Goal: Information Seeking & Learning: Learn about a topic

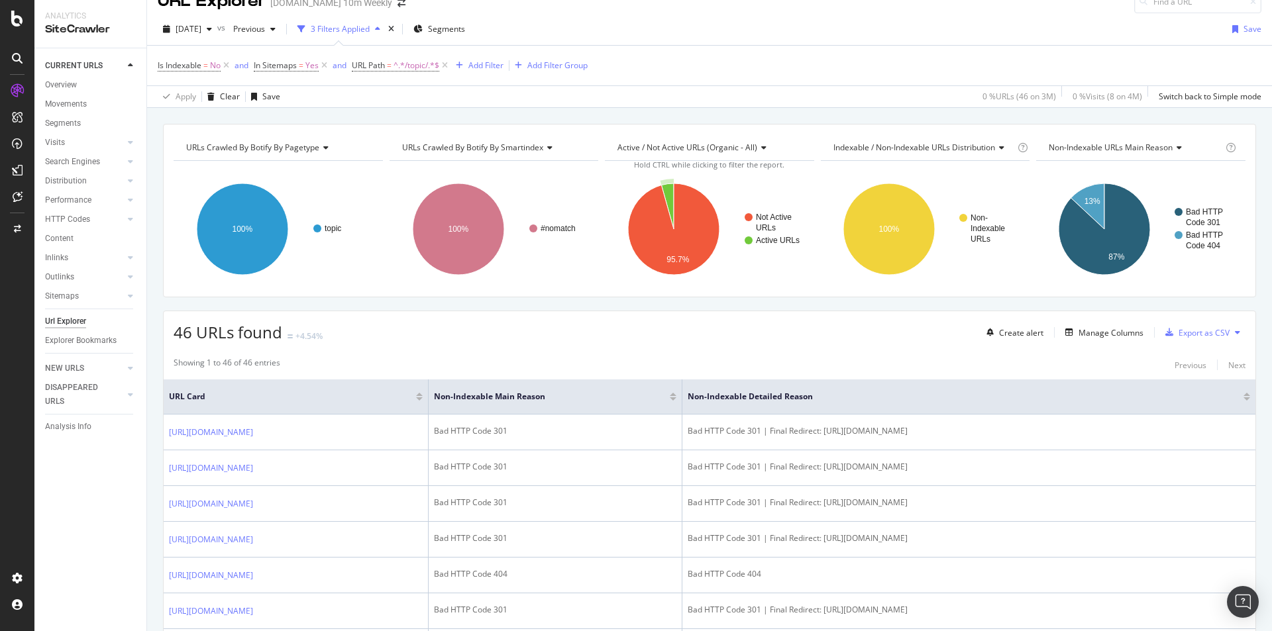
scroll to position [219, 0]
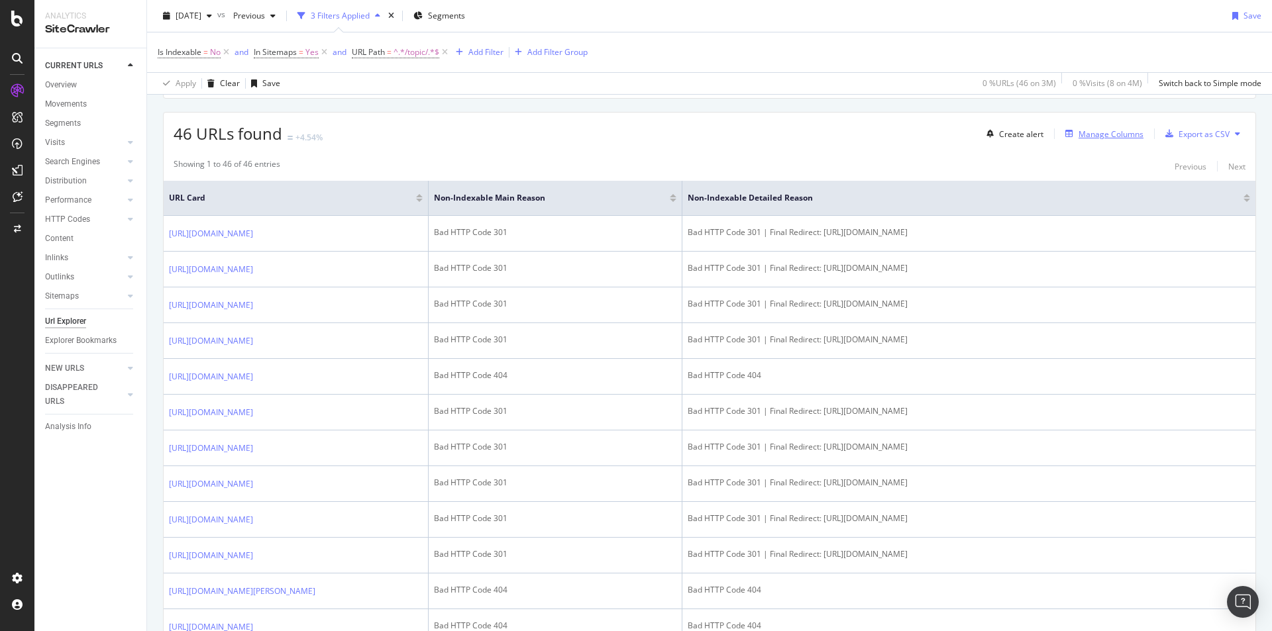
click at [1085, 135] on div "Manage Columns" at bounding box center [1111, 134] width 65 height 11
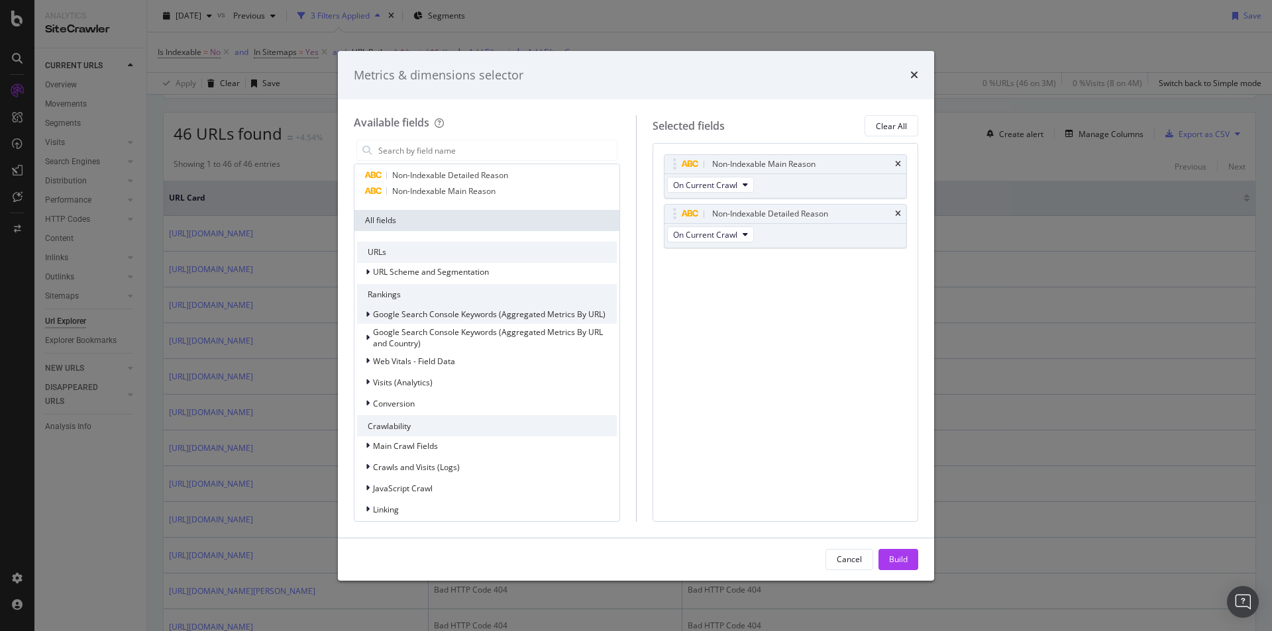
scroll to position [66, 0]
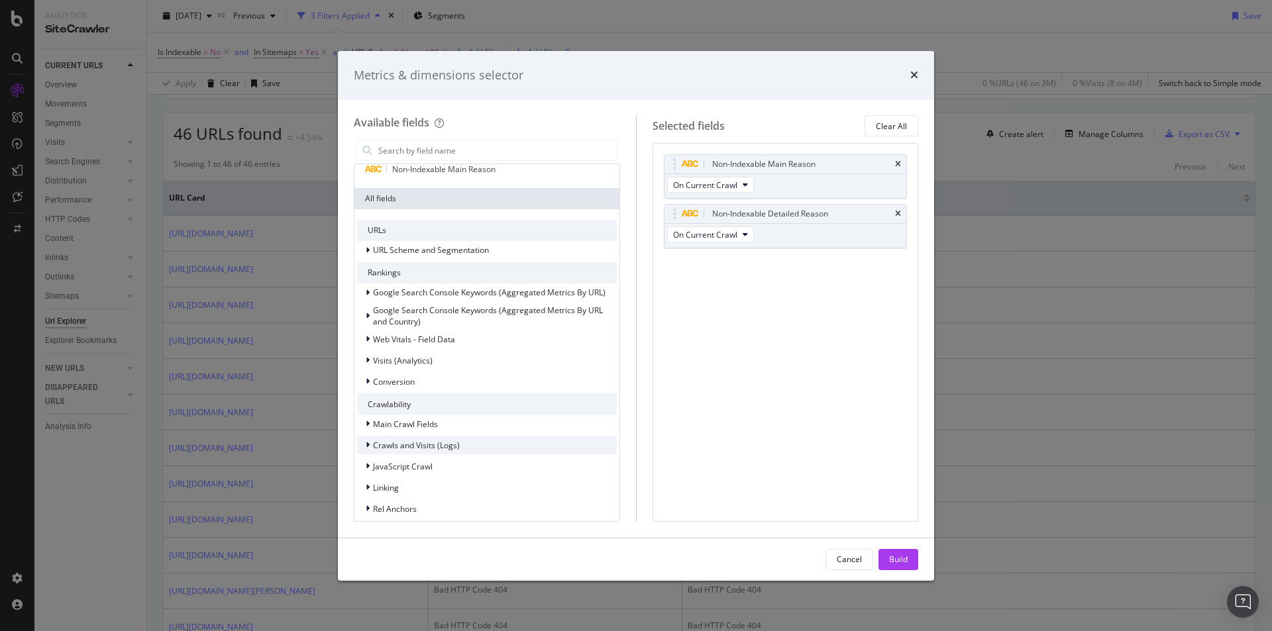
click at [366, 448] on icon "modal" at bounding box center [368, 445] width 4 height 8
click at [373, 483] on div "modal" at bounding box center [377, 484] width 8 height 13
click at [378, 466] on div "modal" at bounding box center [377, 463] width 8 height 13
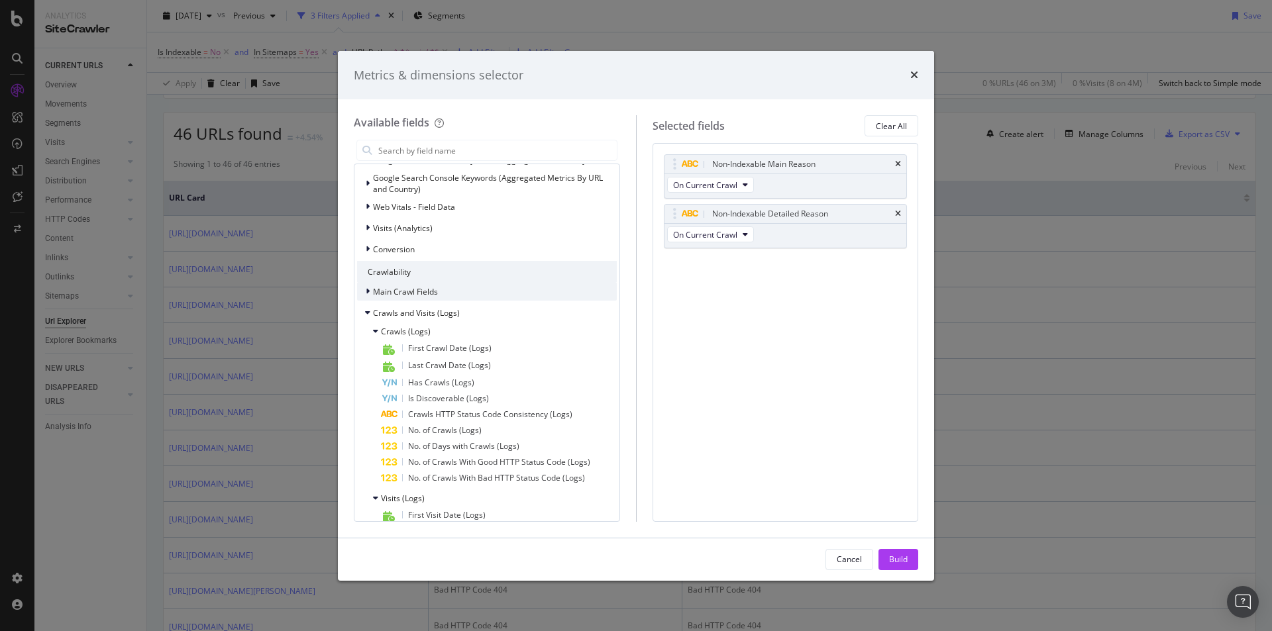
click at [491, 293] on div "Main Crawl Fields" at bounding box center [487, 291] width 260 height 19
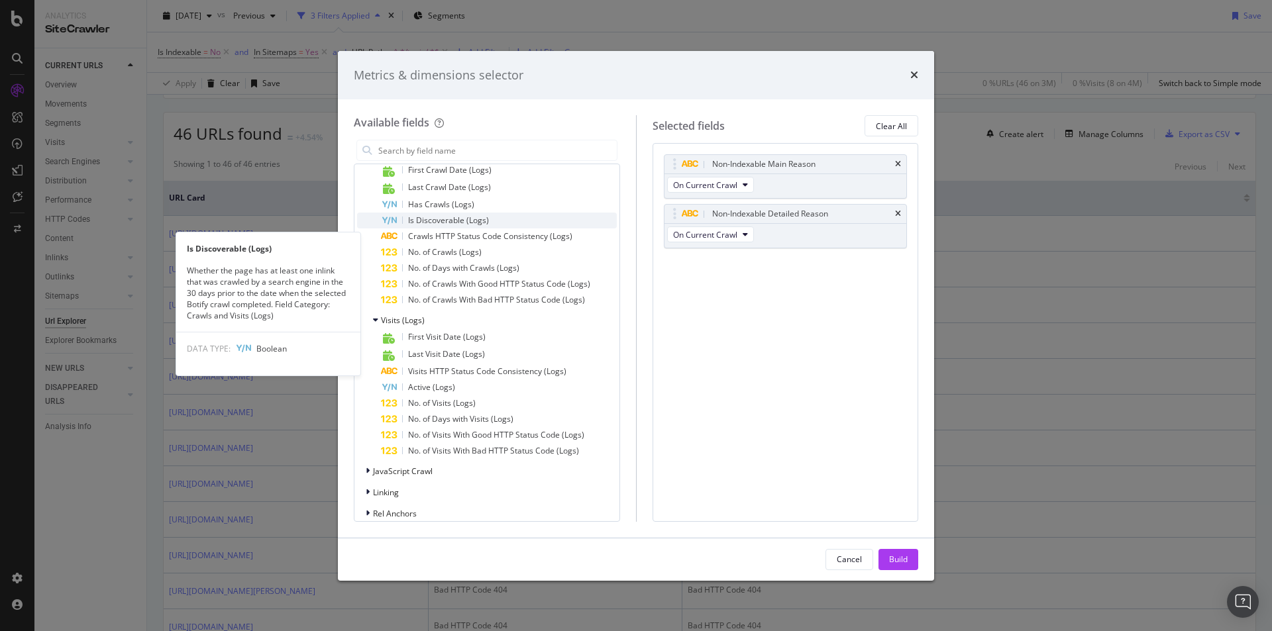
scroll to position [861, 0]
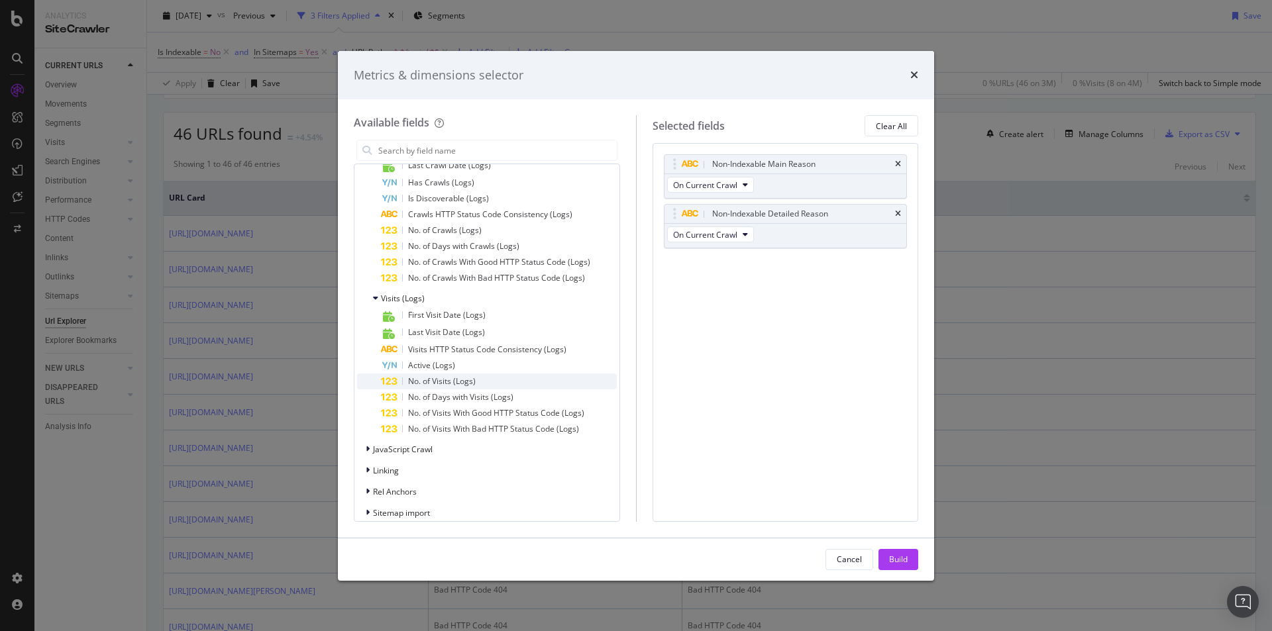
click at [560, 386] on div "No. of Visits (Logs)" at bounding box center [499, 382] width 236 height 16
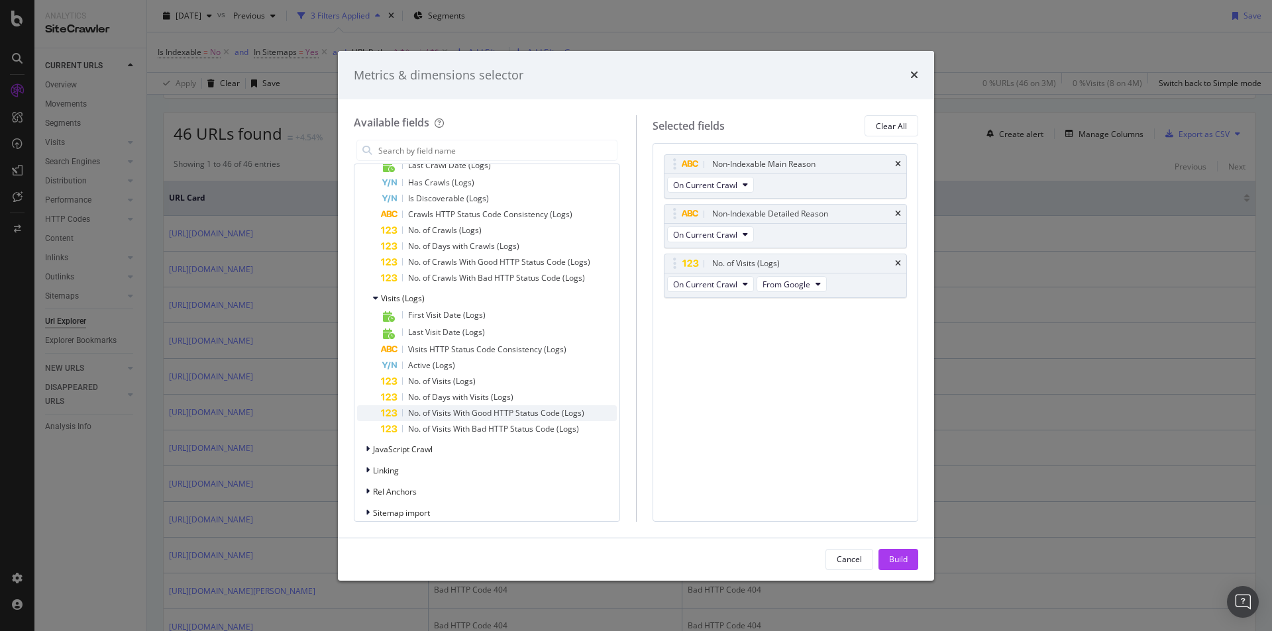
click at [575, 418] on span "No. of Visits With Good HTTP Status Code (Logs)" at bounding box center [496, 412] width 176 height 11
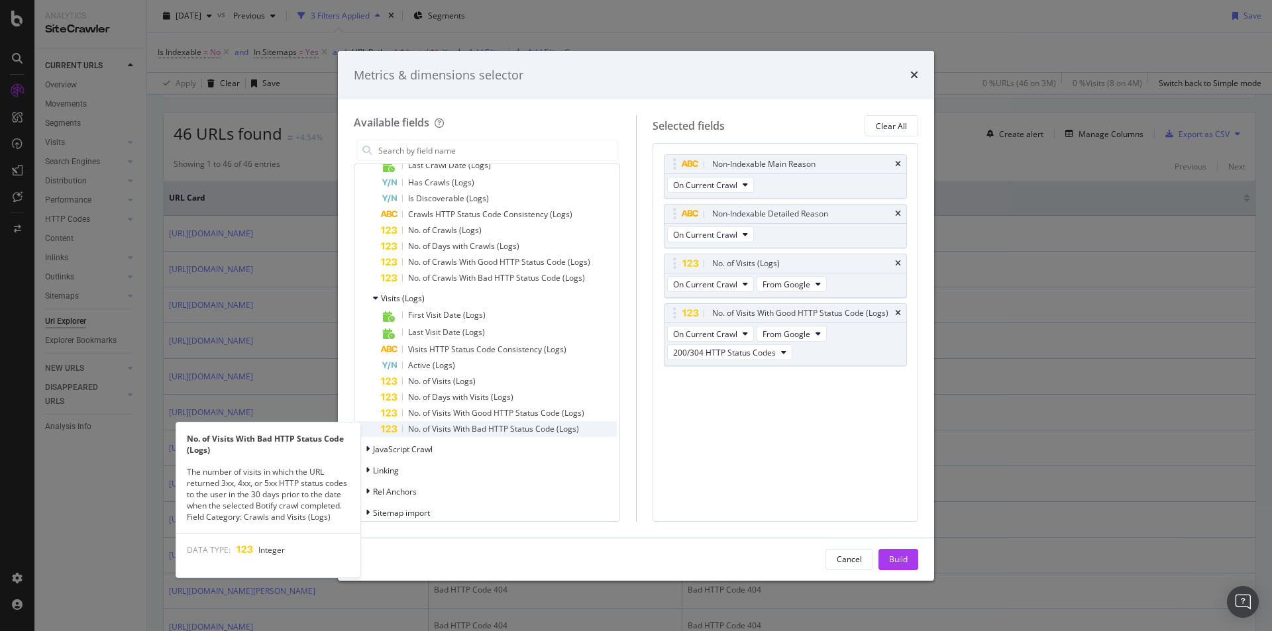
click at [559, 433] on span "No. of Visits With Bad HTTP Status Code (Logs)" at bounding box center [493, 428] width 171 height 11
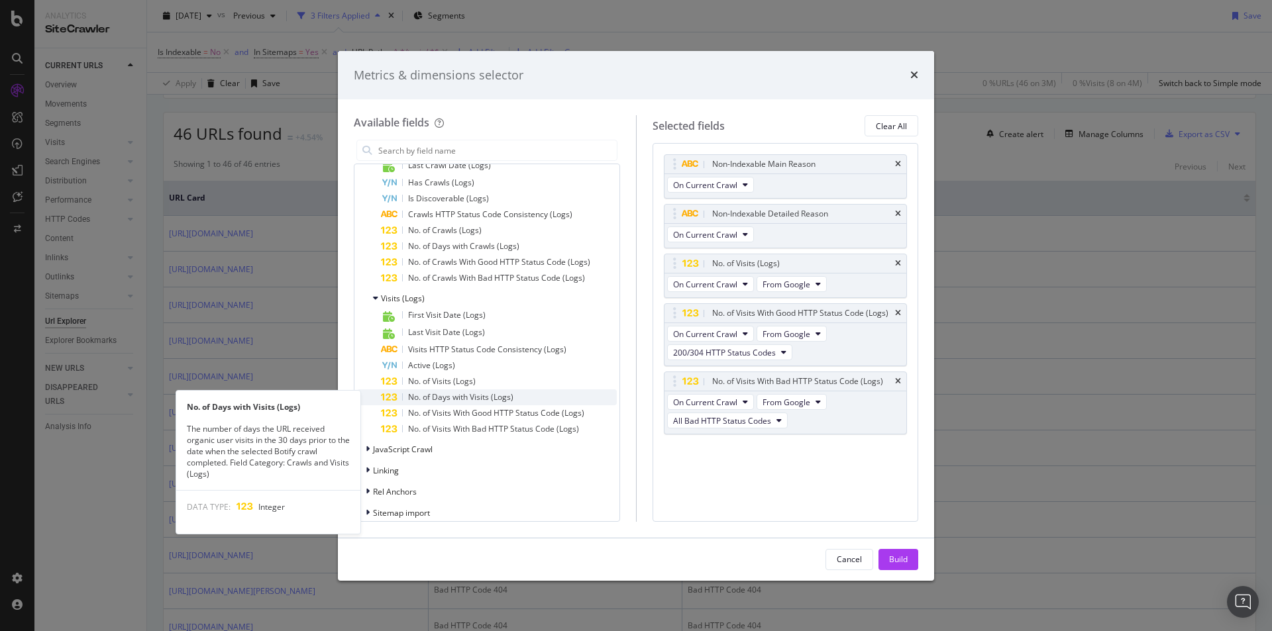
click at [532, 398] on div "No. of Days with Visits (Logs)" at bounding box center [499, 398] width 236 height 16
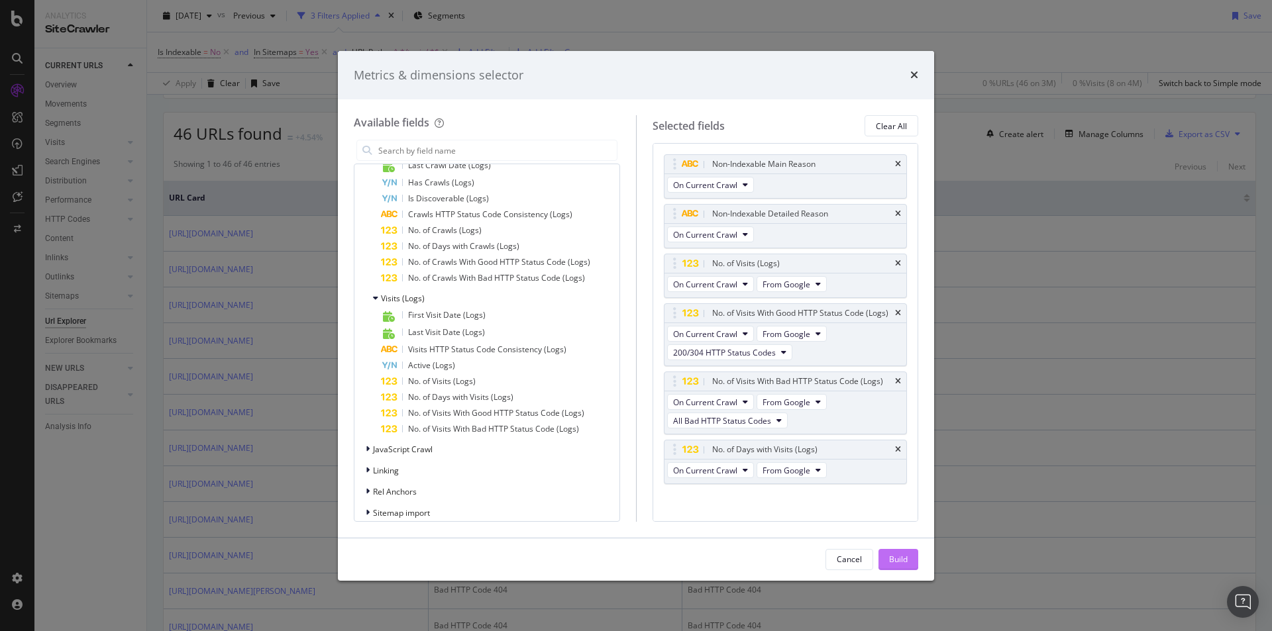
click at [899, 558] on div "Build" at bounding box center [898, 559] width 19 height 11
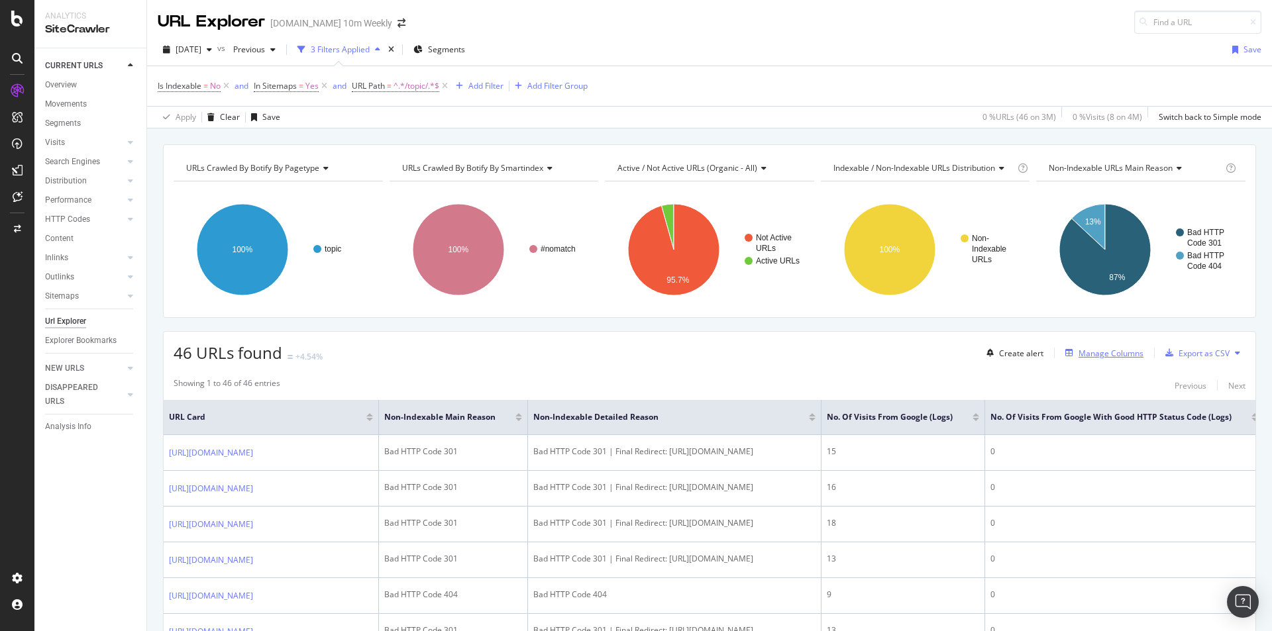
click at [1095, 348] on div "Manage Columns" at bounding box center [1111, 353] width 65 height 11
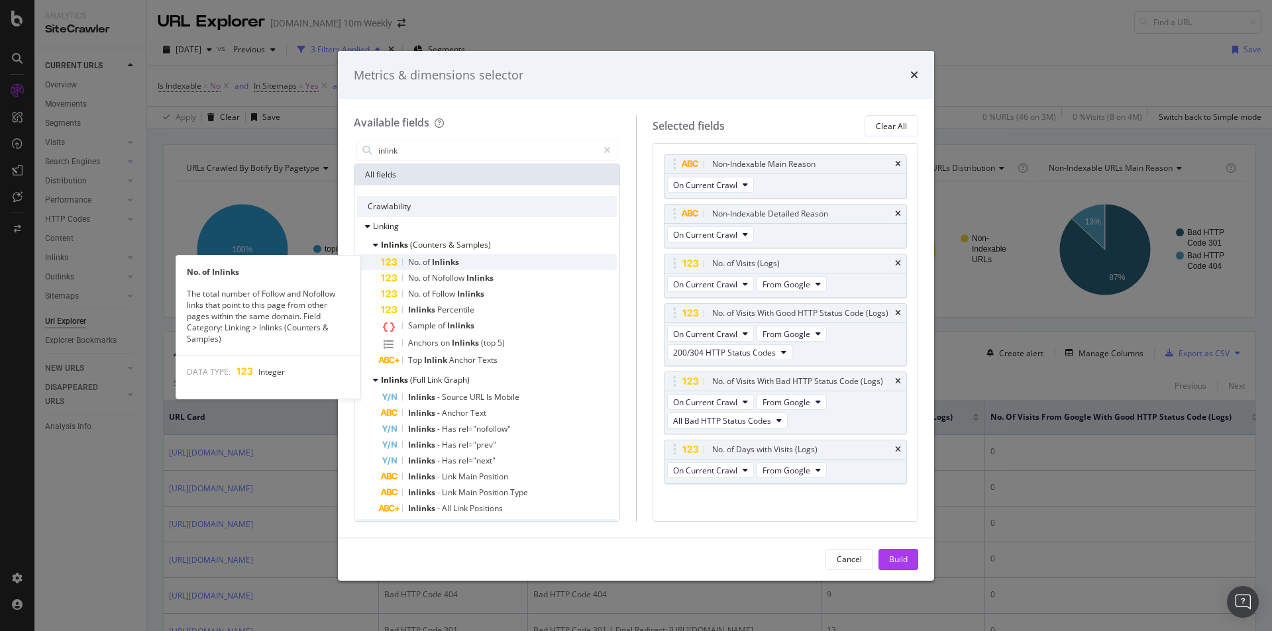
type input "inlink"
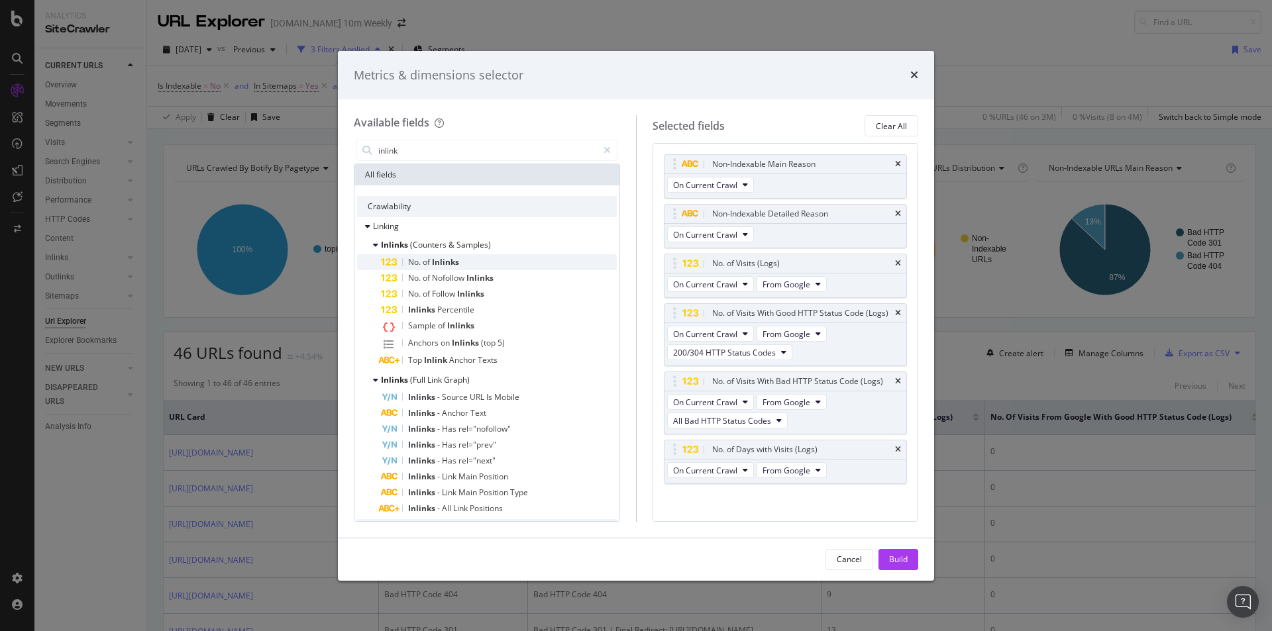
click at [495, 260] on div "No. of Inlinks" at bounding box center [499, 262] width 236 height 16
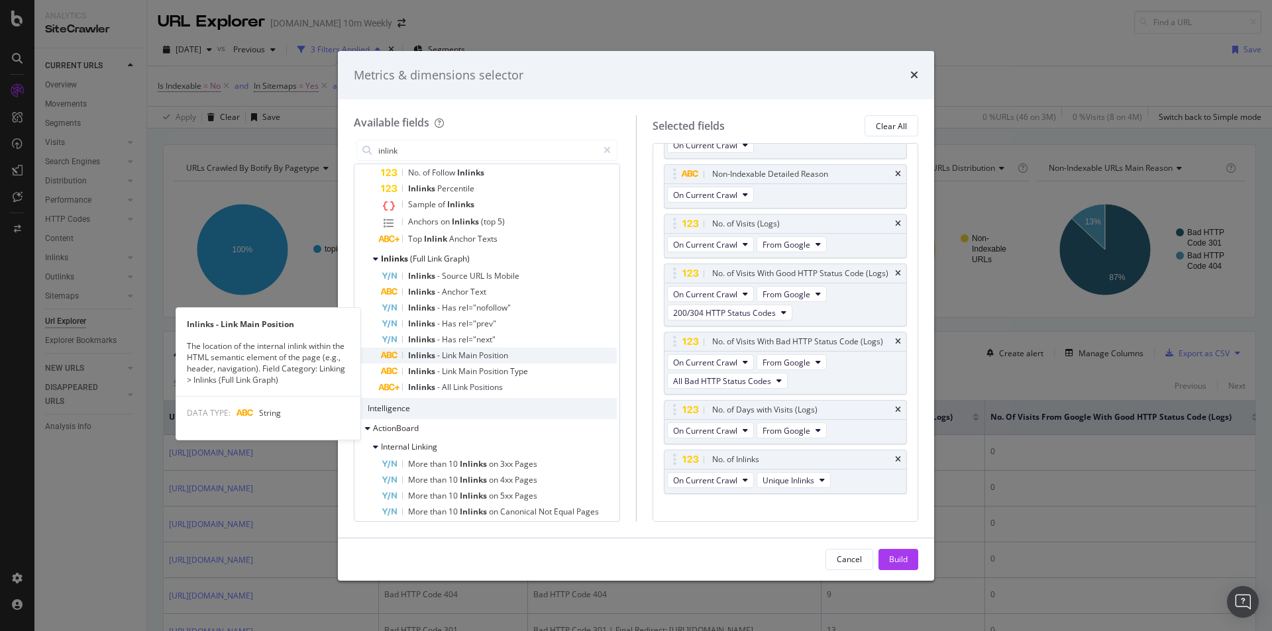
scroll to position [162, 0]
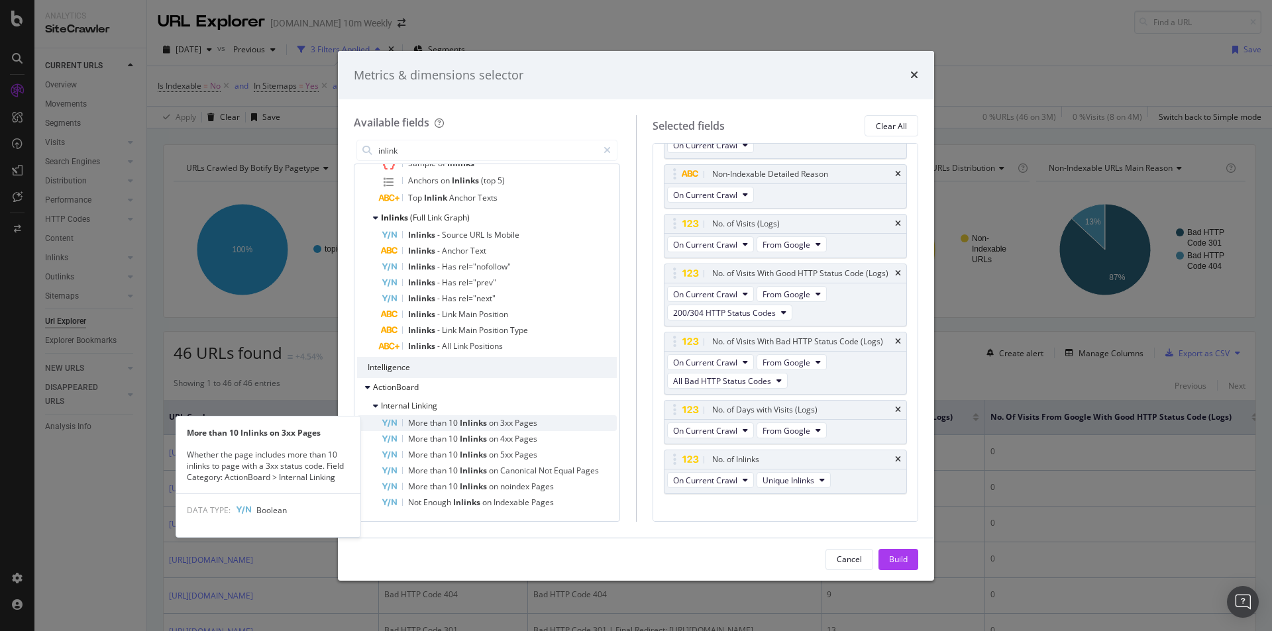
click at [557, 425] on div "More than 10 Inlinks on 3xx Pages" at bounding box center [499, 423] width 236 height 16
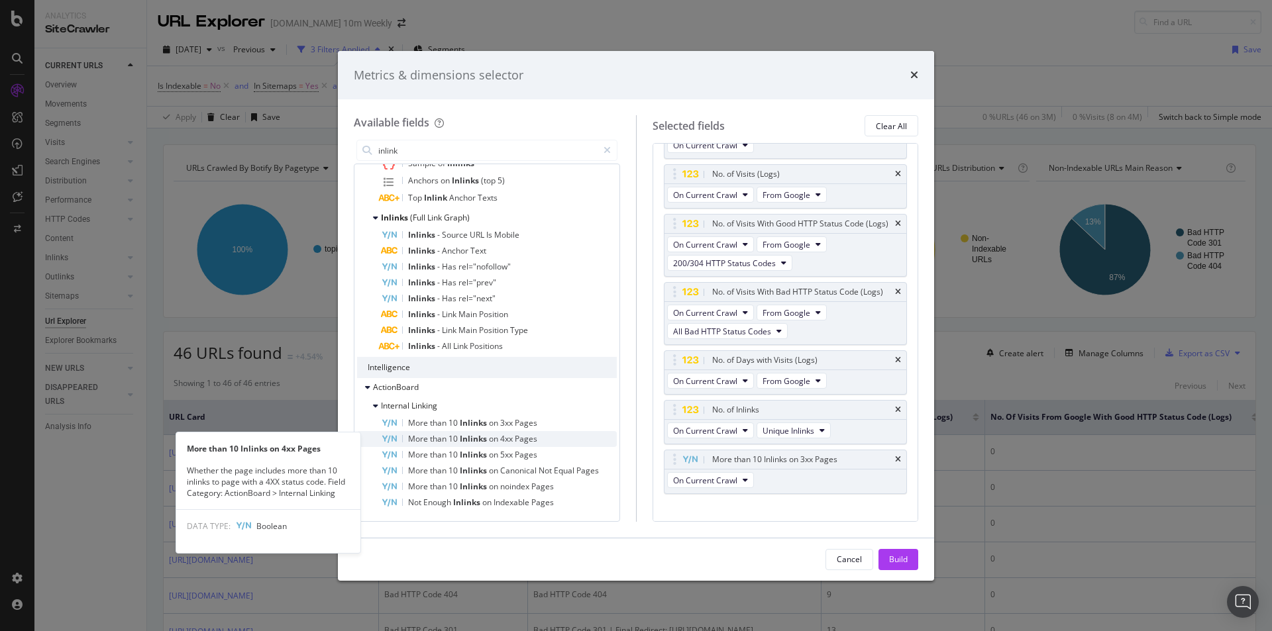
click at [557, 437] on div "More than 10 Inlinks on 4xx Pages" at bounding box center [499, 439] width 236 height 16
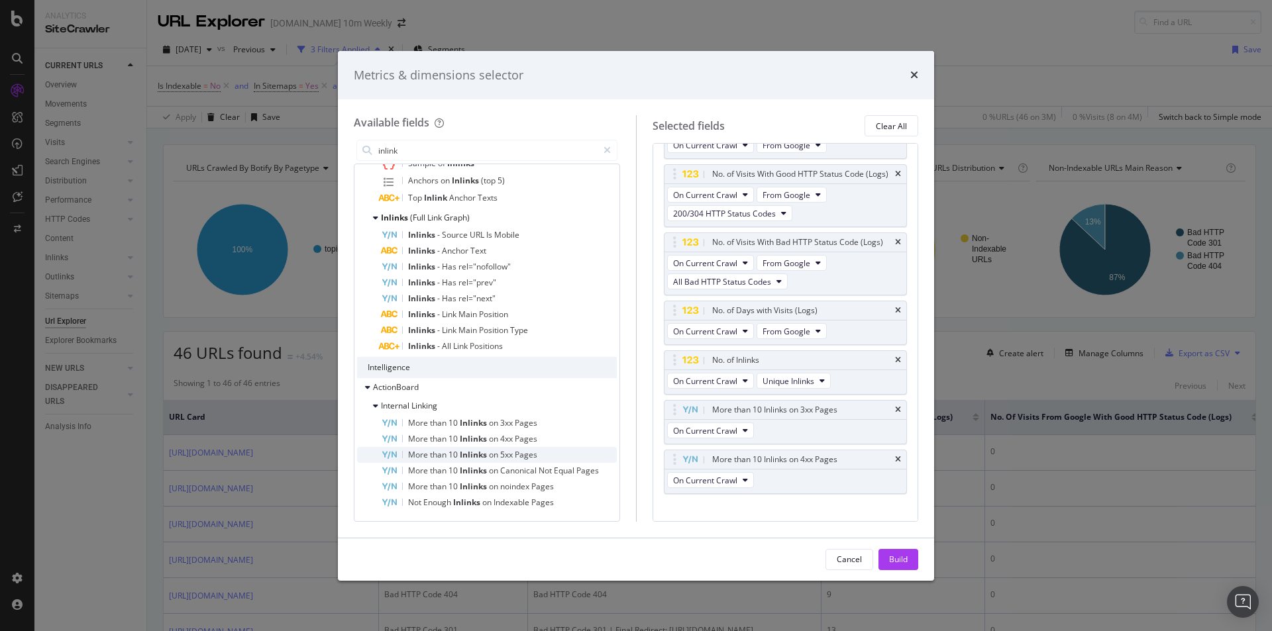
click at [547, 456] on div "More than 10 Inlinks on 5xx Pages" at bounding box center [499, 455] width 236 height 16
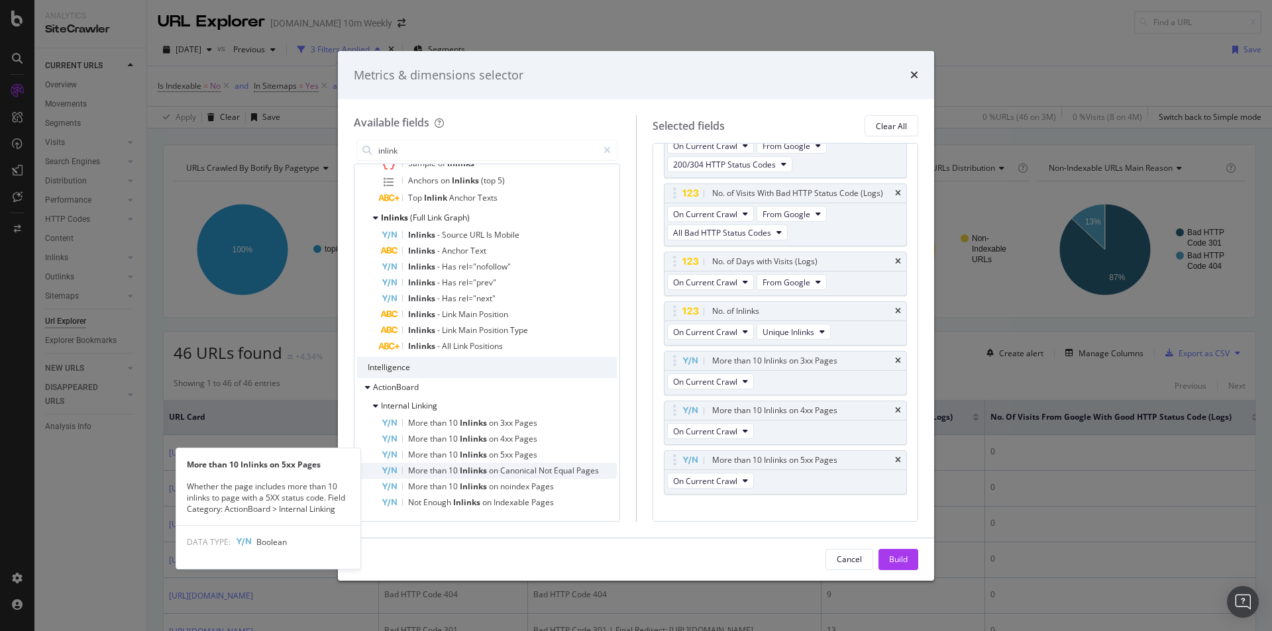
scroll to position [189, 0]
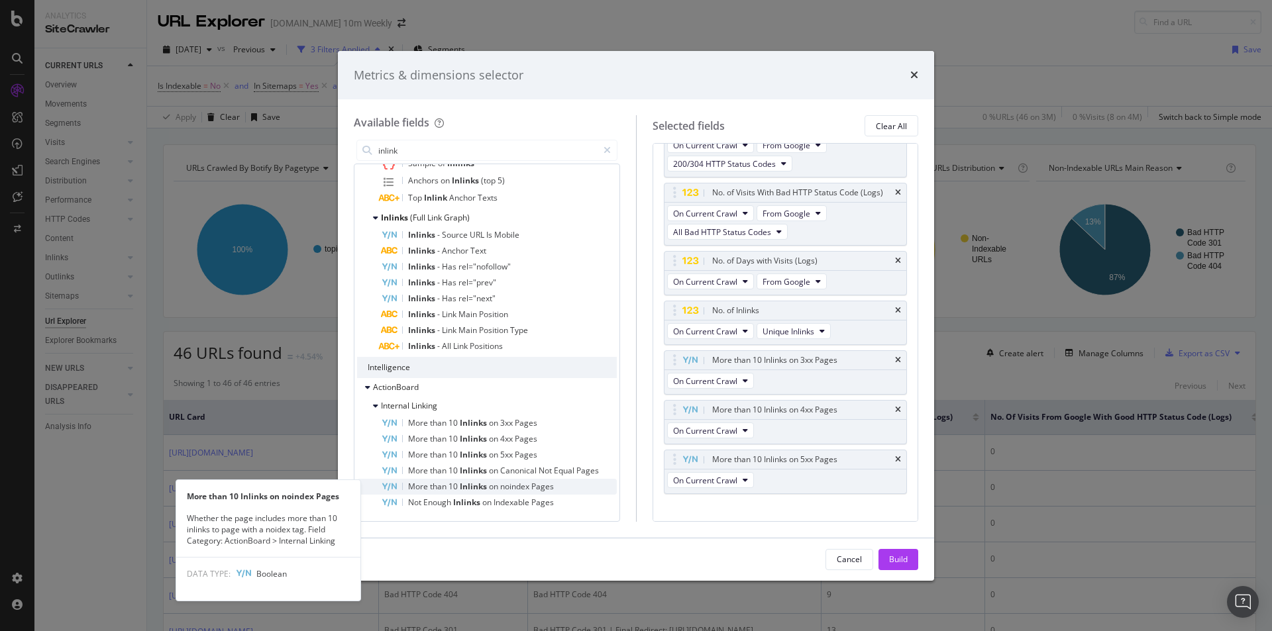
click at [564, 486] on div "More than 10 Inlinks on noindex Pages" at bounding box center [499, 487] width 236 height 16
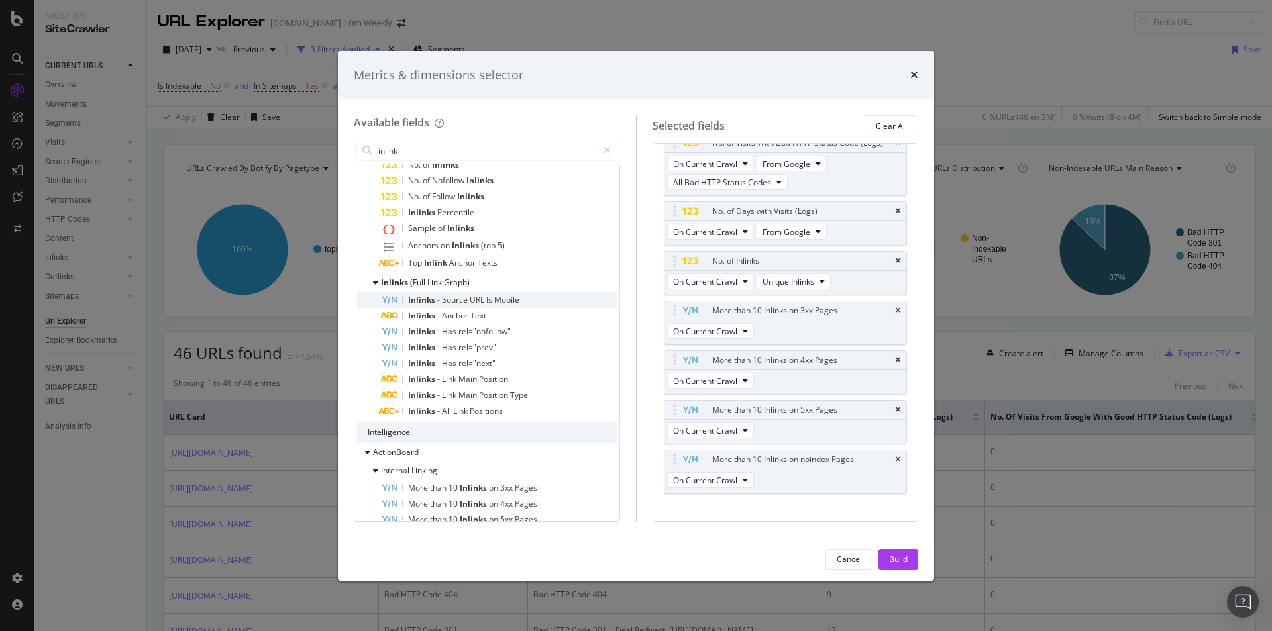
scroll to position [30, 0]
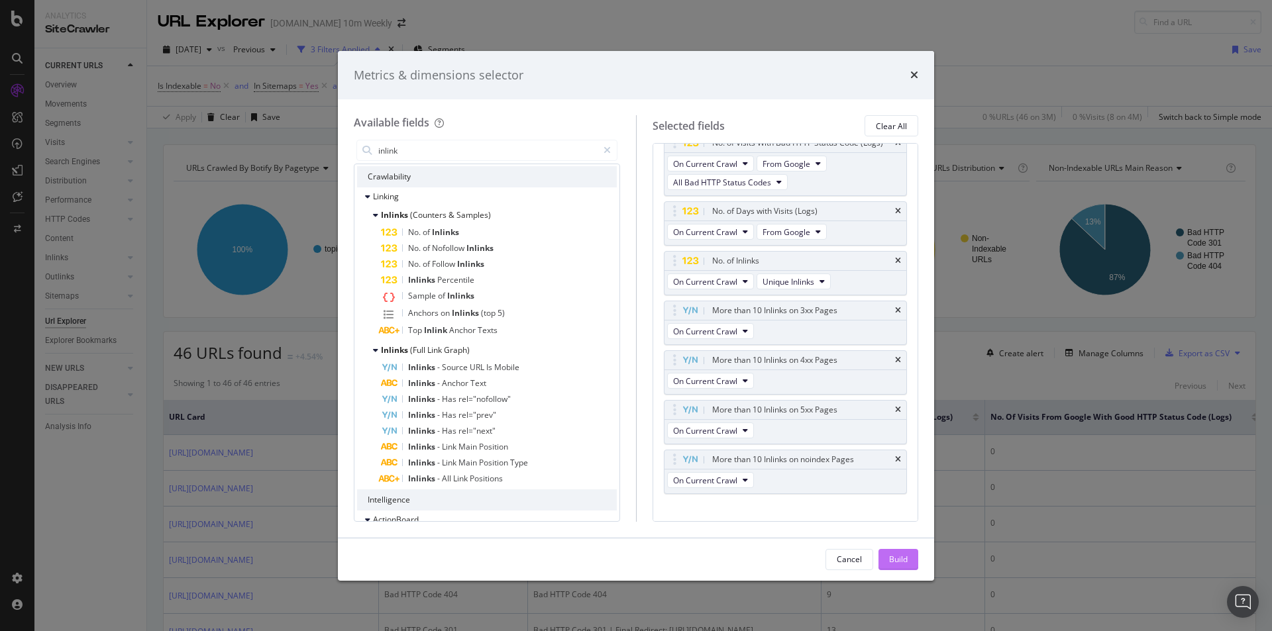
click at [904, 562] on div "Build" at bounding box center [898, 559] width 19 height 11
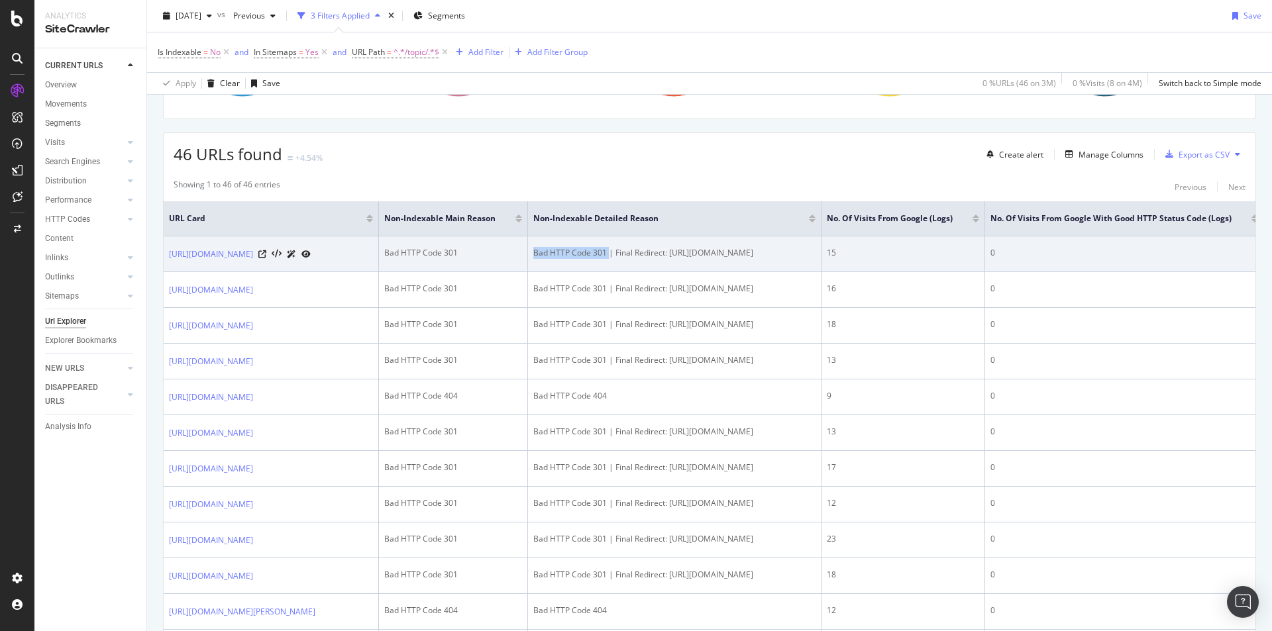
drag, startPoint x: 646, startPoint y: 250, endPoint x: 725, endPoint y: 267, distance: 81.3
click at [725, 267] on td "Bad HTTP Code 301 | Final Redirect: [URL][DOMAIN_NAME]" at bounding box center [674, 255] width 293 height 36
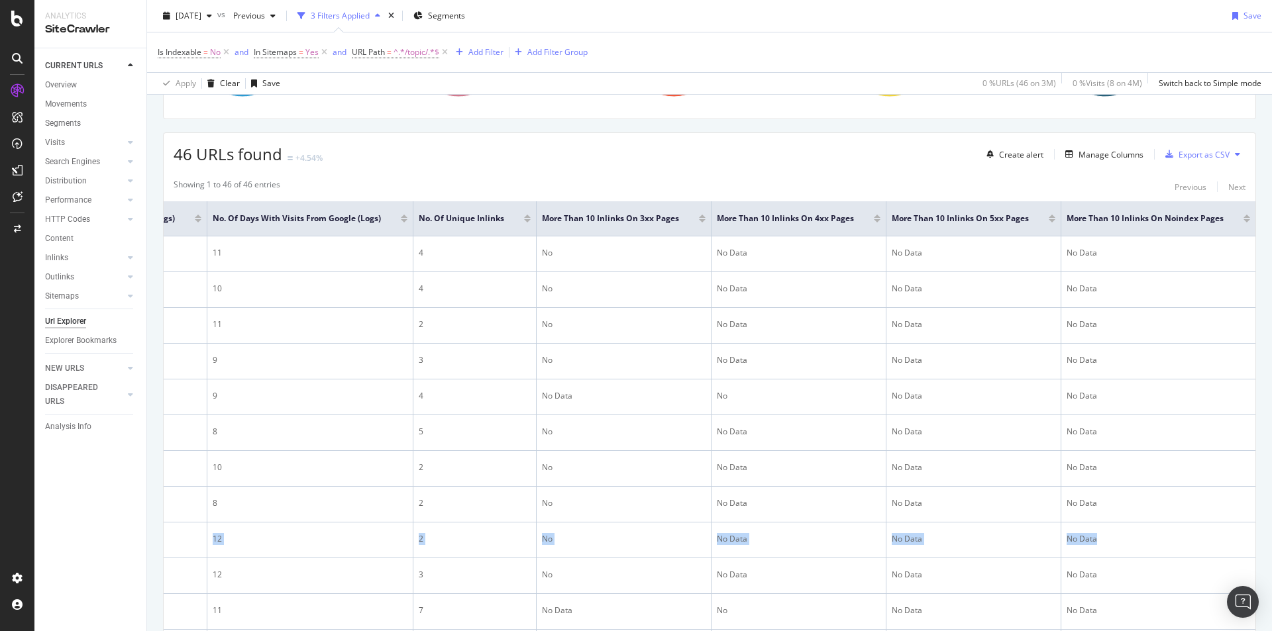
scroll to position [0, 1492]
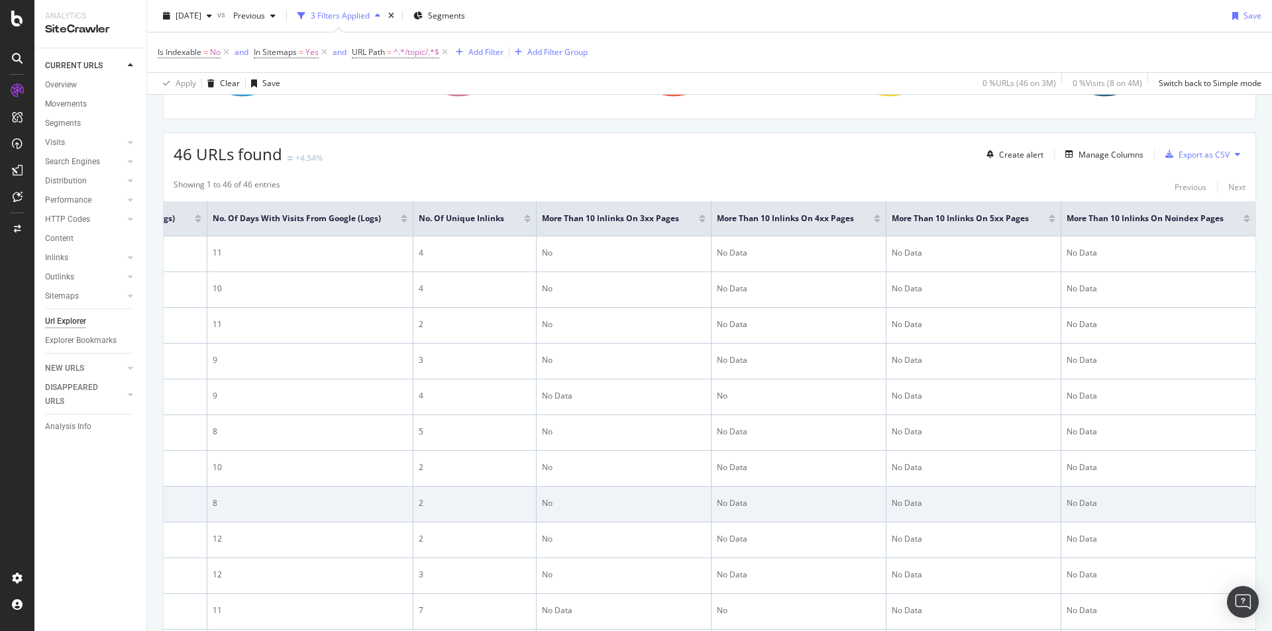
drag, startPoint x: 673, startPoint y: 549, endPoint x: 1119, endPoint y: 540, distance: 446.0
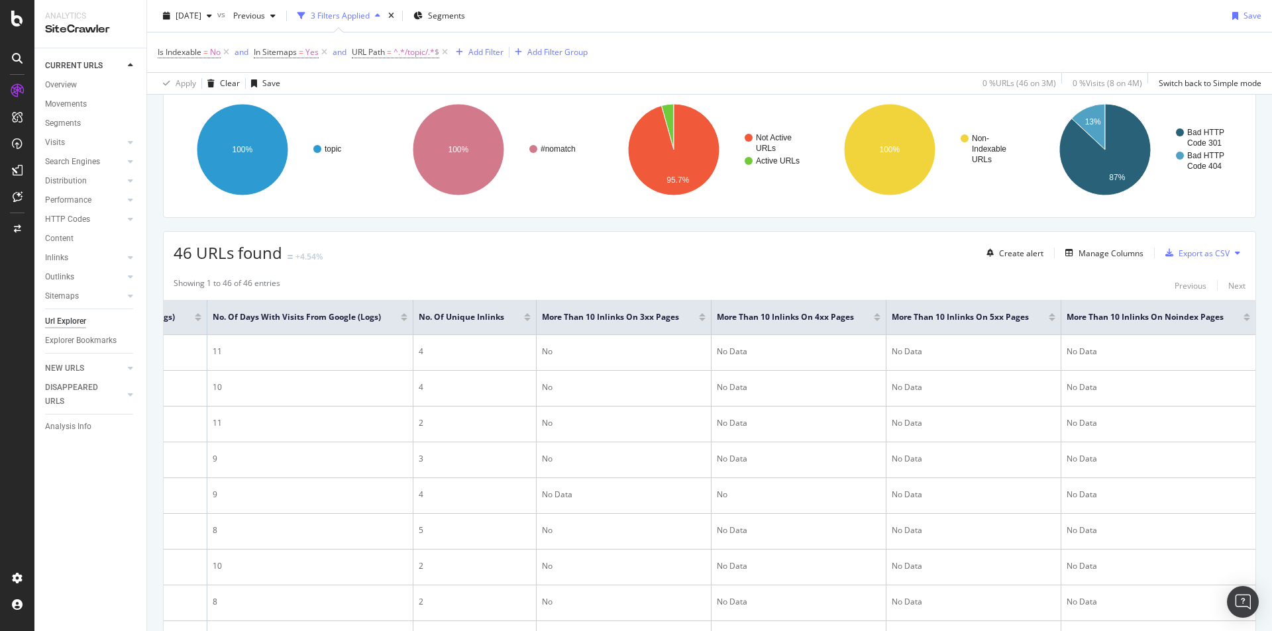
scroll to position [1, 0]
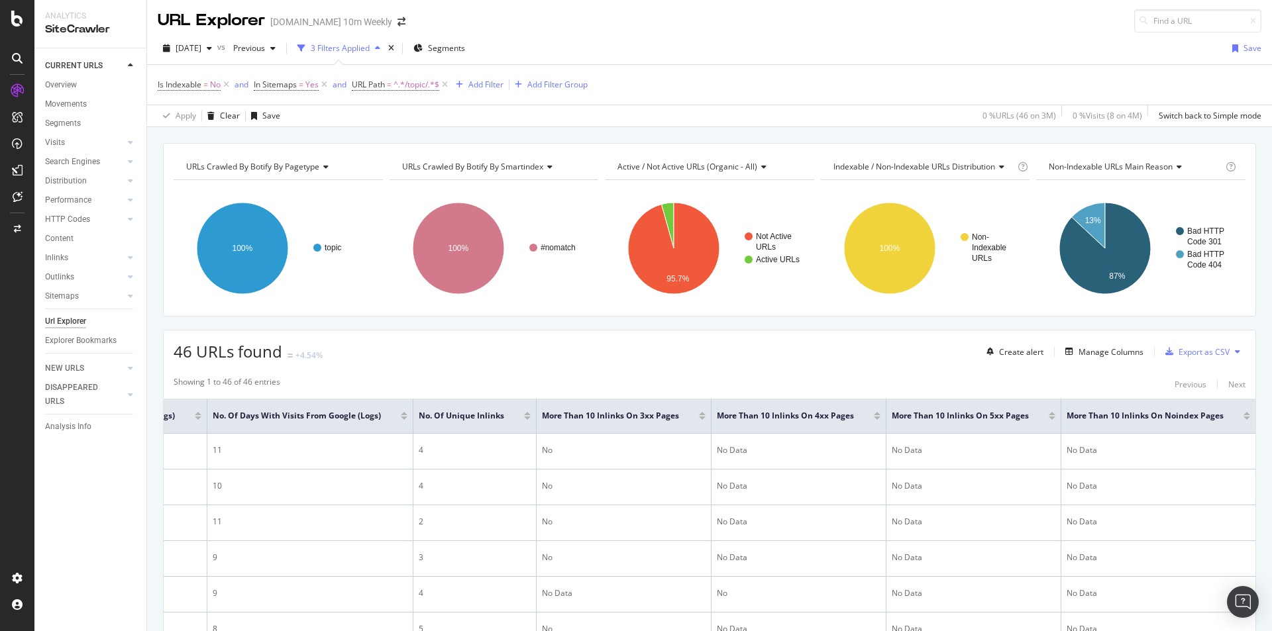
click at [699, 417] on div at bounding box center [702, 418] width 7 height 3
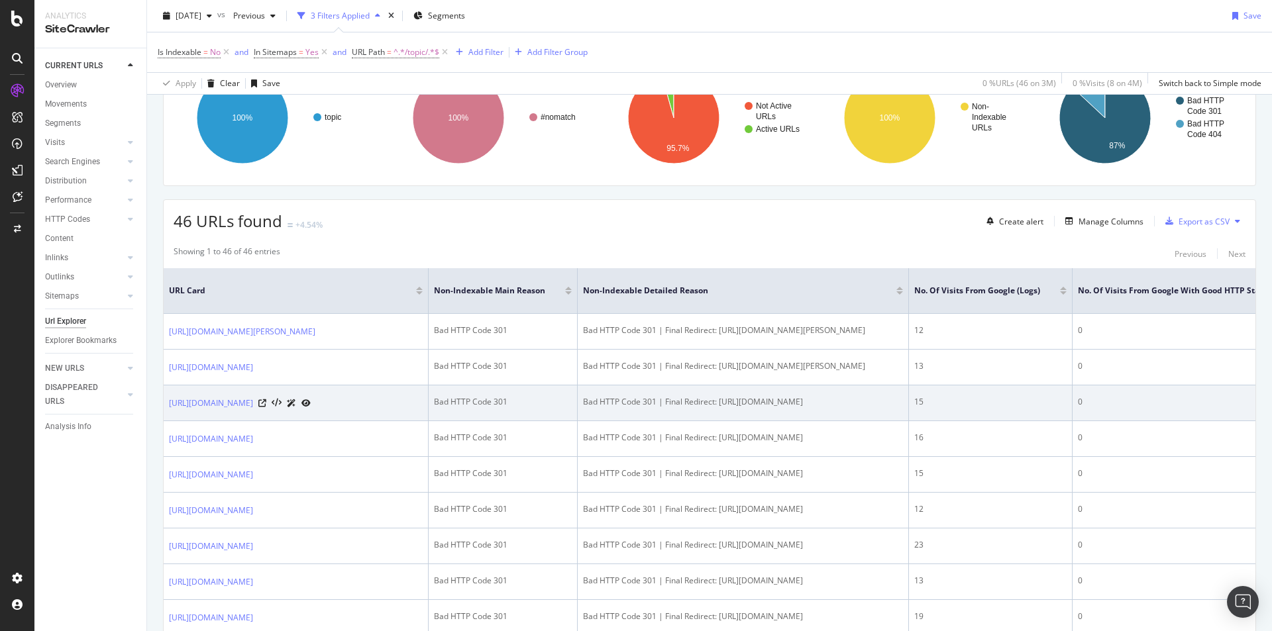
scroll to position [133, 0]
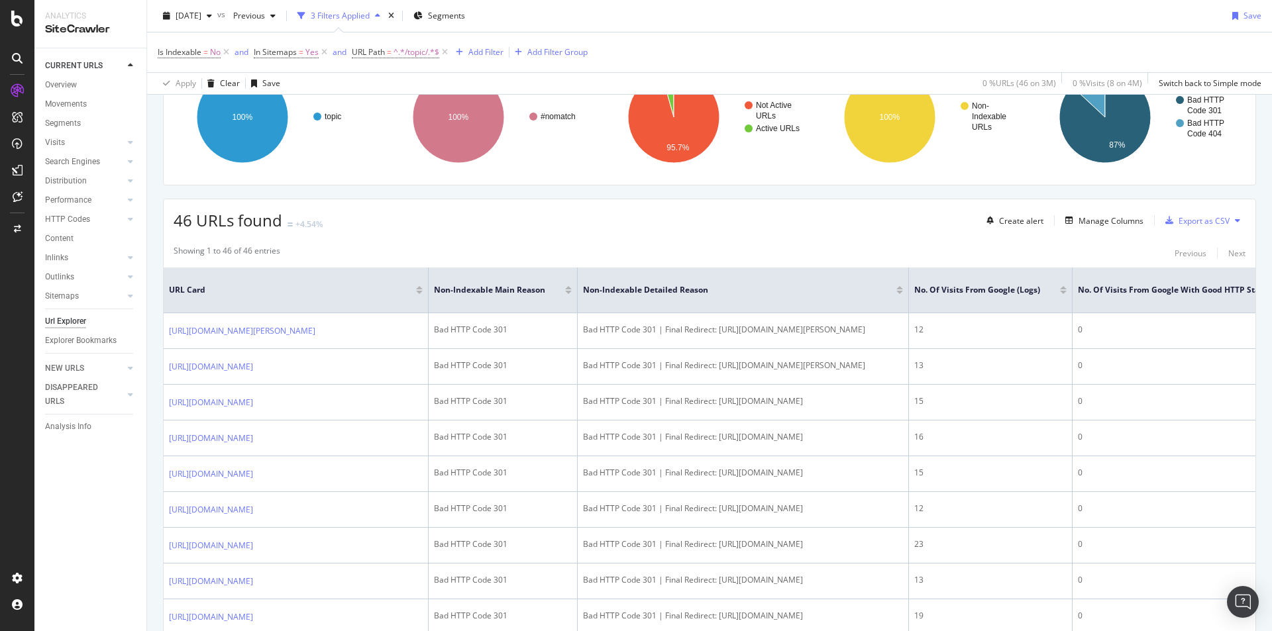
click at [1063, 293] on div at bounding box center [1063, 292] width 7 height 3
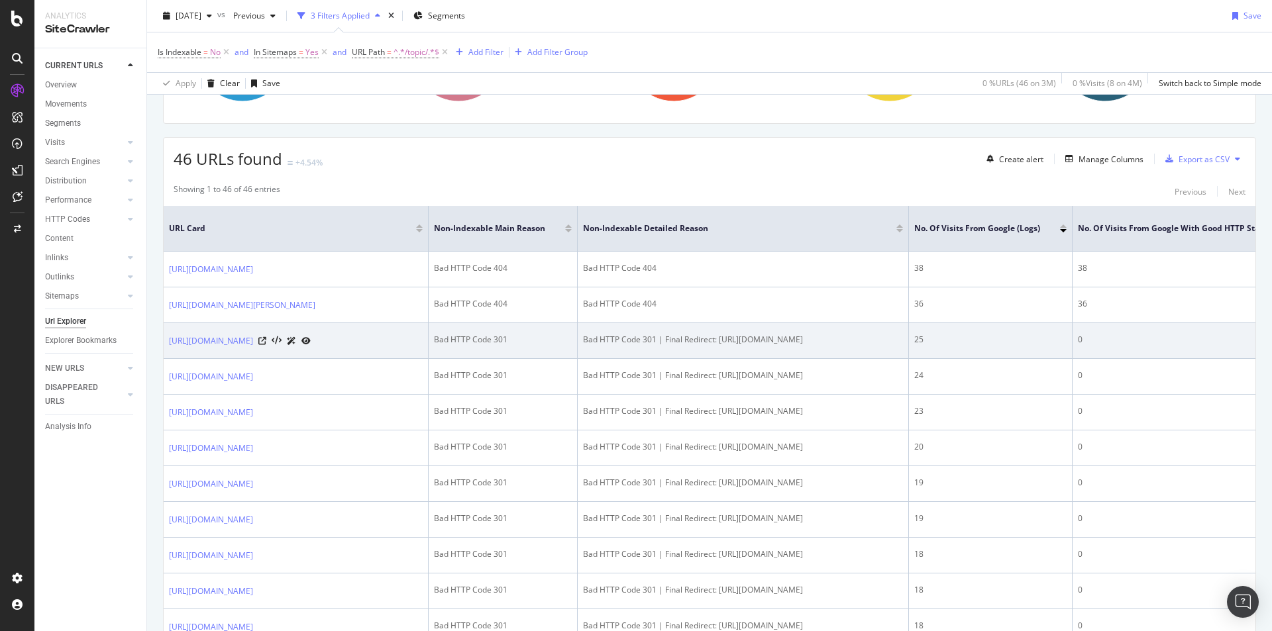
scroll to position [199, 0]
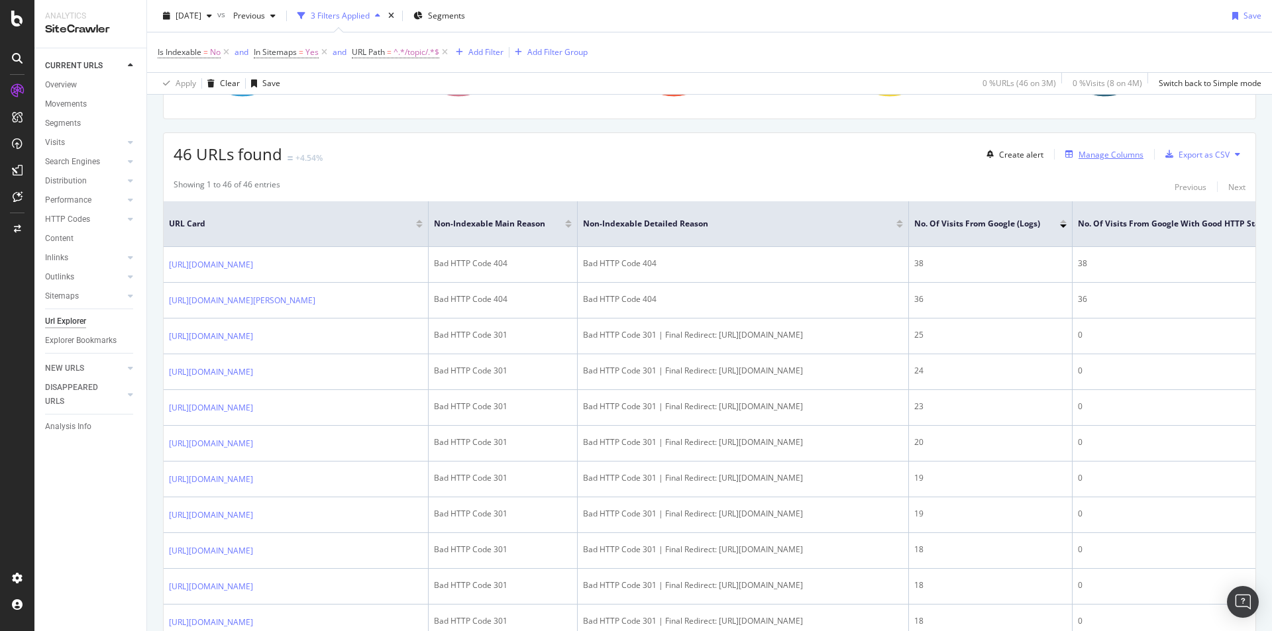
click at [1108, 155] on div "Manage Columns" at bounding box center [1111, 154] width 65 height 11
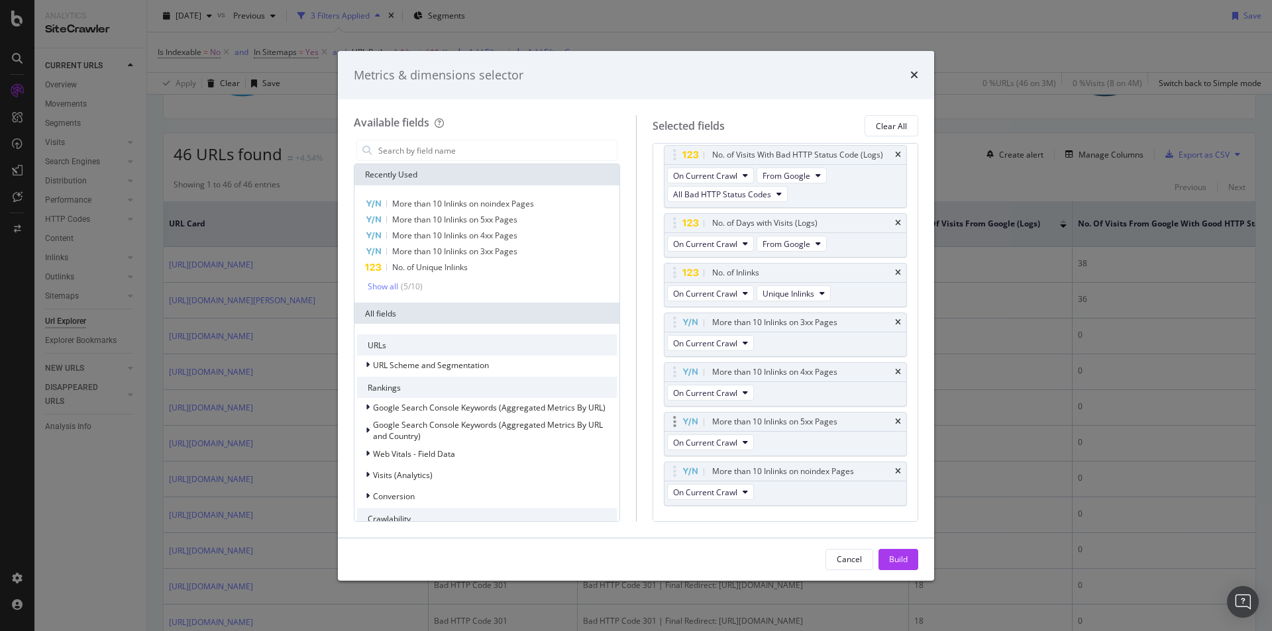
scroll to position [265, 0]
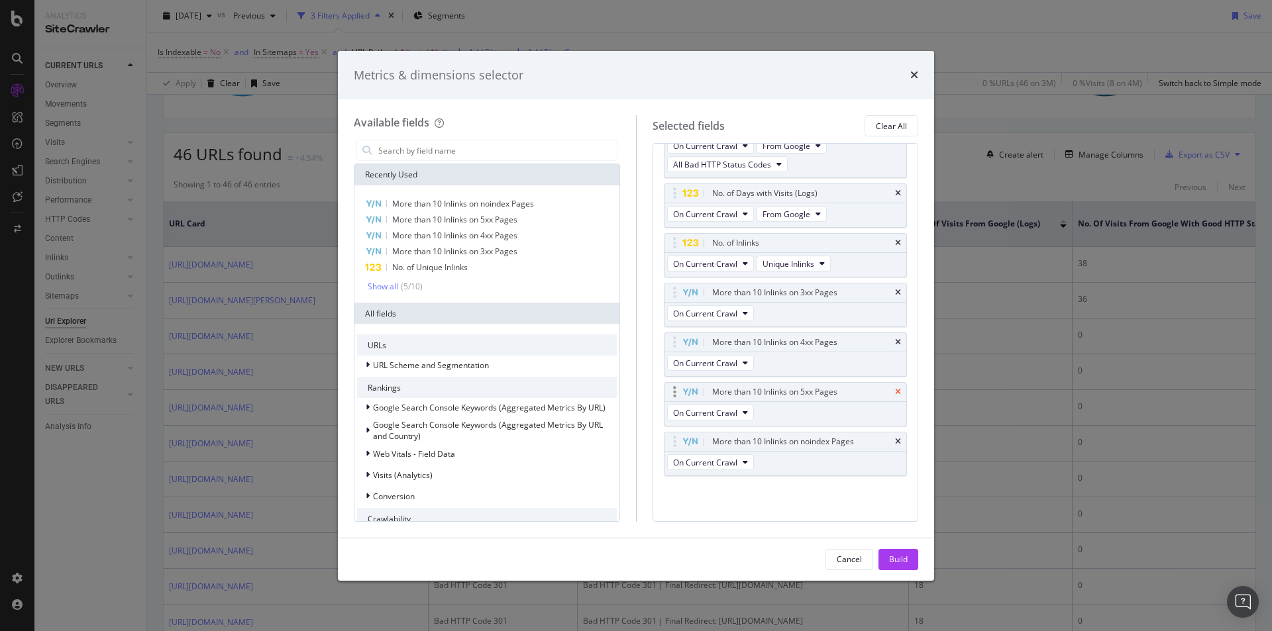
click at [895, 396] on icon "times" at bounding box center [898, 392] width 6 height 8
click at [891, 389] on div "More than 10 Inlinks on 4xx Pages" at bounding box center [785, 392] width 242 height 19
click at [895, 340] on icon "times" at bounding box center [898, 343] width 6 height 8
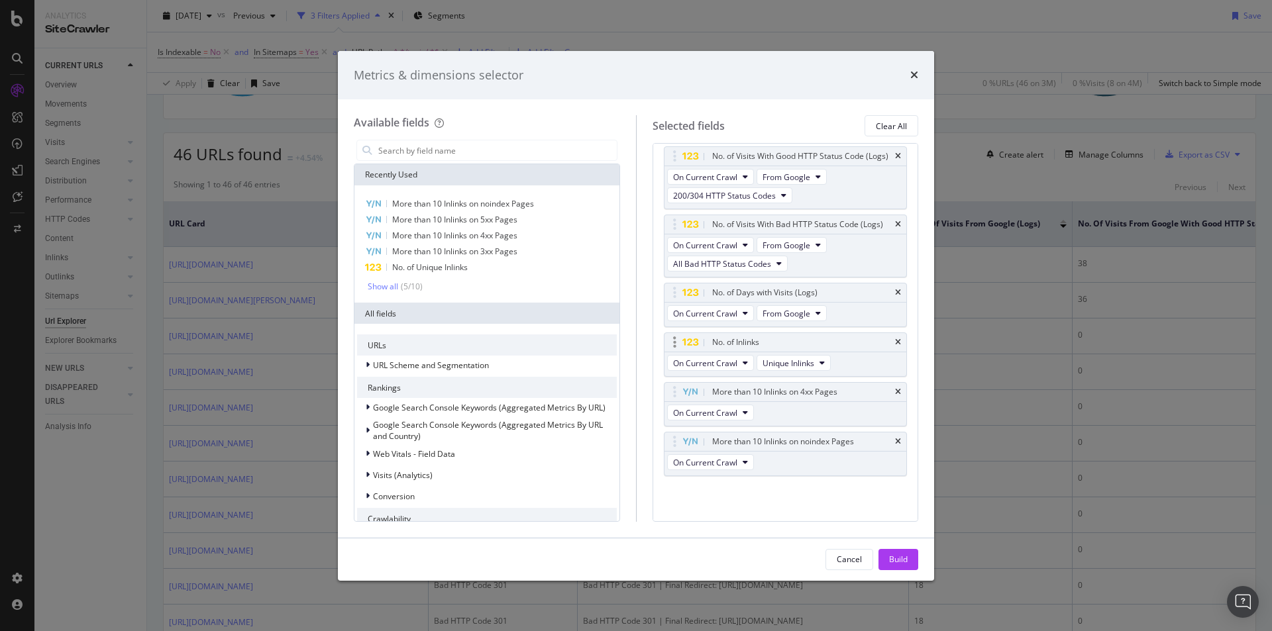
scroll to position [184, 0]
click at [887, 387] on div "More than 10 Inlinks on 4xx Pages" at bounding box center [785, 392] width 242 height 19
click at [895, 393] on icon "times" at bounding box center [898, 392] width 6 height 8
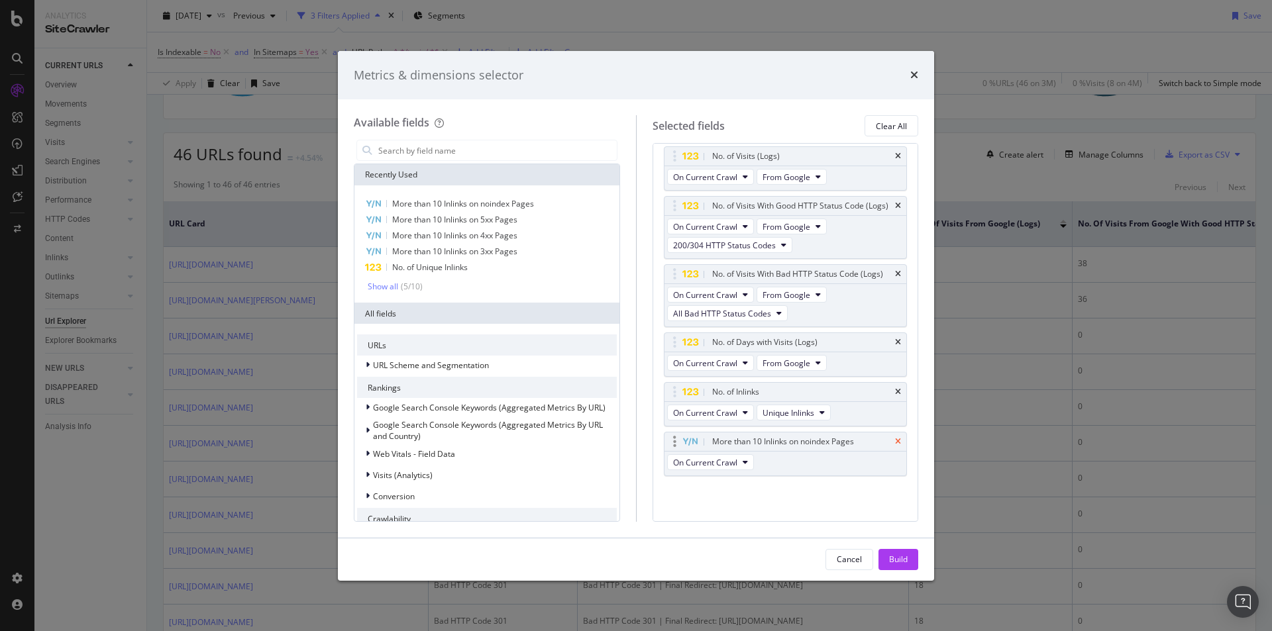
click at [895, 441] on icon "times" at bounding box center [898, 442] width 6 height 8
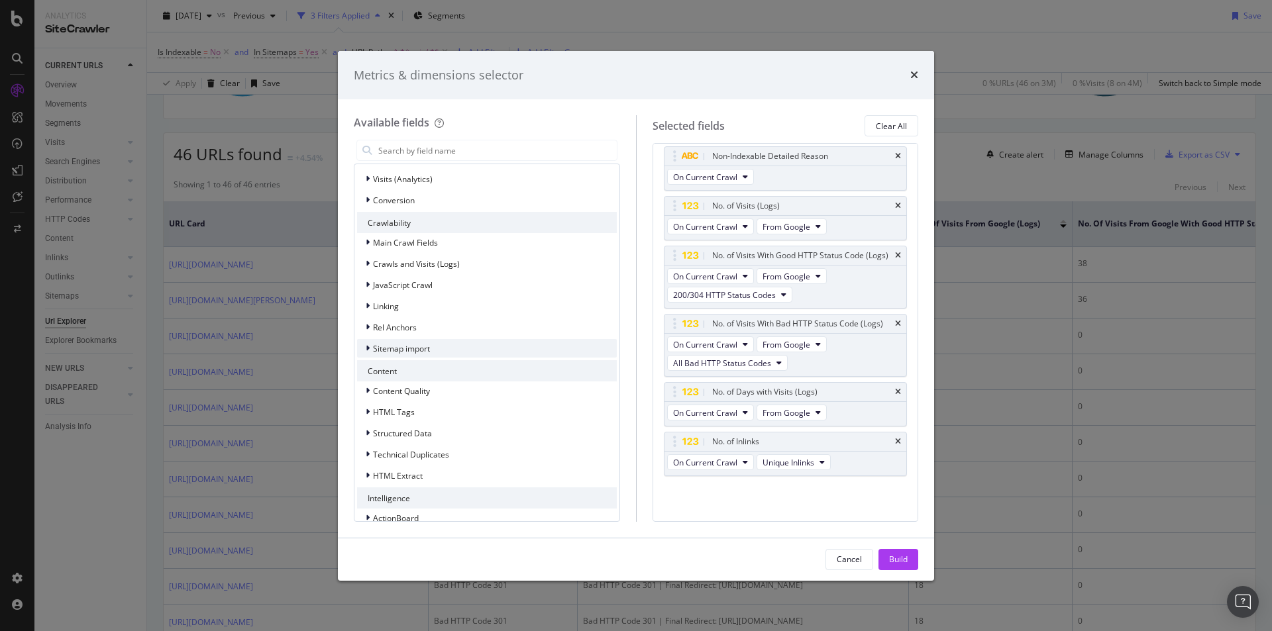
scroll to position [313, 0]
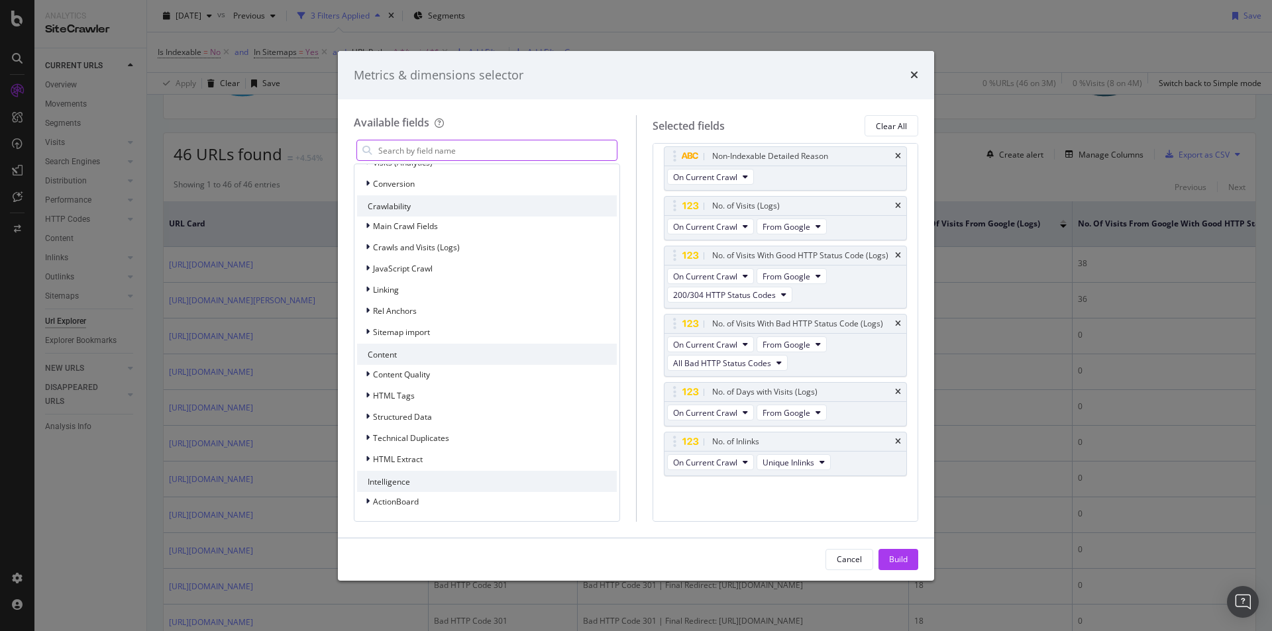
click at [468, 148] on input "modal" at bounding box center [497, 150] width 240 height 20
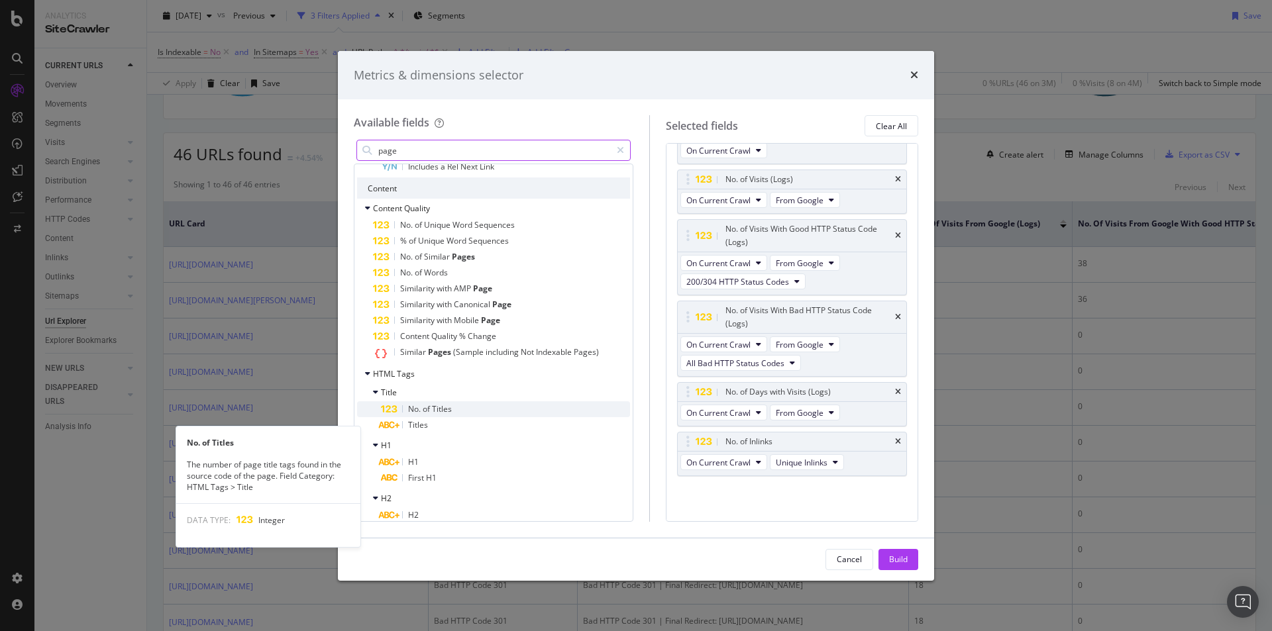
scroll to position [1590, 0]
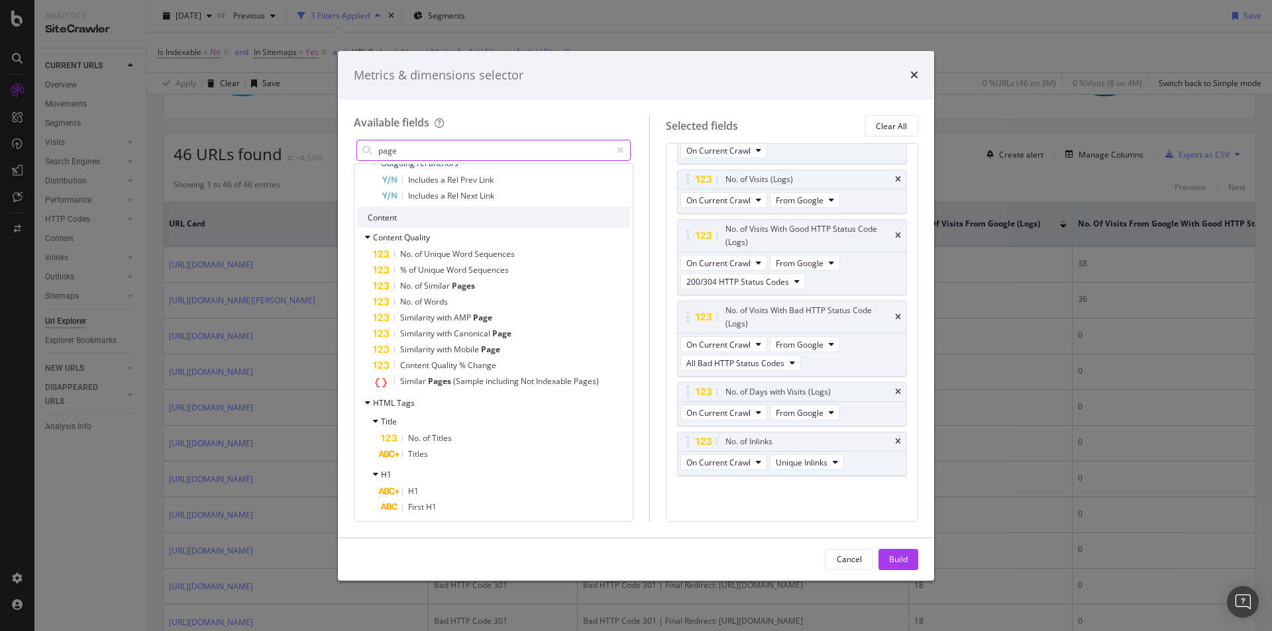
drag, startPoint x: 408, startPoint y: 150, endPoint x: 349, endPoint y: 150, distance: 59.0
click at [349, 150] on div "Available fields page Recently Used More than 10 Inlinks on noindex Pages More …" at bounding box center [636, 318] width 596 height 438
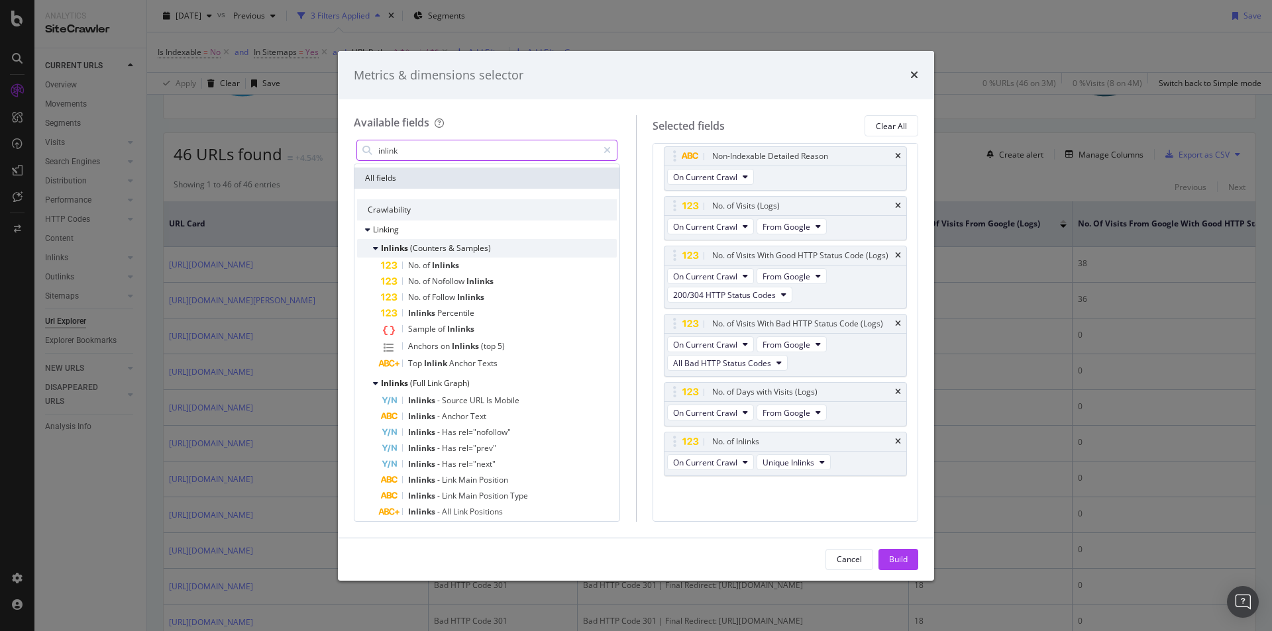
scroll to position [133, 0]
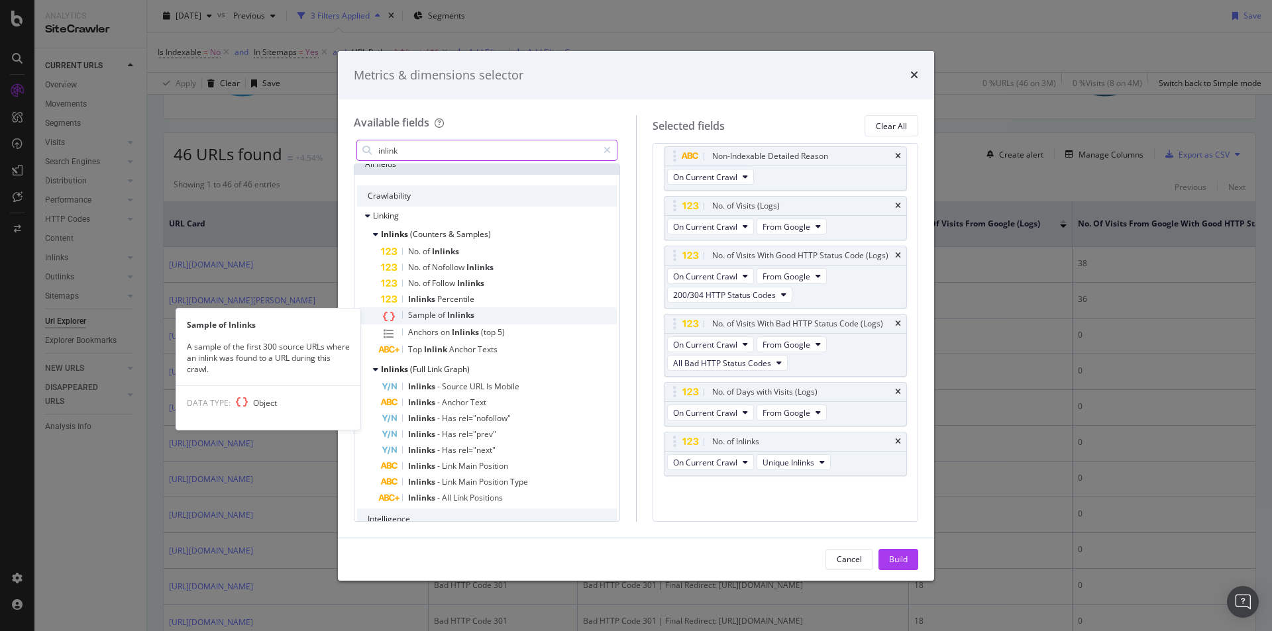
type input "inlink"
click at [515, 321] on div "Sample of Inlinks" at bounding box center [499, 315] width 236 height 17
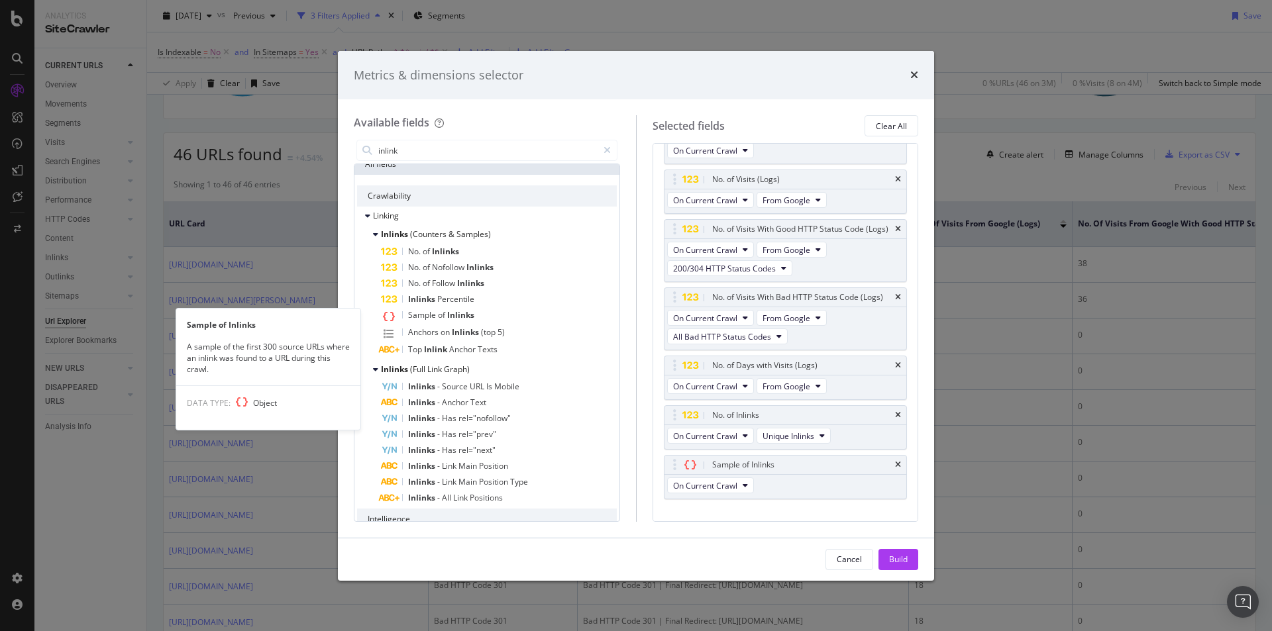
scroll to position [134, 0]
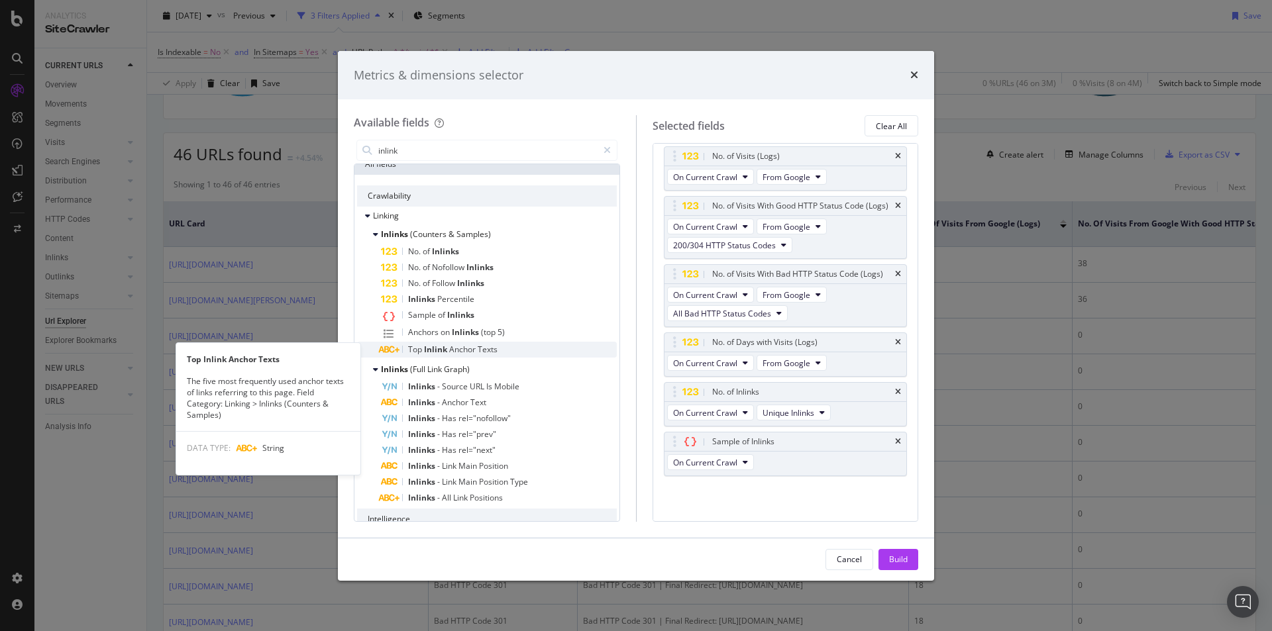
click at [524, 350] on div "Top Inlink Anchor Texts" at bounding box center [499, 350] width 236 height 16
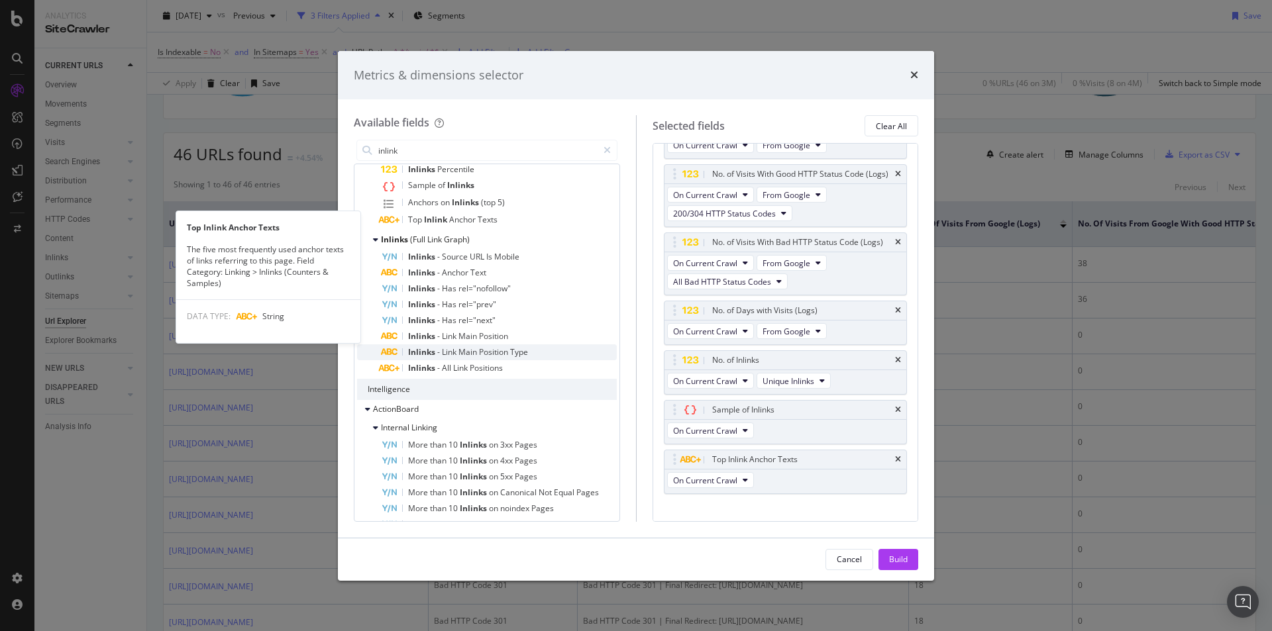
scroll to position [265, 0]
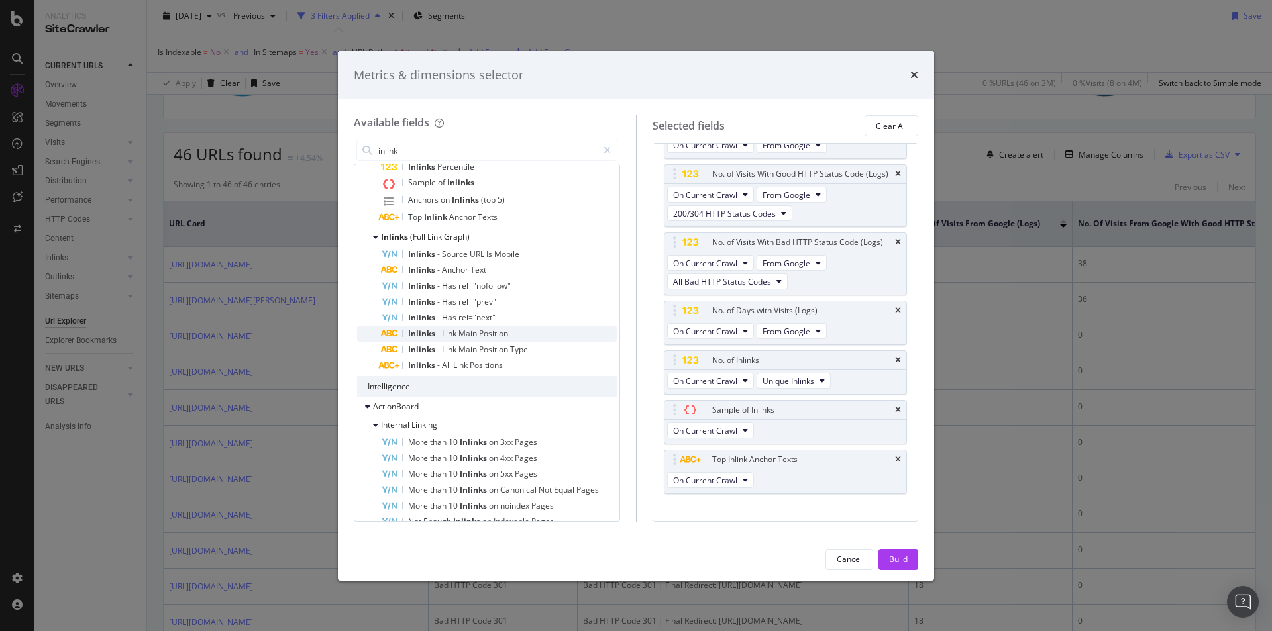
click at [545, 338] on div "Inlinks - Link Main Position" at bounding box center [499, 334] width 236 height 16
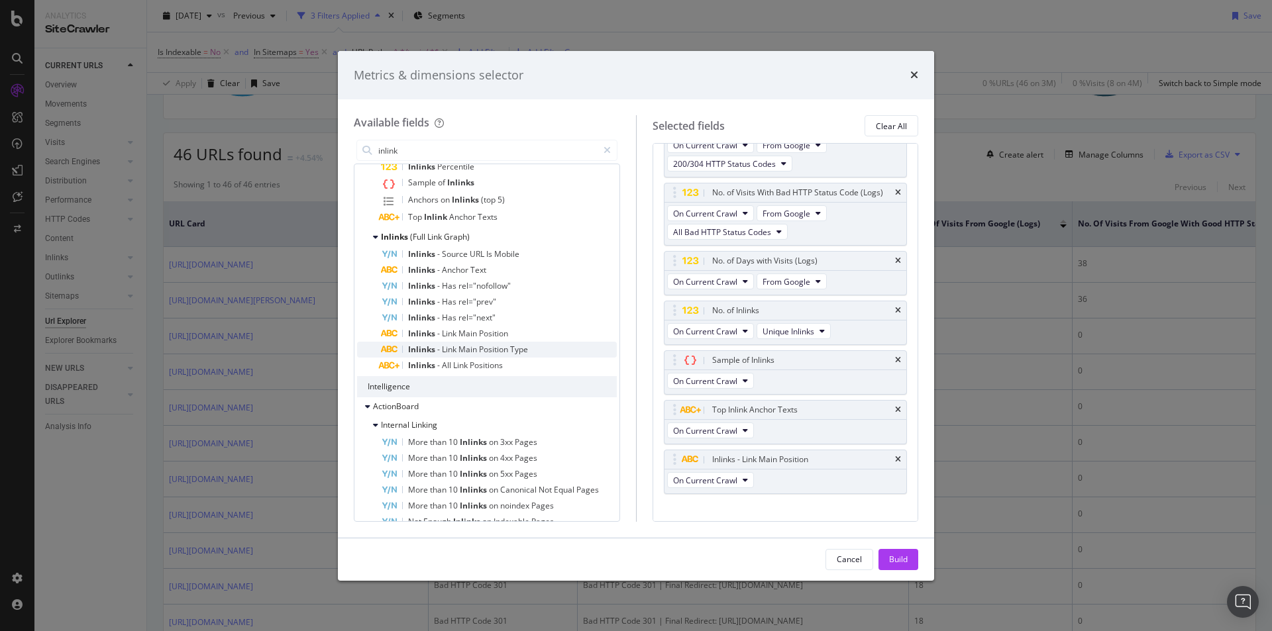
click at [546, 350] on div "Inlinks - Link Main Position Type" at bounding box center [499, 350] width 236 height 16
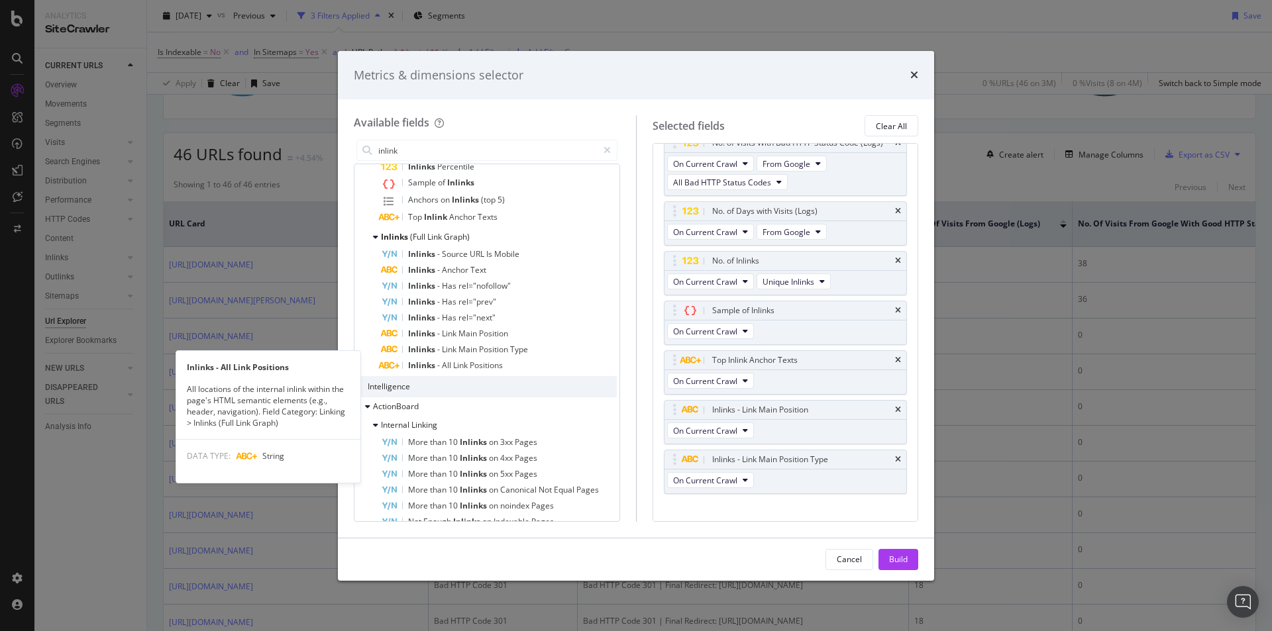
scroll to position [284, 0]
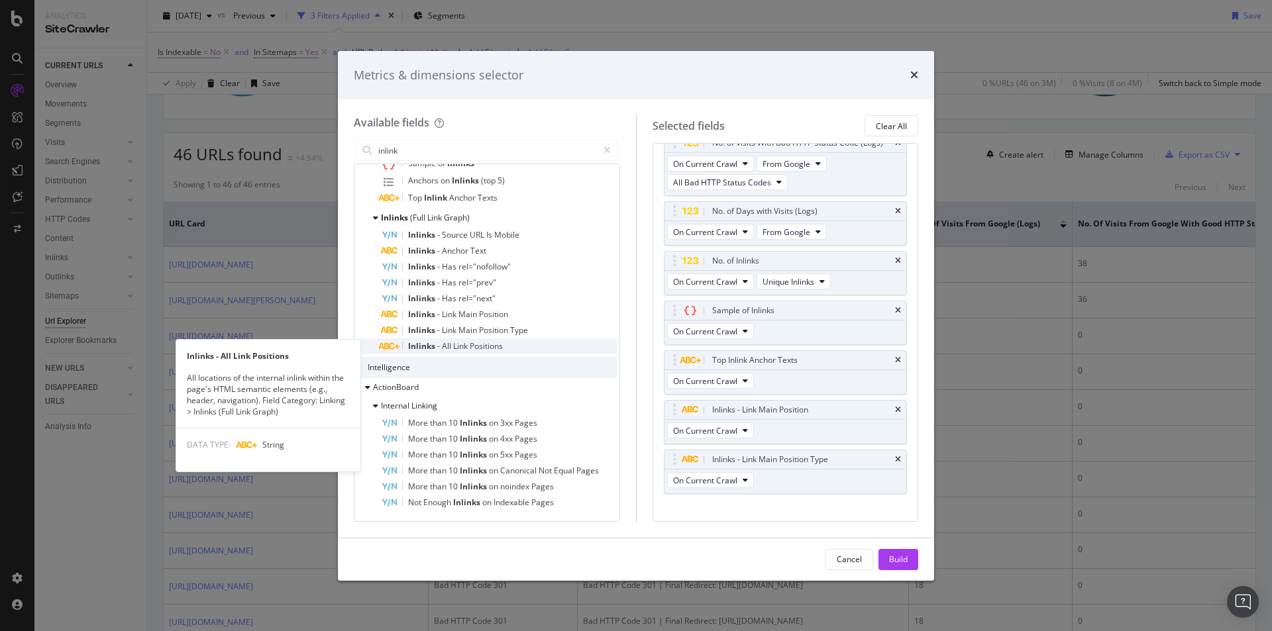
click at [530, 345] on div "Inlinks - All Link Positions" at bounding box center [499, 347] width 236 height 16
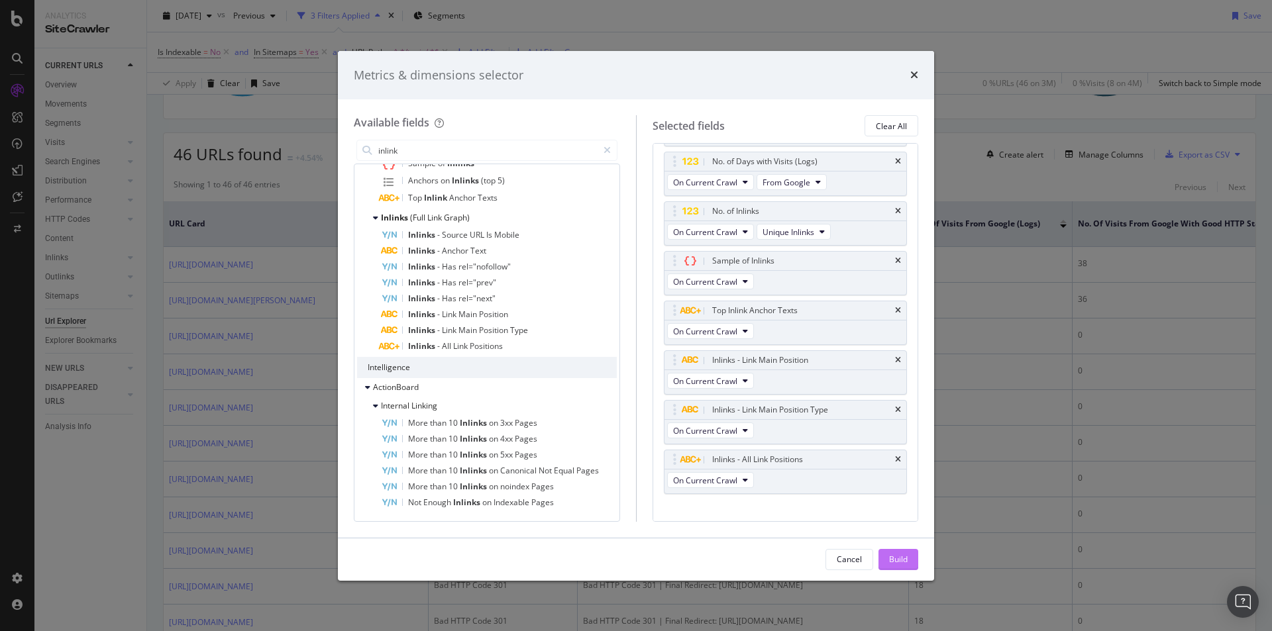
click at [903, 560] on div "Build" at bounding box center [898, 559] width 19 height 11
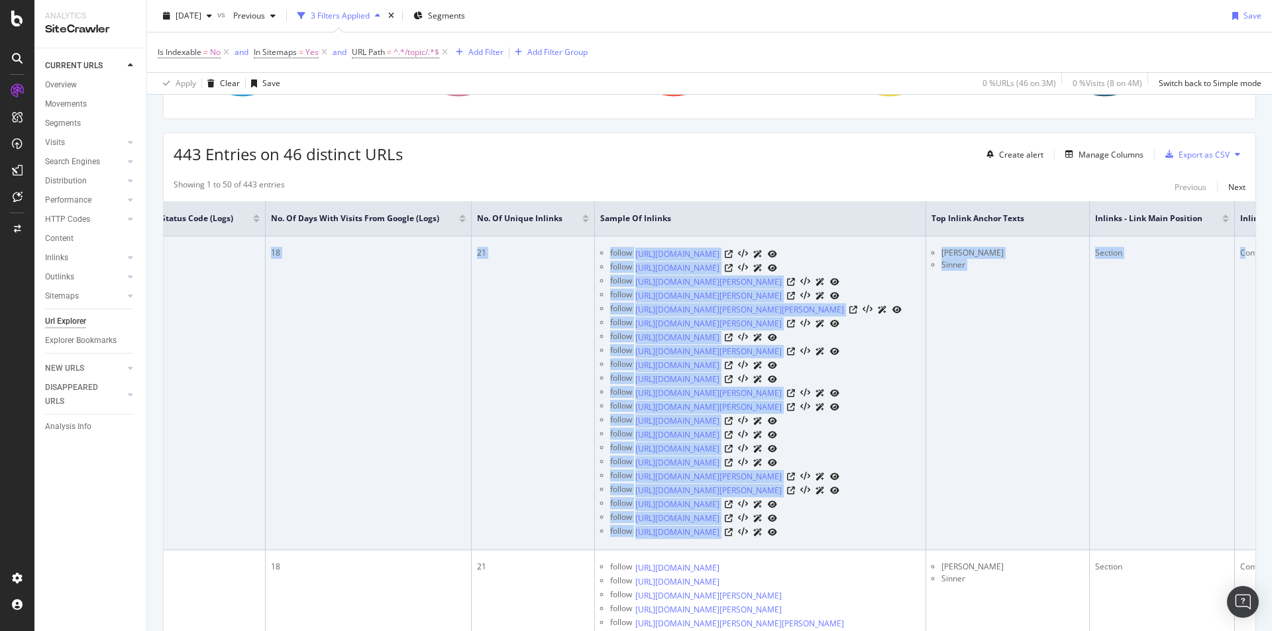
scroll to position [0, 1195]
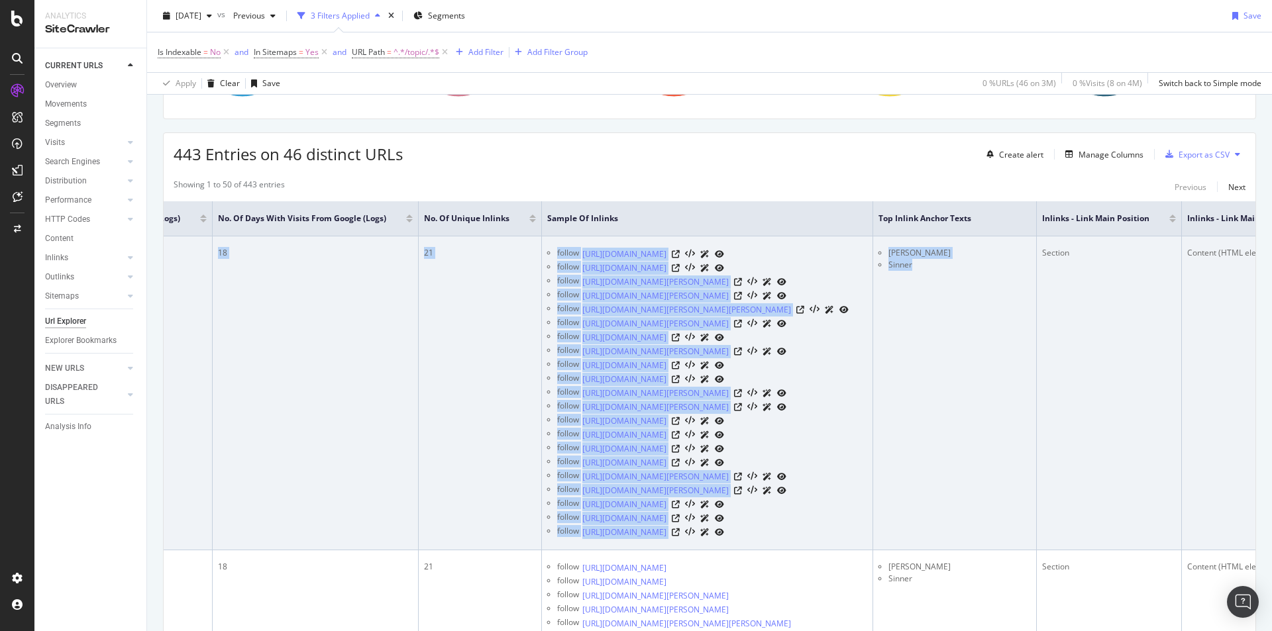
drag, startPoint x: 733, startPoint y: 499, endPoint x: 1008, endPoint y: 462, distance: 277.3
click at [1008, 462] on tr "https://www.thetimes.com/topic/jannik-sinner Bad HTTP Code 404 Bad HTTP Code 40…" at bounding box center [225, 394] width 2512 height 314
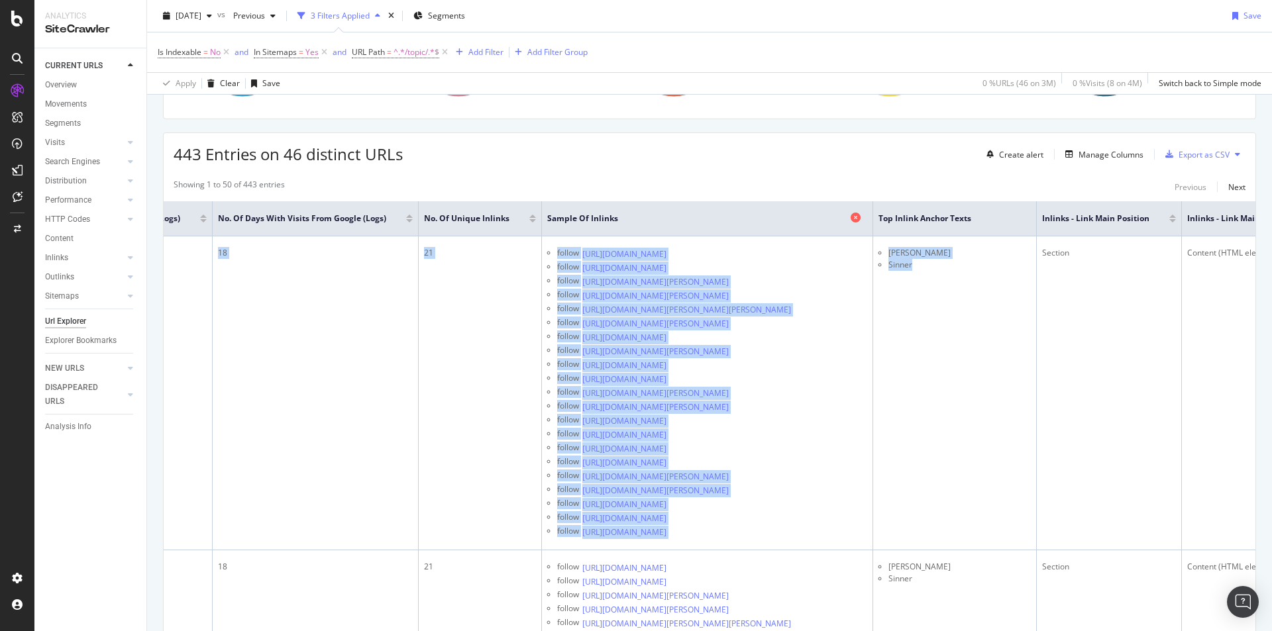
click at [670, 217] on span "Sample of Inlinks" at bounding box center [697, 219] width 300 height 12
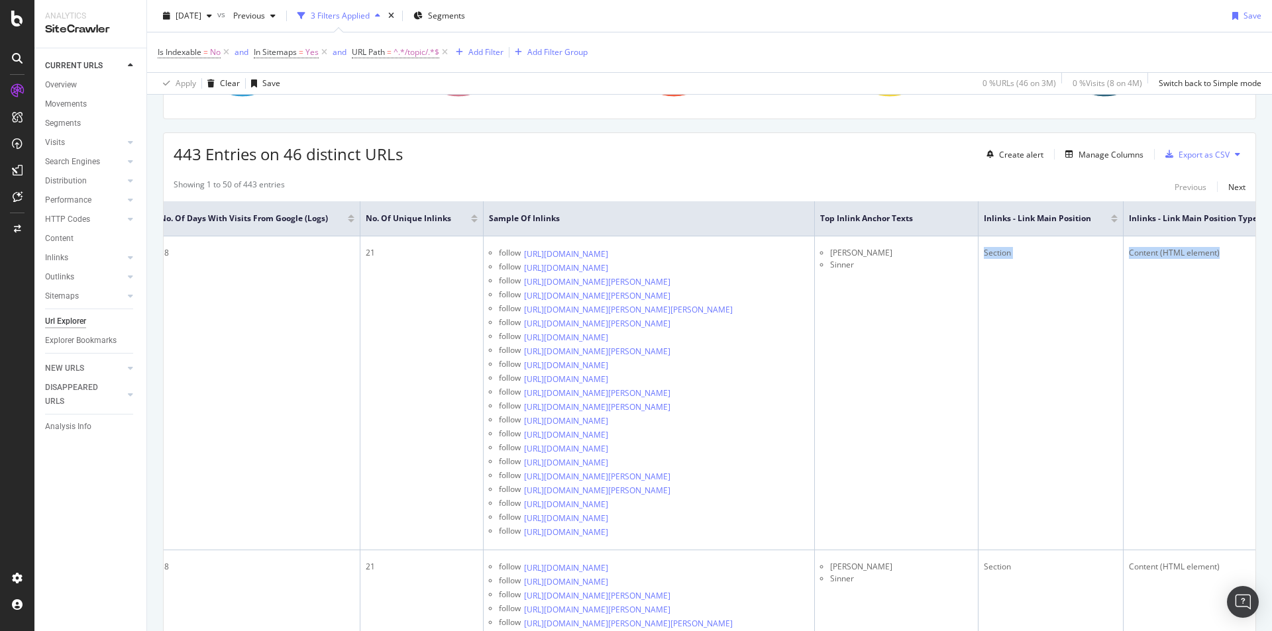
scroll to position [0, 1414]
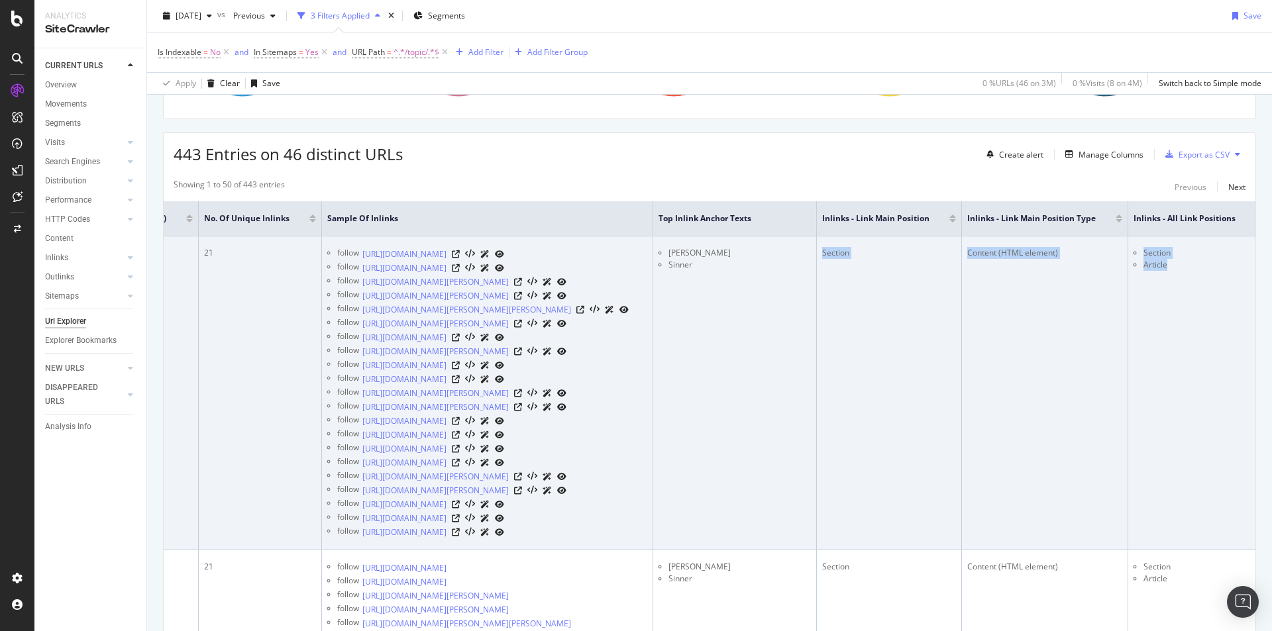
drag, startPoint x: 1024, startPoint y: 258, endPoint x: 1166, endPoint y: 273, distance: 143.3
click at [1166, 273] on tr "https://www.thetimes.com/topic/jannik-sinner Bad HTTP Code 404 Bad HTTP Code 40…" at bounding box center [5, 394] width 2512 height 314
click at [1034, 276] on td "Content (HTML element)" at bounding box center [1045, 394] width 166 height 314
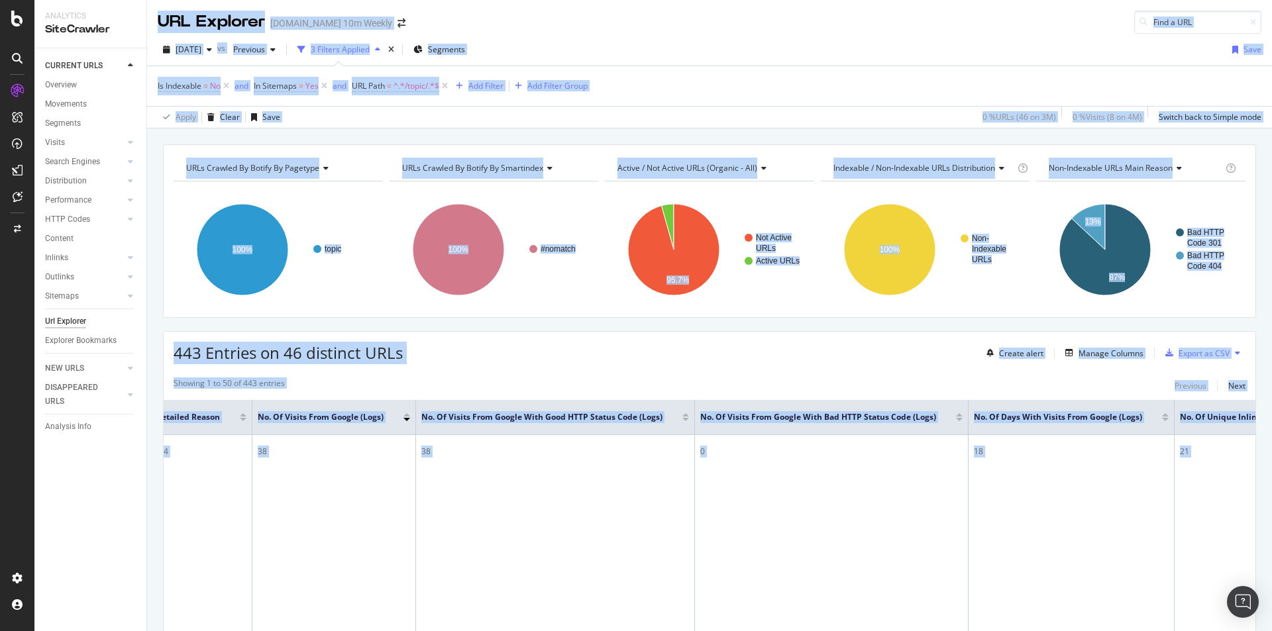
scroll to position [0, 0]
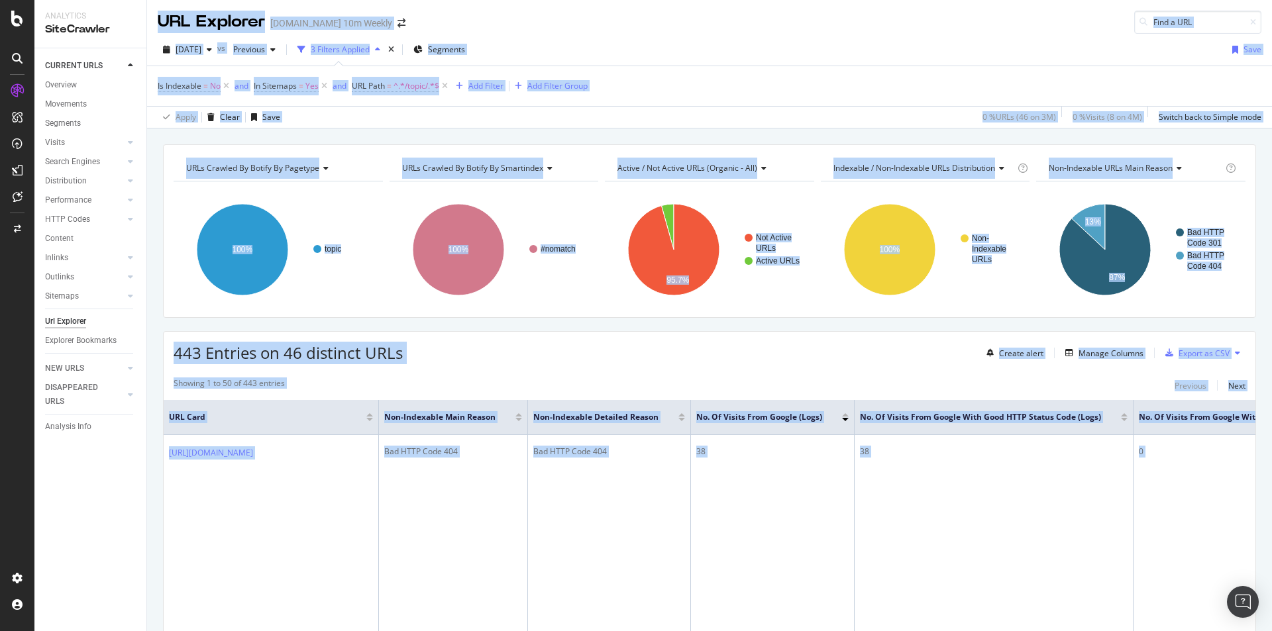
drag, startPoint x: 808, startPoint y: 457, endPoint x: 111, endPoint y: 454, distance: 697.6
click at [111, 454] on div "Analytics SiteCrawler CURRENT URLS Overview Movements Segments Visits Analysis …" at bounding box center [653, 315] width 1238 height 631
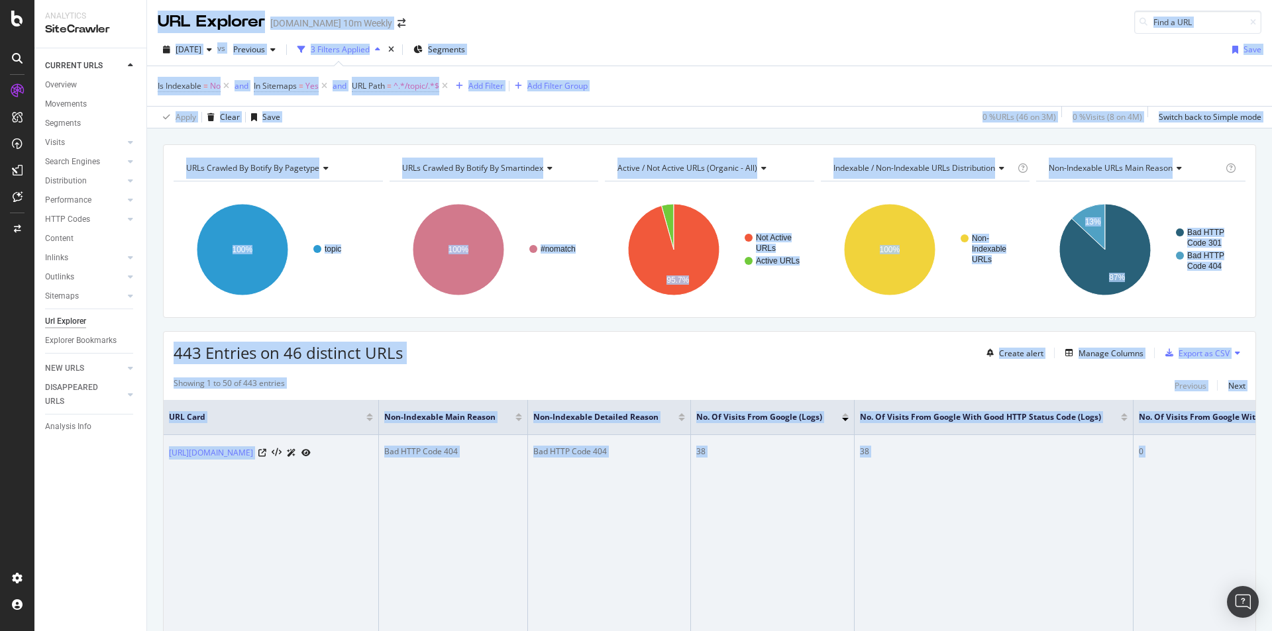
click at [333, 484] on td "[URL][DOMAIN_NAME]" at bounding box center [271, 592] width 215 height 314
click at [673, 524] on td "Bad HTTP Code 404" at bounding box center [609, 592] width 163 height 314
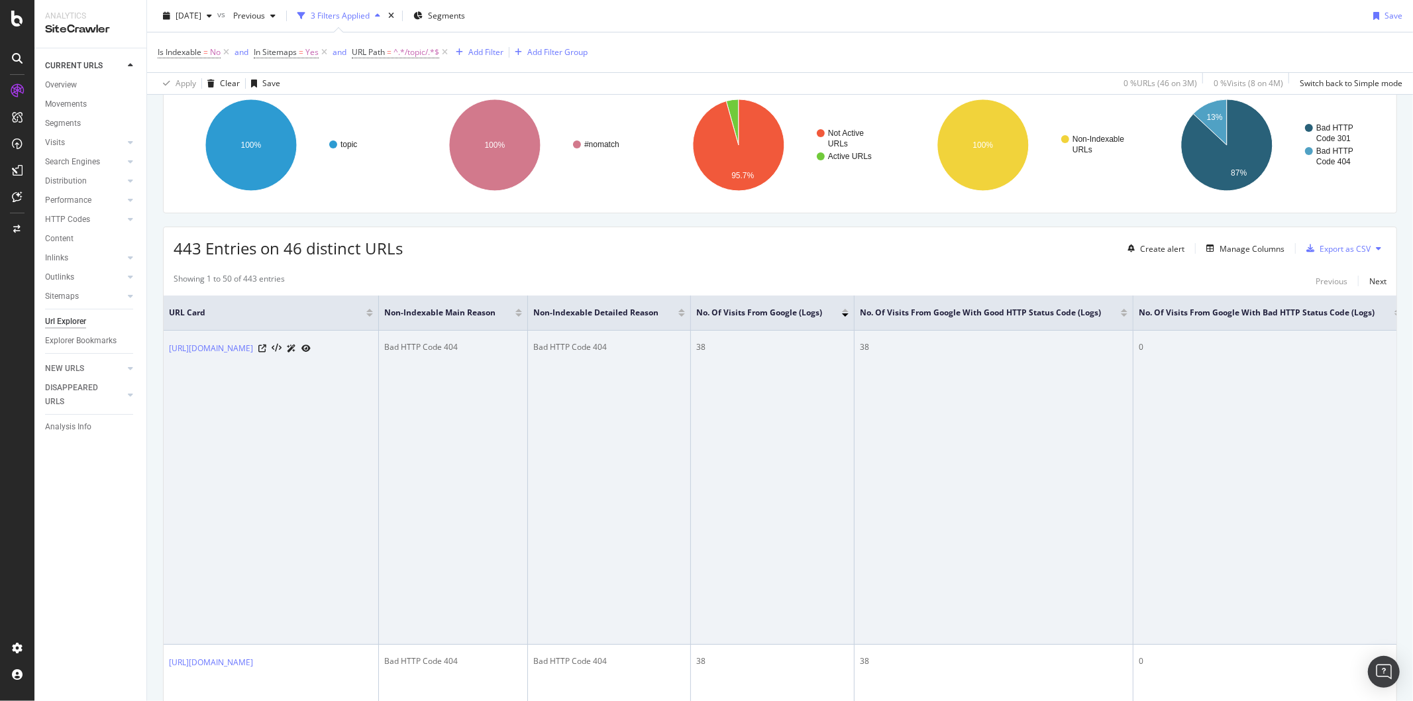
scroll to position [140, 0]
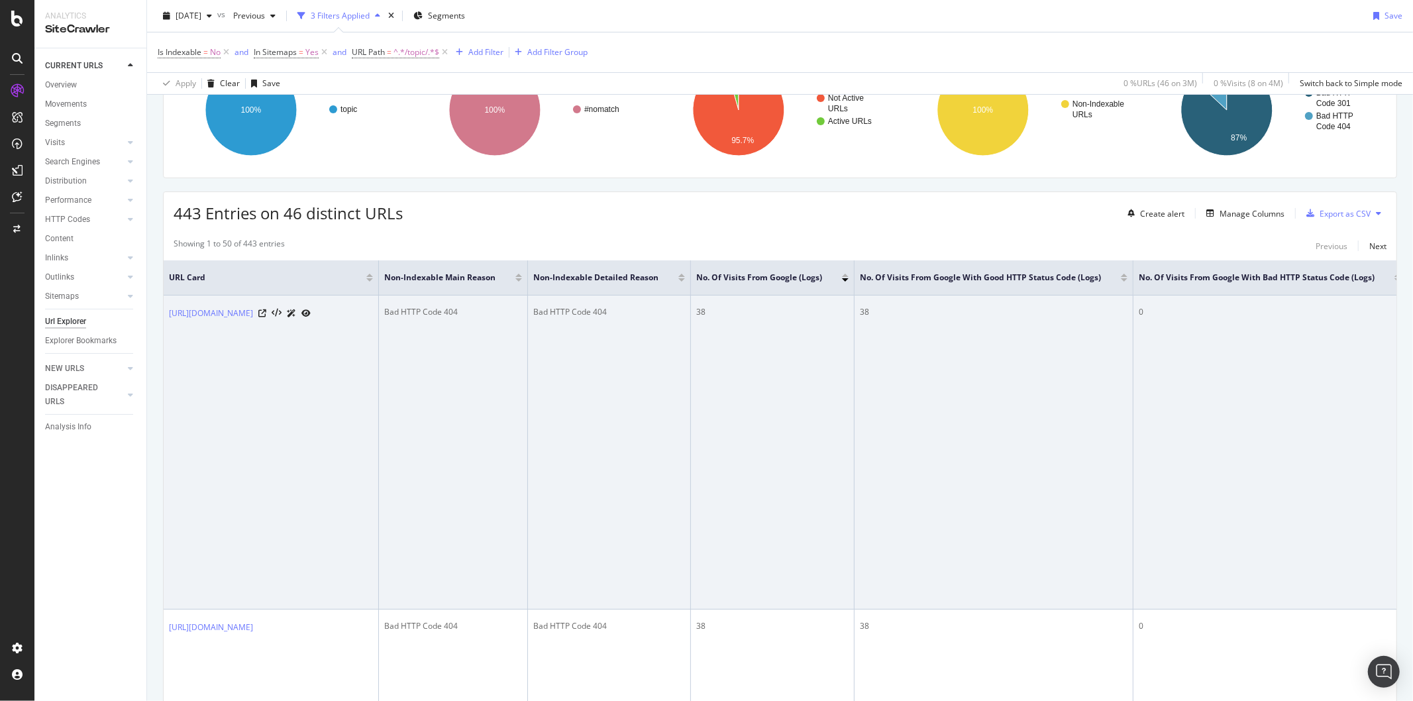
drag, startPoint x: 1203, startPoint y: 369, endPoint x: 1187, endPoint y: 433, distance: 65.6
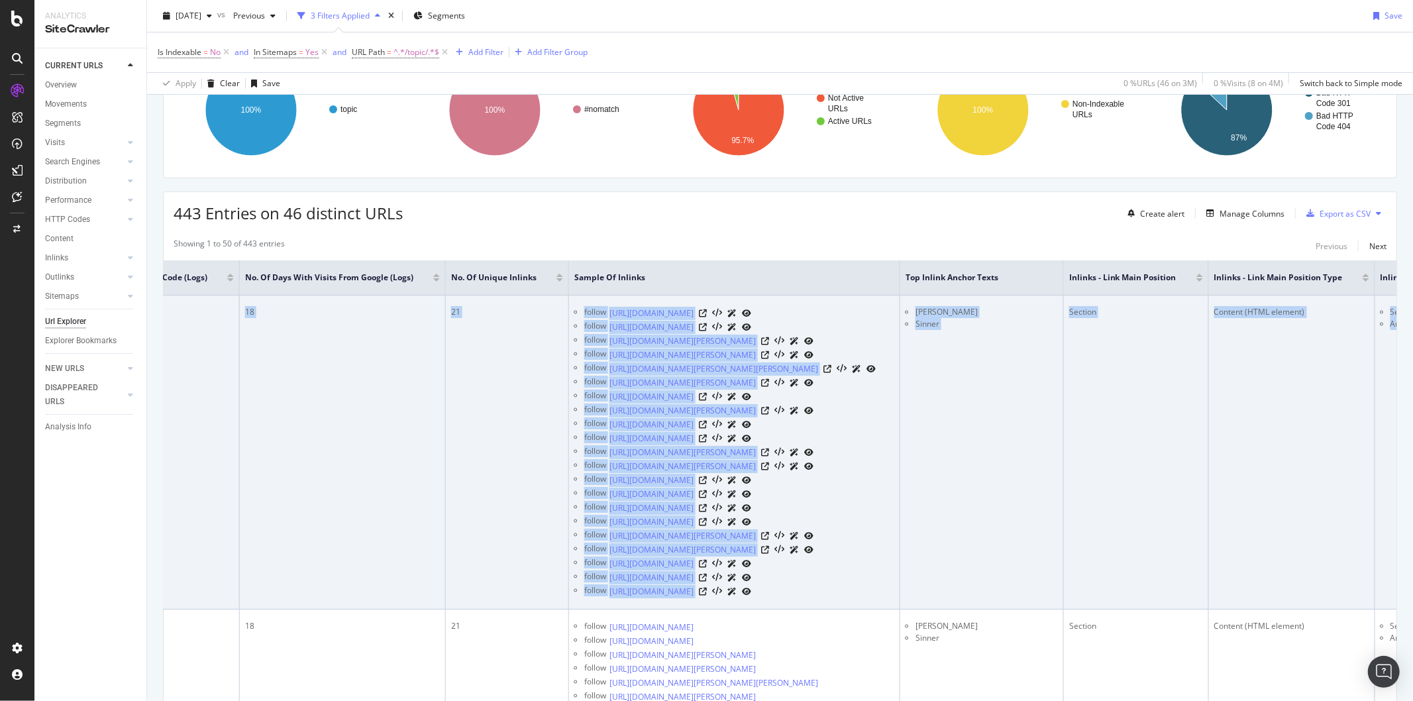
scroll to position [0, 1267]
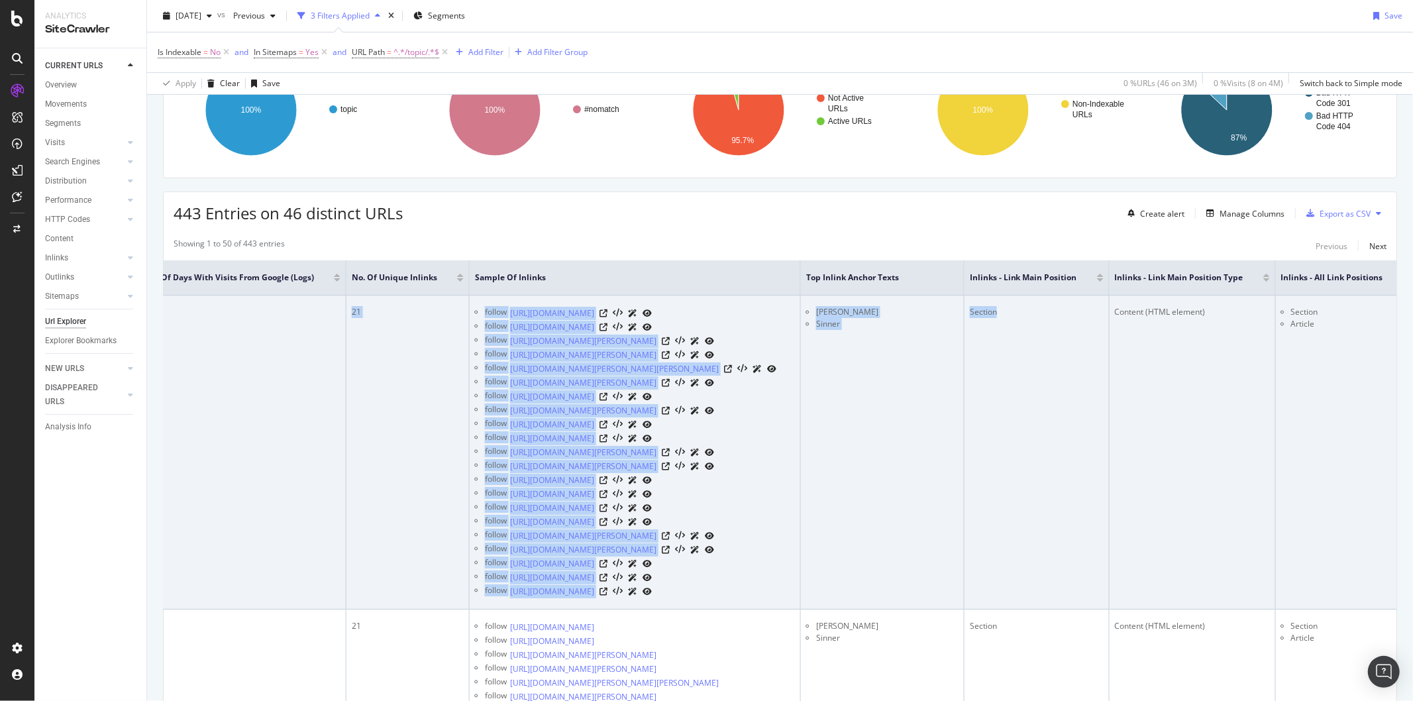
drag, startPoint x: 833, startPoint y: 558, endPoint x: 988, endPoint y: 530, distance: 158.2
click at [1007, 533] on tr "https://www.thetimes.com/topic/jannik-sinner Bad HTTP Code 404 Bad HTTP Code 40…" at bounding box center [153, 452] width 2512 height 314
click at [972, 525] on td "Section" at bounding box center [1037, 452] width 145 height 314
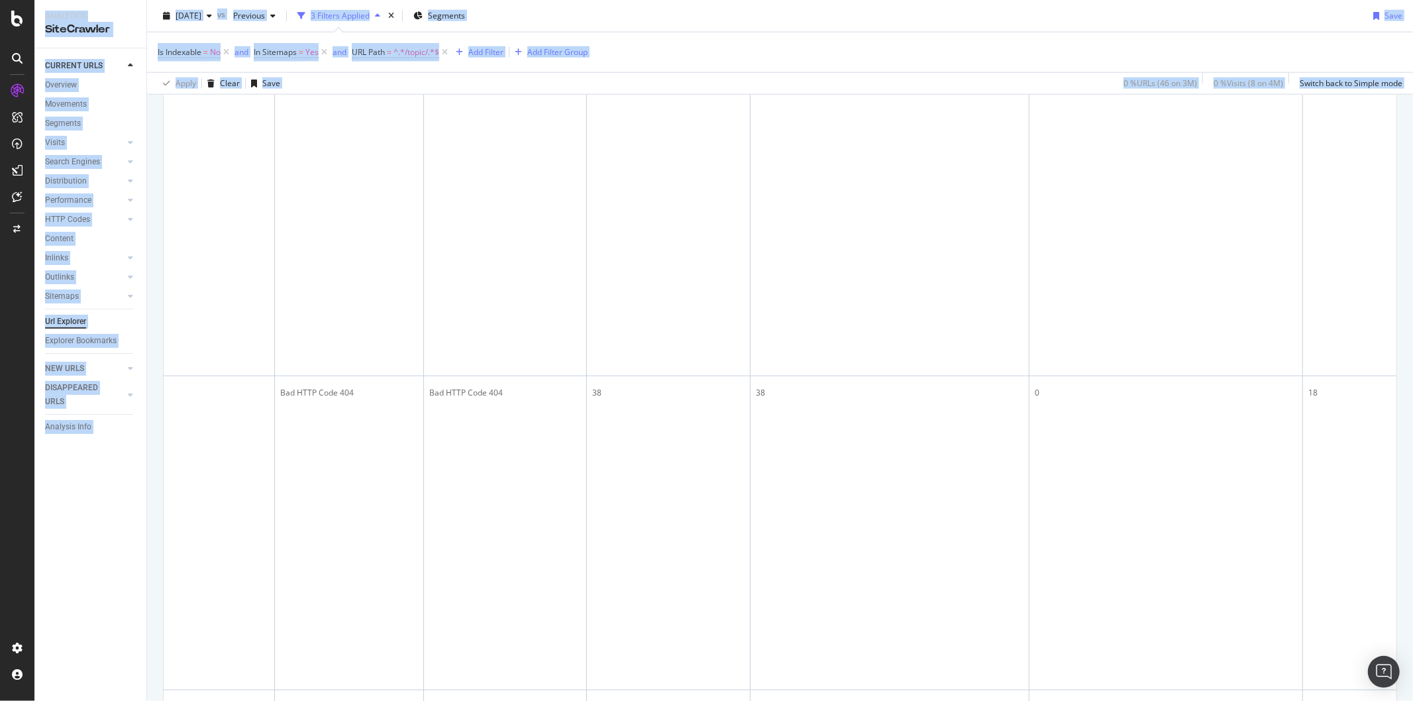
scroll to position [0, 0]
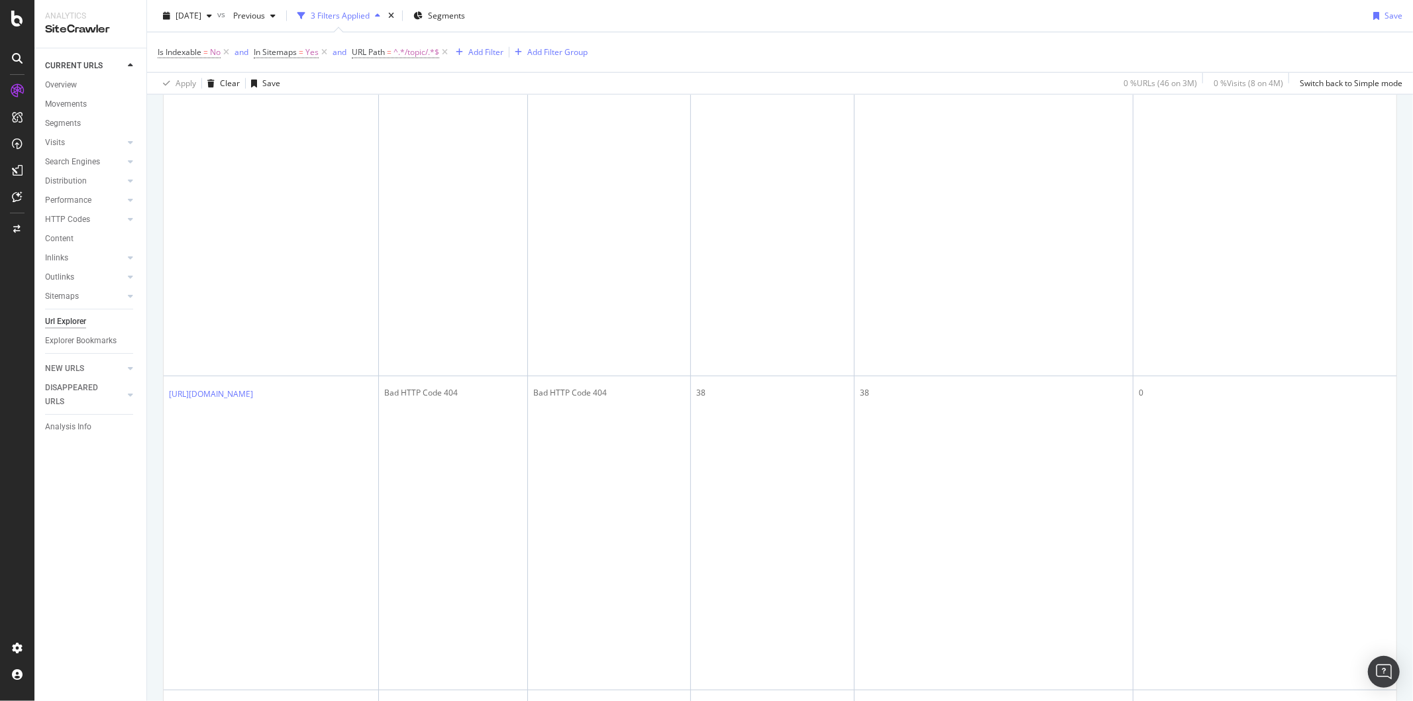
drag, startPoint x: 961, startPoint y: 373, endPoint x: 588, endPoint y: 376, distance: 373.0
drag, startPoint x: 1016, startPoint y: 402, endPoint x: 1014, endPoint y: 392, distance: 10.3
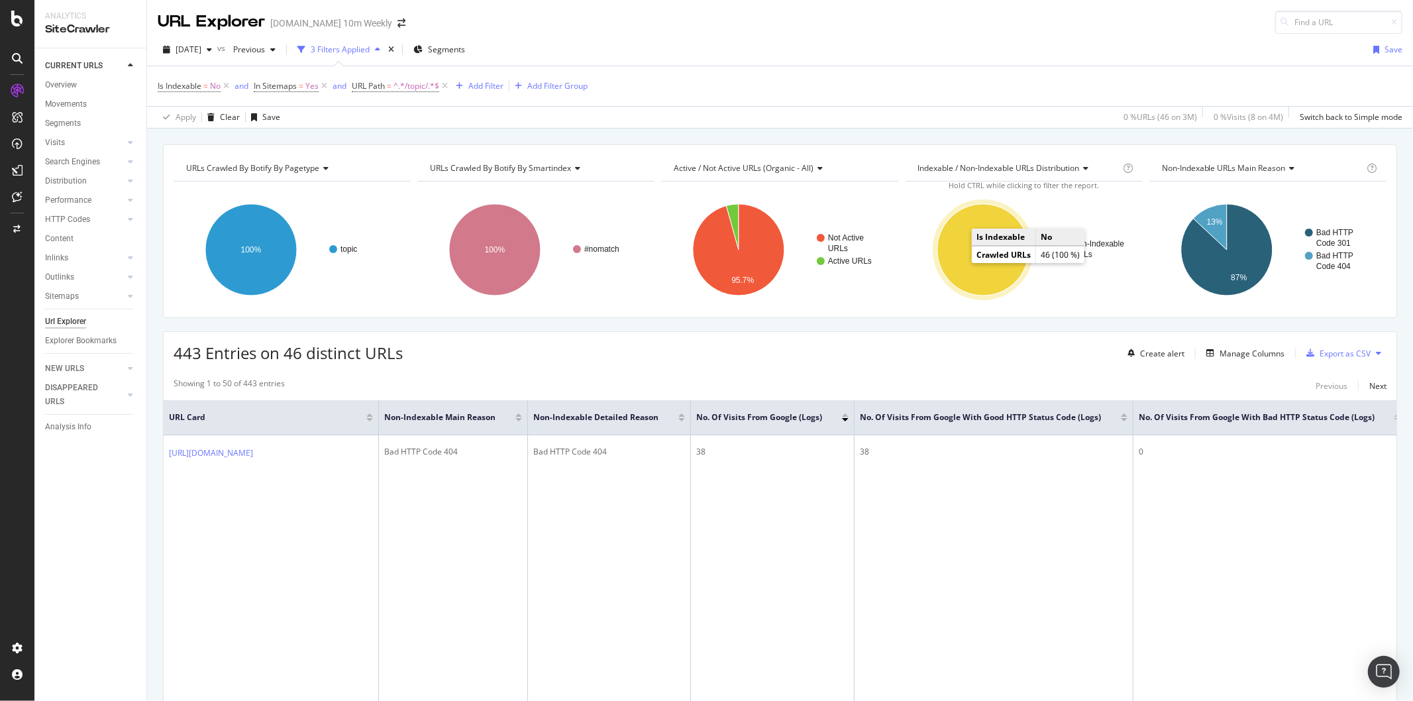
click at [961, 260] on ellipse "A chart." at bounding box center [982, 249] width 91 height 91
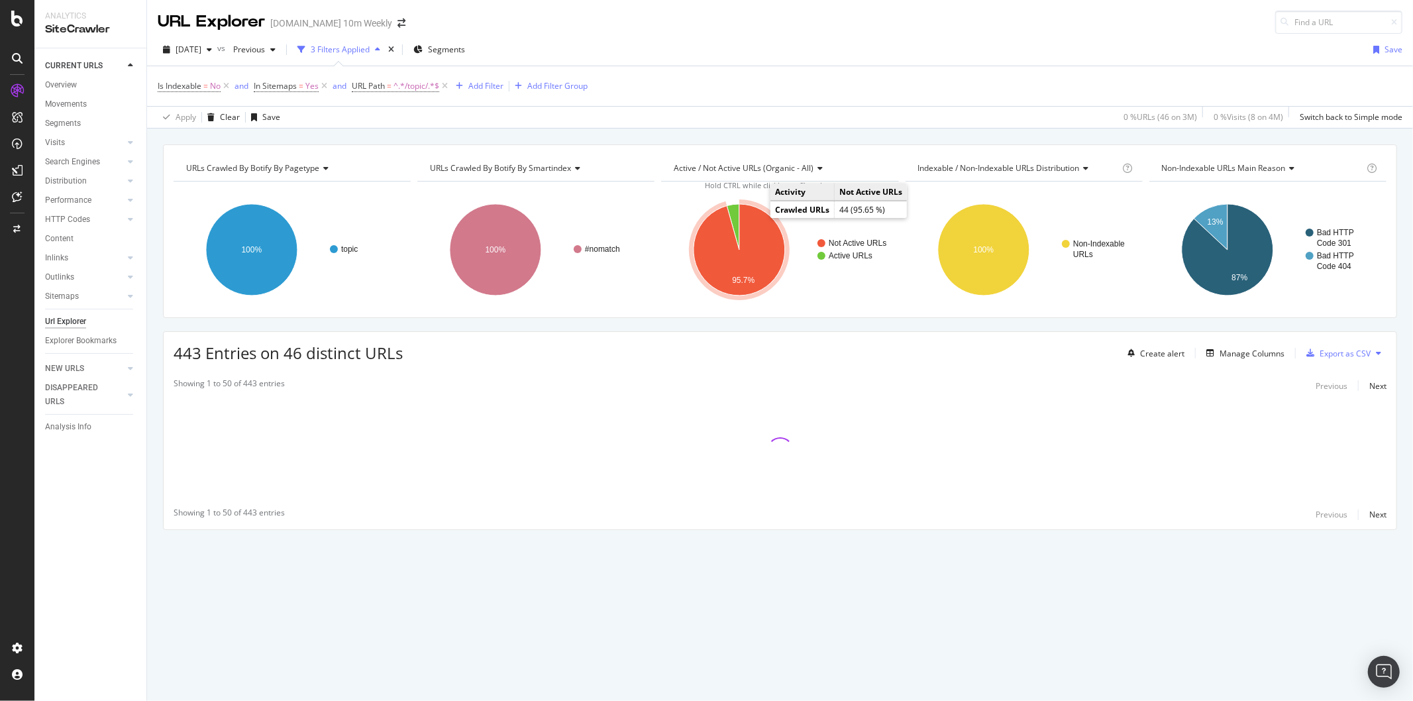
click at [767, 273] on icon "A chart." at bounding box center [739, 249] width 91 height 91
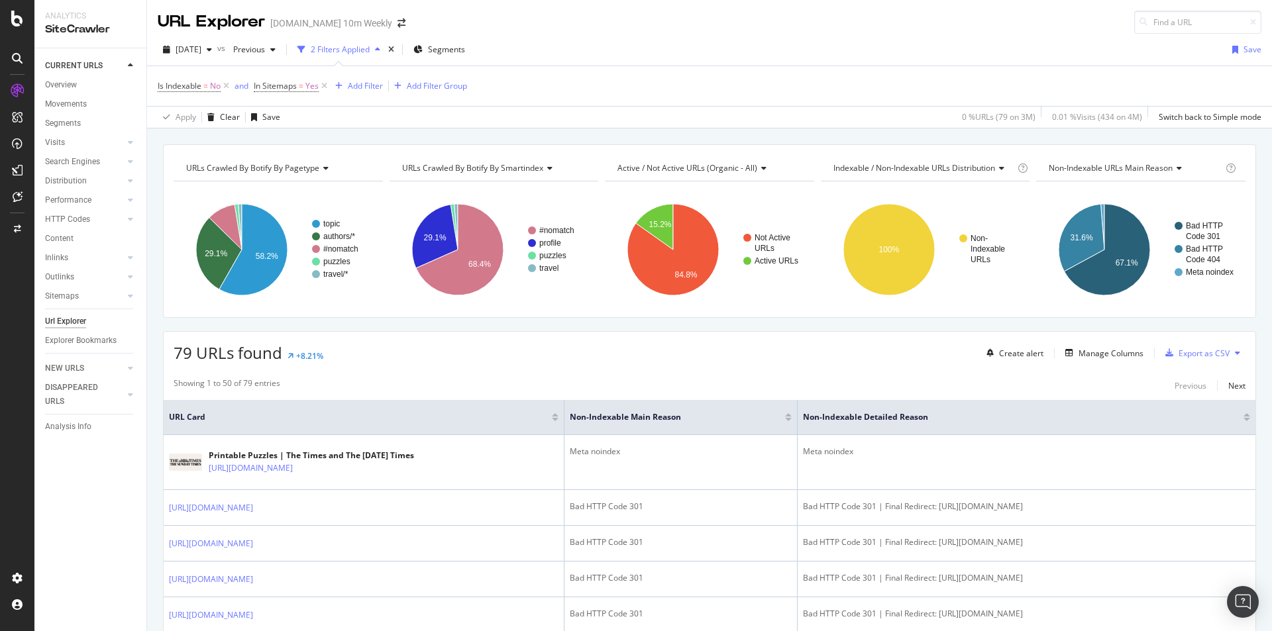
click at [21, 52] on div at bounding box center [17, 58] width 21 height 21
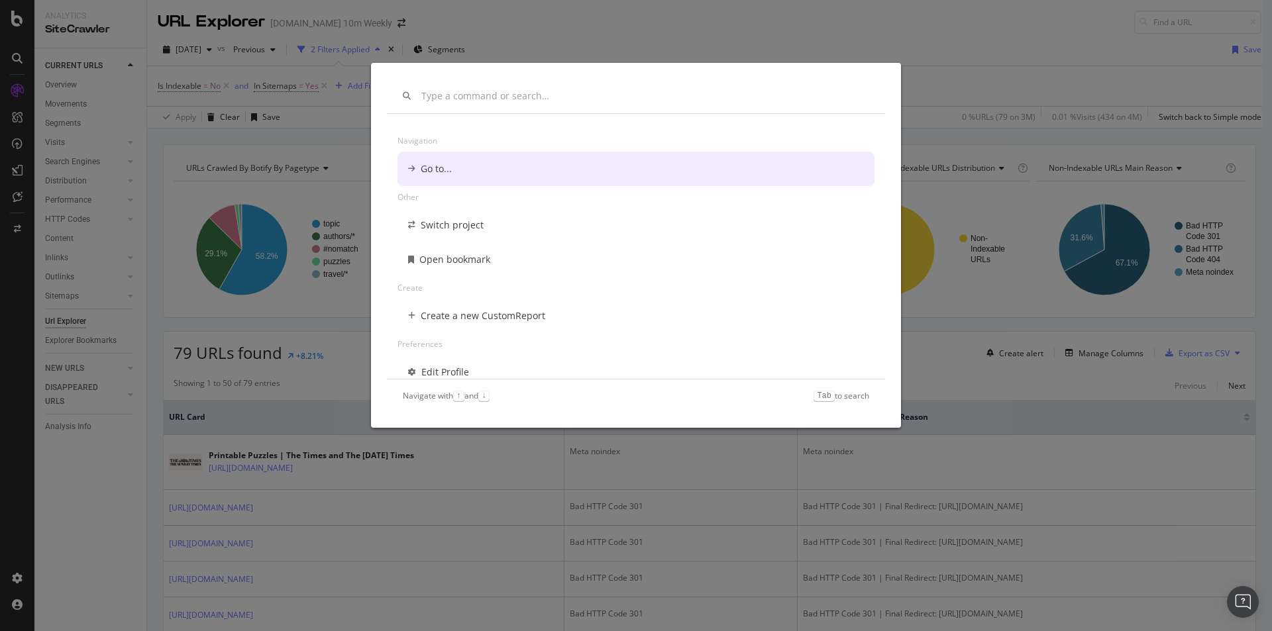
click at [474, 165] on div "Go to..." at bounding box center [636, 169] width 477 height 34
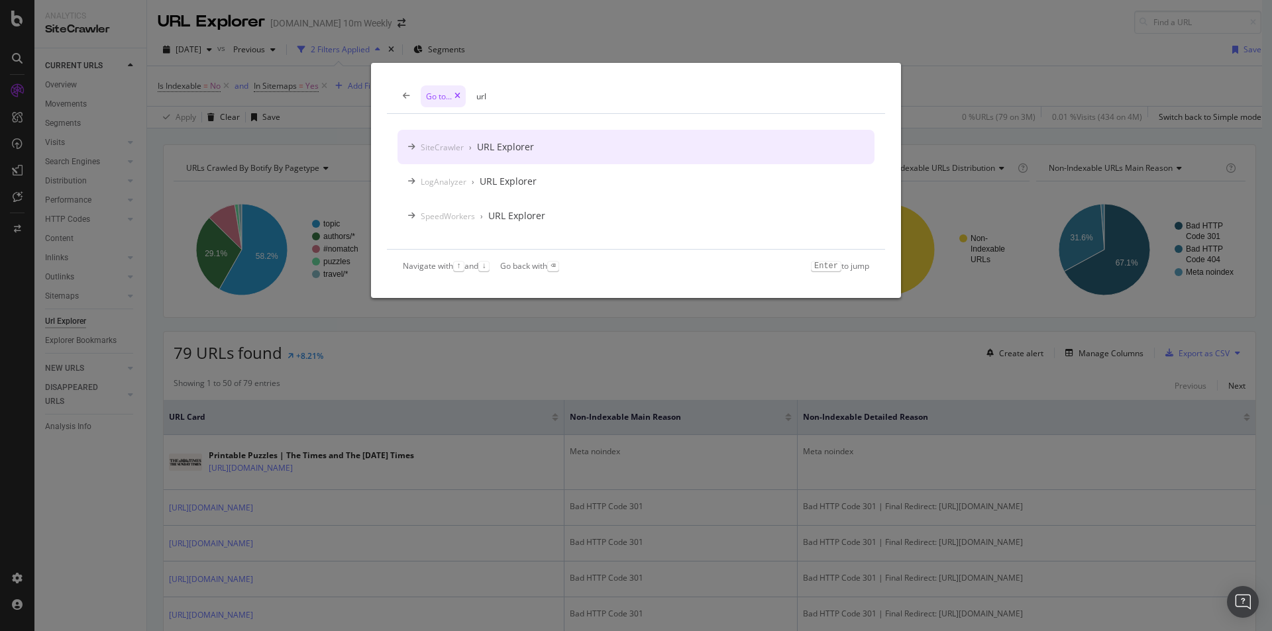
type input "url"
click at [515, 150] on div "URL Explorer" at bounding box center [505, 146] width 57 height 13
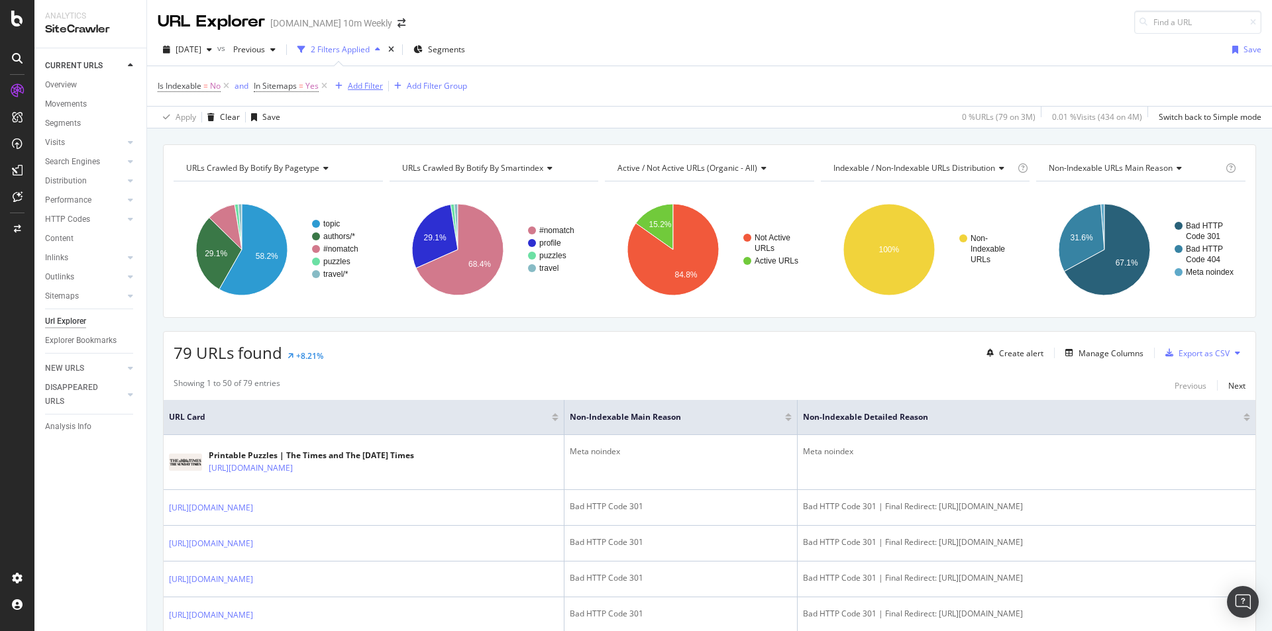
click at [369, 86] on div "Add Filter" at bounding box center [365, 85] width 35 height 11
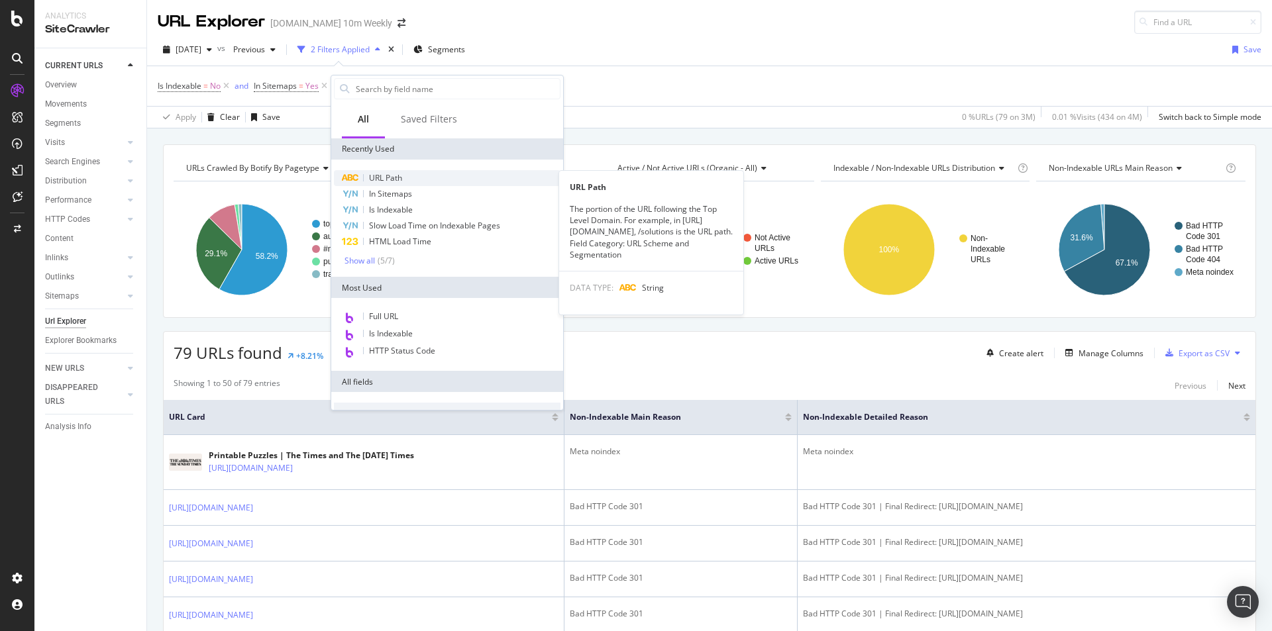
click at [394, 184] on div "URL Path" at bounding box center [447, 178] width 227 height 16
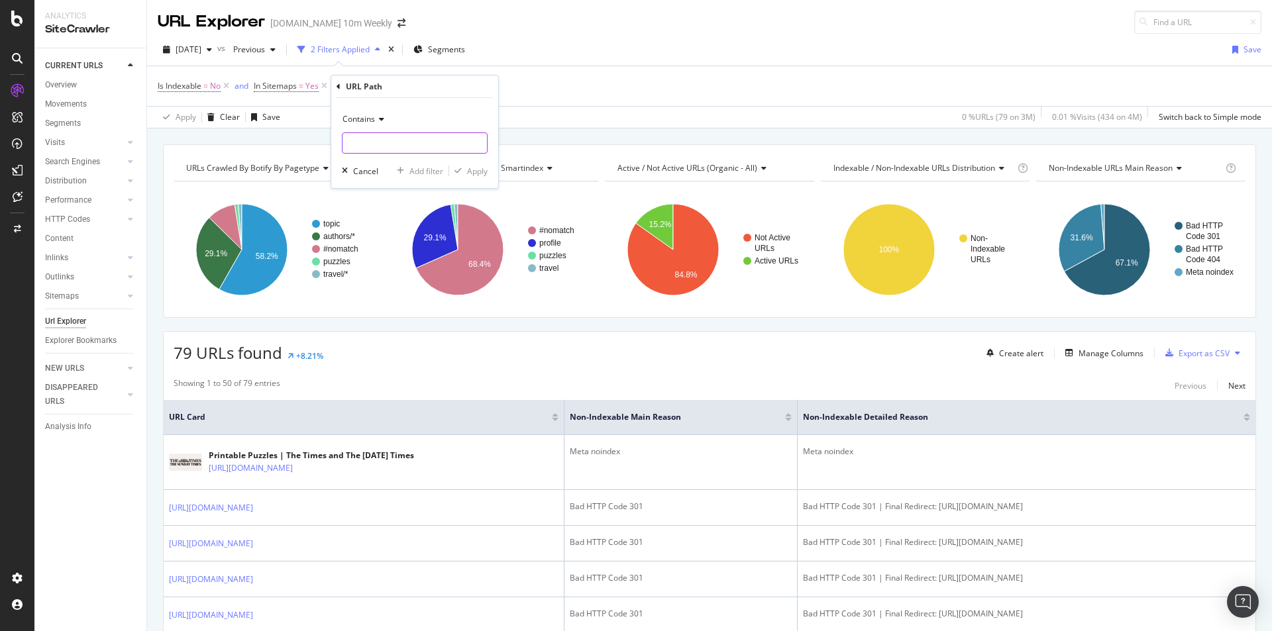
click at [425, 146] on input "text" at bounding box center [415, 143] width 144 height 21
click at [388, 119] on div "Contains" at bounding box center [415, 119] width 146 height 21
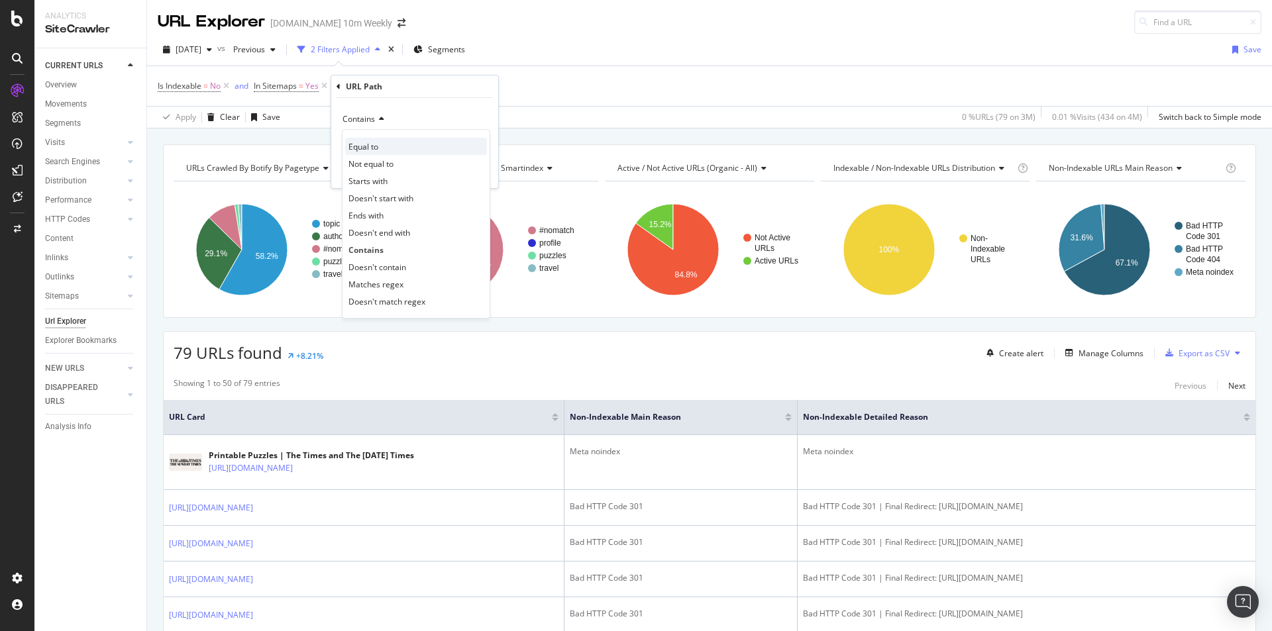
click at [374, 144] on span "Equal to" at bounding box center [363, 146] width 30 height 11
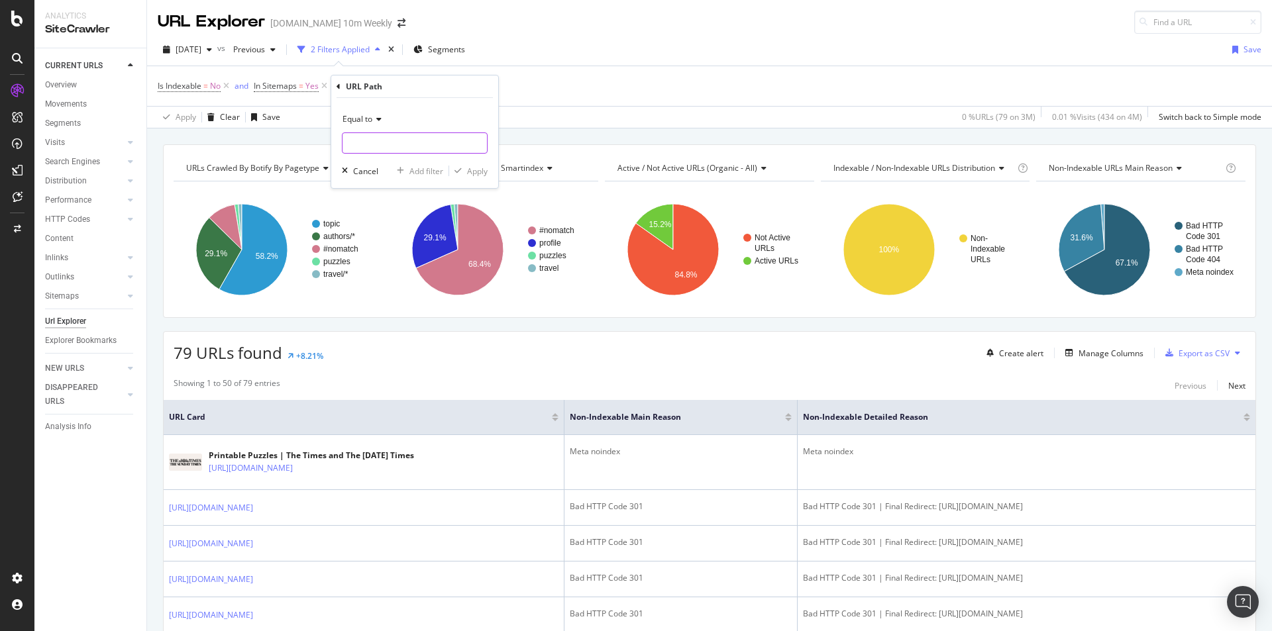
click at [407, 152] on input "text" at bounding box center [415, 143] width 144 height 21
paste input "https://www.thetimes.co.uk/topic/politics"
type input "https://www.thetimes.co.uk/topic/politics"
click at [479, 172] on div "Apply" at bounding box center [477, 171] width 21 height 11
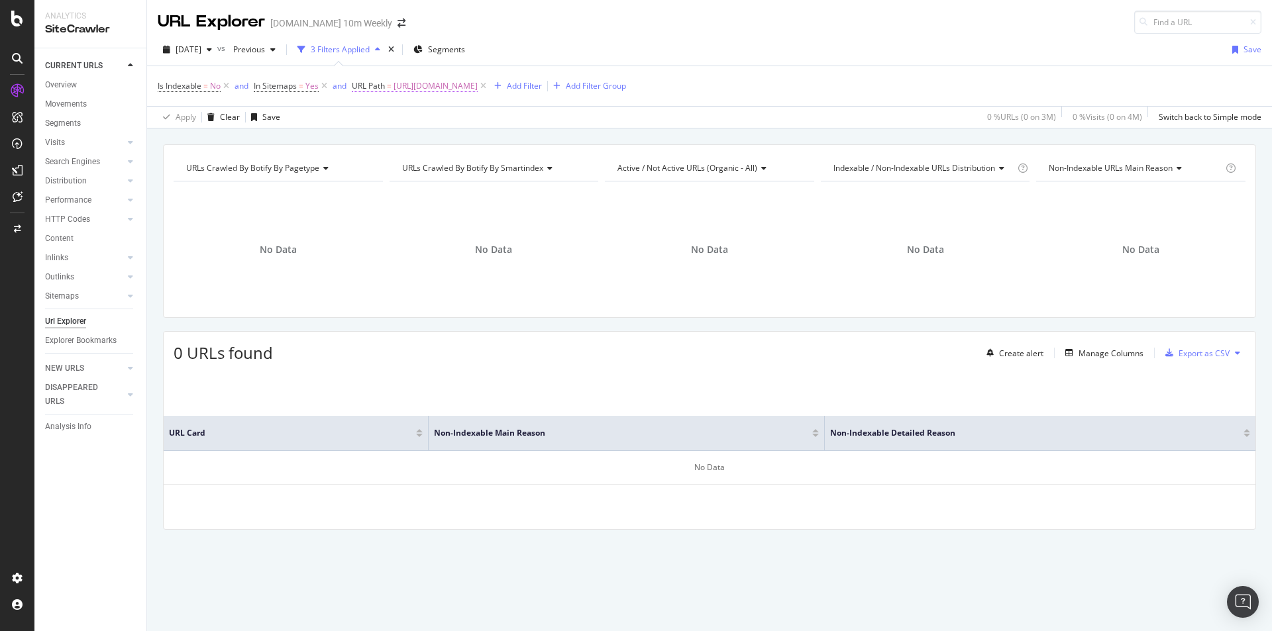
click at [431, 89] on span "https://www.thetimes.co.uk/topic/politics" at bounding box center [436, 86] width 84 height 19
click at [472, 146] on input "https://www.thetimes.co.uk/topic/politics" at bounding box center [427, 141] width 125 height 21
click at [471, 138] on input "https://www.thetimes.co.uk/topic/politics" at bounding box center [427, 141] width 125 height 21
click at [474, 139] on input "https://www.thetimes.co.uk/topic/politics" at bounding box center [427, 141] width 125 height 21
click at [404, 119] on icon at bounding box center [399, 117] width 9 height 8
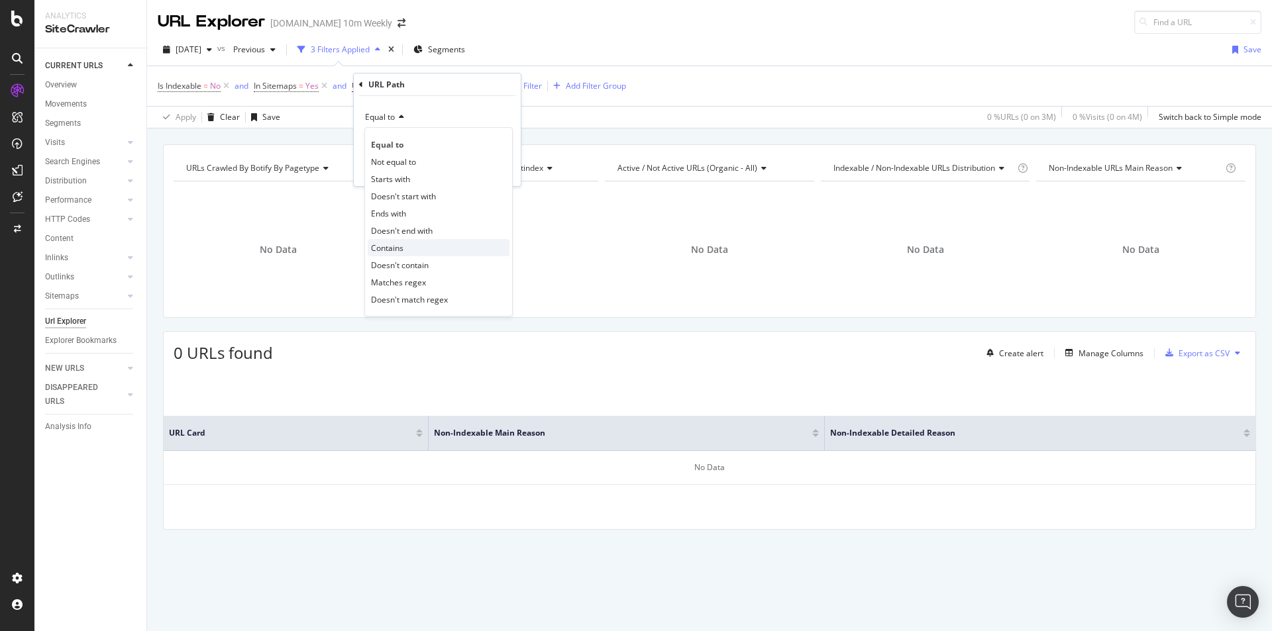
click at [421, 244] on div "Contains" at bounding box center [439, 247] width 142 height 17
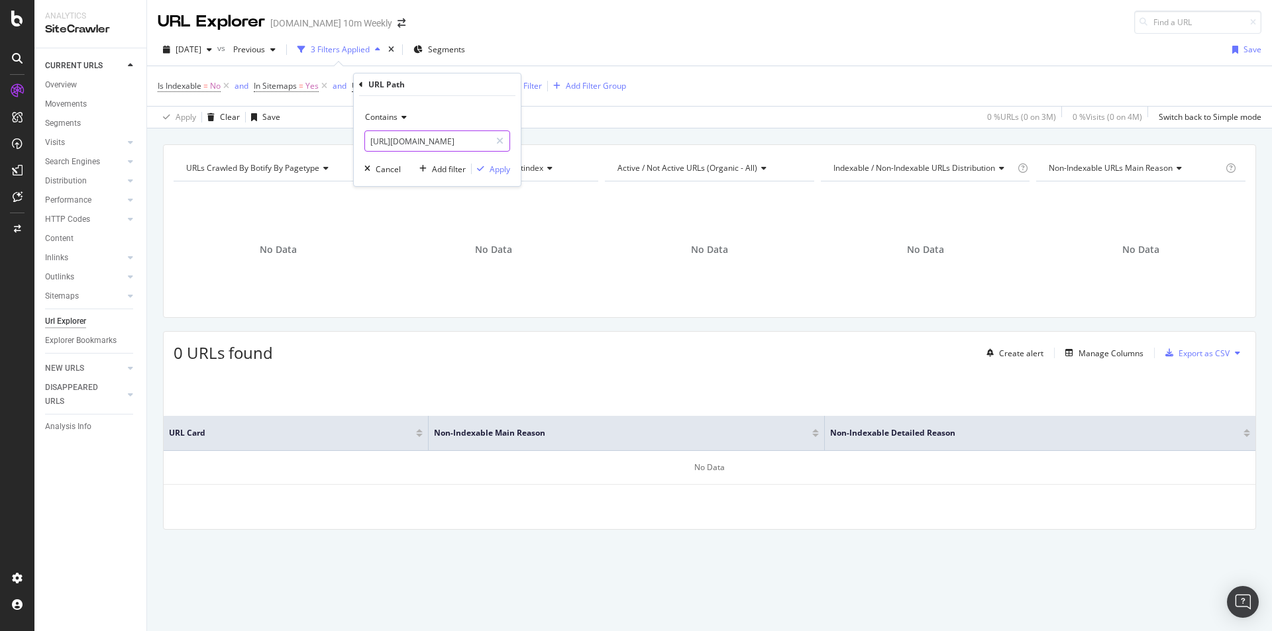
click at [460, 142] on input "https://www.thetimes.co.uk/topic/politics" at bounding box center [427, 141] width 125 height 21
click at [475, 140] on input "https://www.thetimes.co.uk/topic/politics" at bounding box center [427, 141] width 125 height 21
drag, startPoint x: 473, startPoint y: 138, endPoint x: 218, endPoint y: 131, distance: 255.2
click at [221, 136] on body "Analytics SiteCrawler CURRENT URLS Overview Movements Segments Visits Analysis …" at bounding box center [636, 315] width 1272 height 631
type input "/topic/politics"
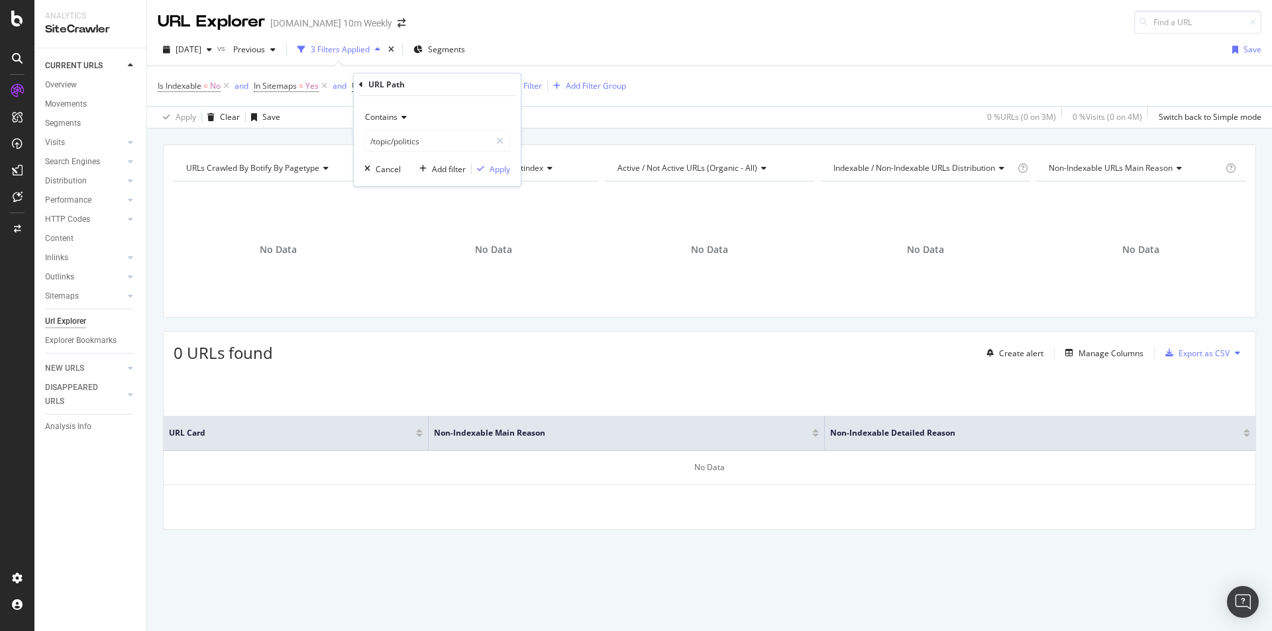
click at [502, 161] on div "Contains /topic/politics Cancel Add filter Apply" at bounding box center [437, 141] width 167 height 90
click at [502, 170] on div "Apply" at bounding box center [500, 169] width 21 height 11
click at [227, 87] on icon at bounding box center [226, 86] width 11 height 13
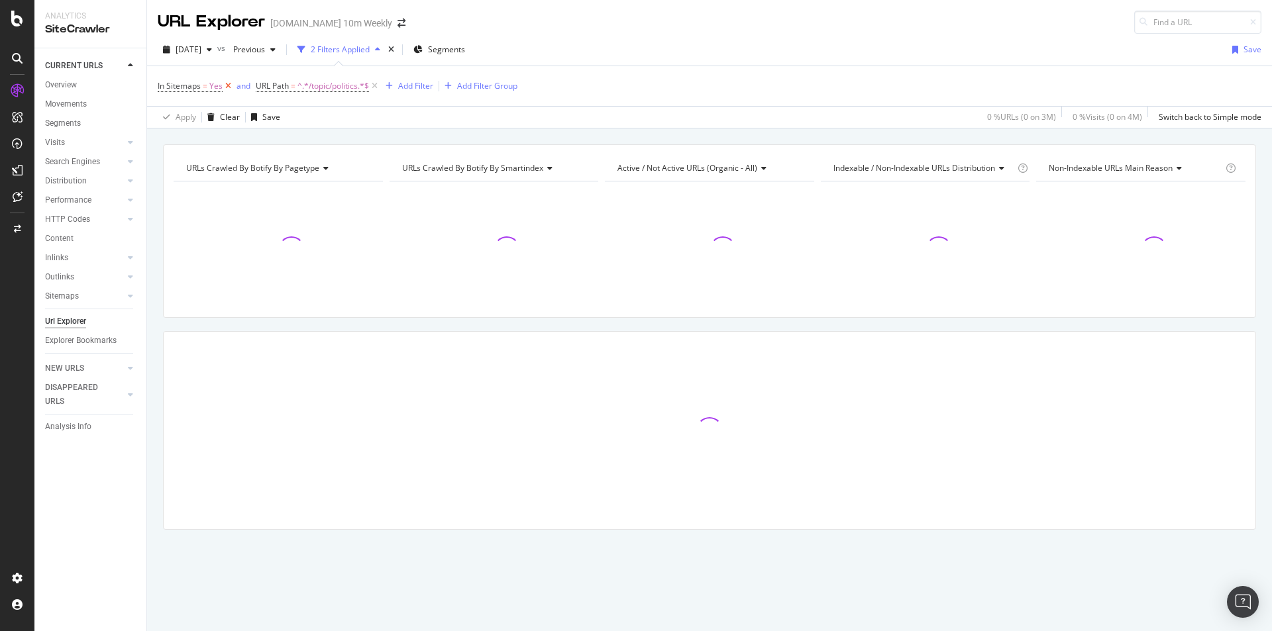
click at [227, 85] on icon at bounding box center [228, 86] width 11 height 13
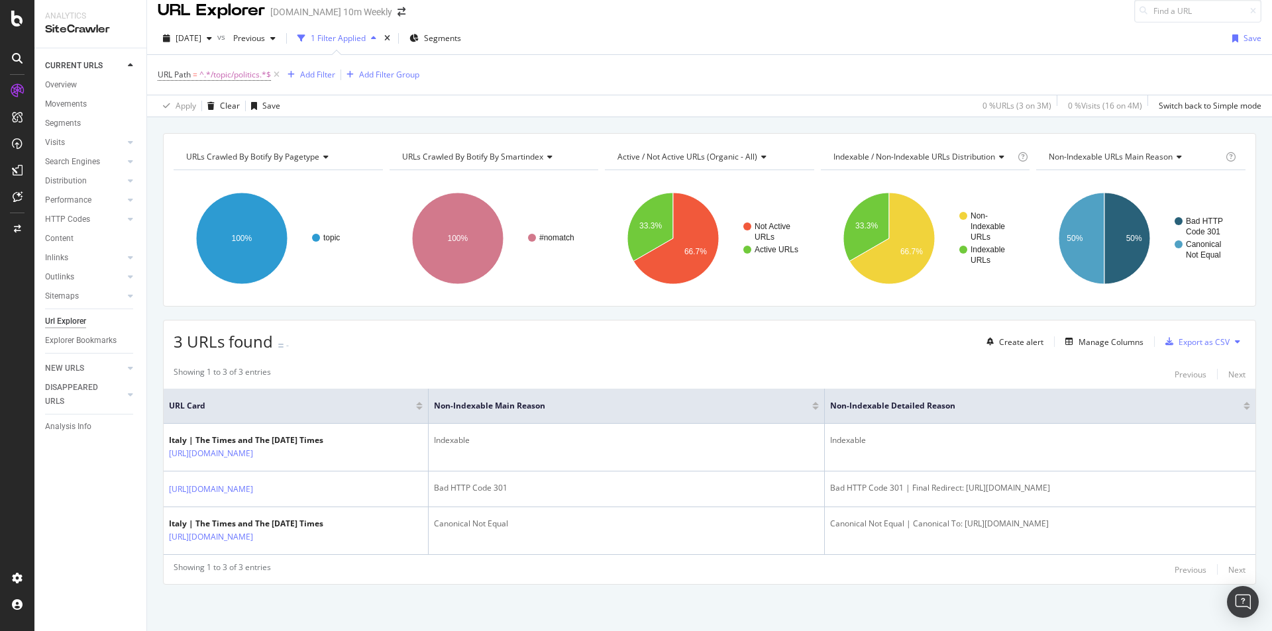
scroll to position [36, 0]
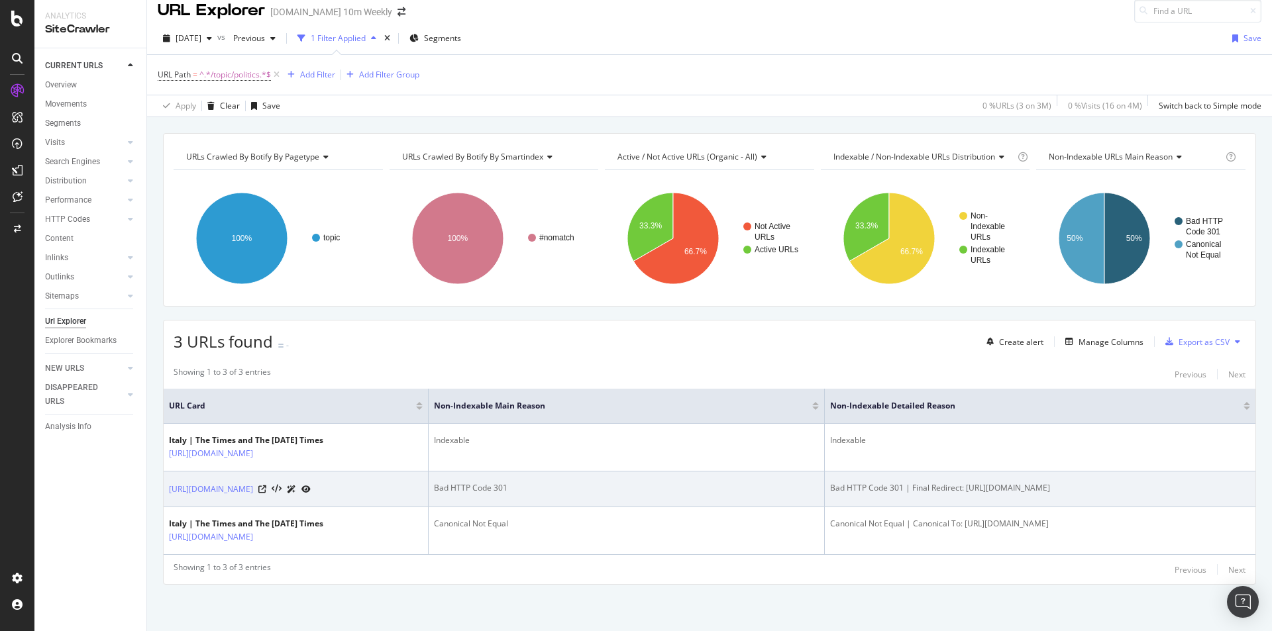
click at [413, 483] on div "https://www.thetimes.com/topic/politics" at bounding box center [296, 489] width 254 height 14
drag, startPoint x: 859, startPoint y: 480, endPoint x: 884, endPoint y: 476, distance: 25.4
click at [884, 482] on div "Bad HTTP Code 301 | Final Redirect: https://www.thetimes.com/uk/politics" at bounding box center [1040, 488] width 420 height 12
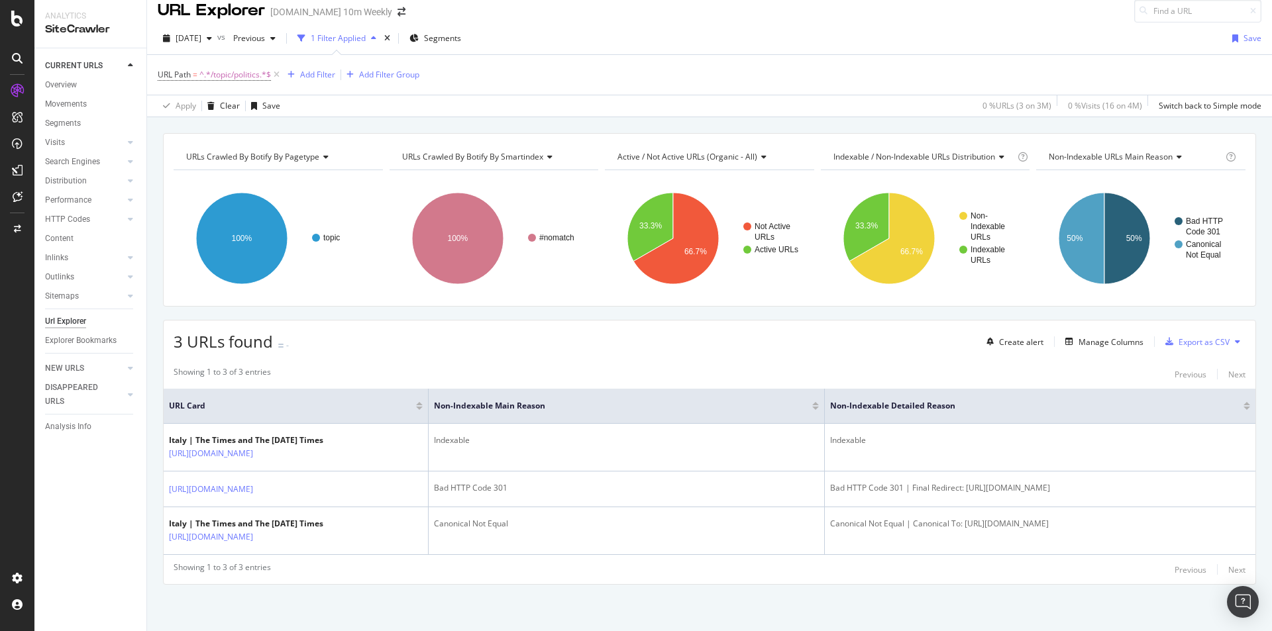
click at [725, 321] on div "3 URLs found - Create alert Manage Columns Export as CSV" at bounding box center [710, 337] width 1092 height 32
click at [132, 260] on icon at bounding box center [130, 258] width 5 height 8
click at [461, 28] on div "Segments" at bounding box center [435, 38] width 52 height 20
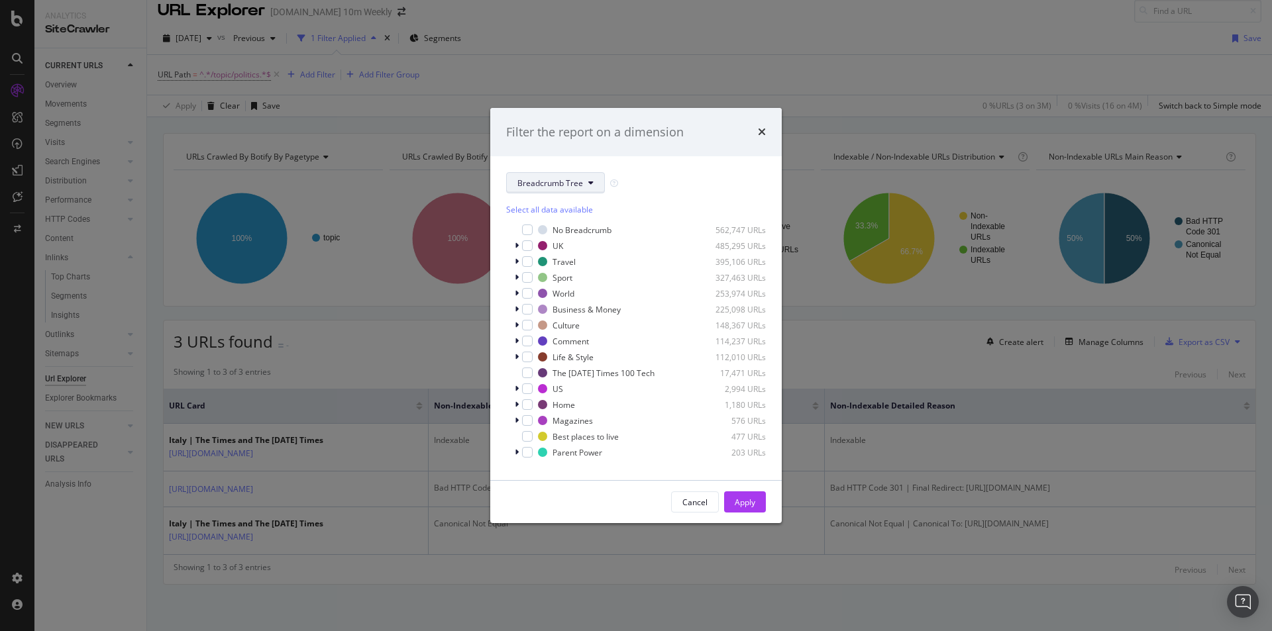
click at [582, 184] on span "Breadcrumb Tree" at bounding box center [550, 183] width 66 height 11
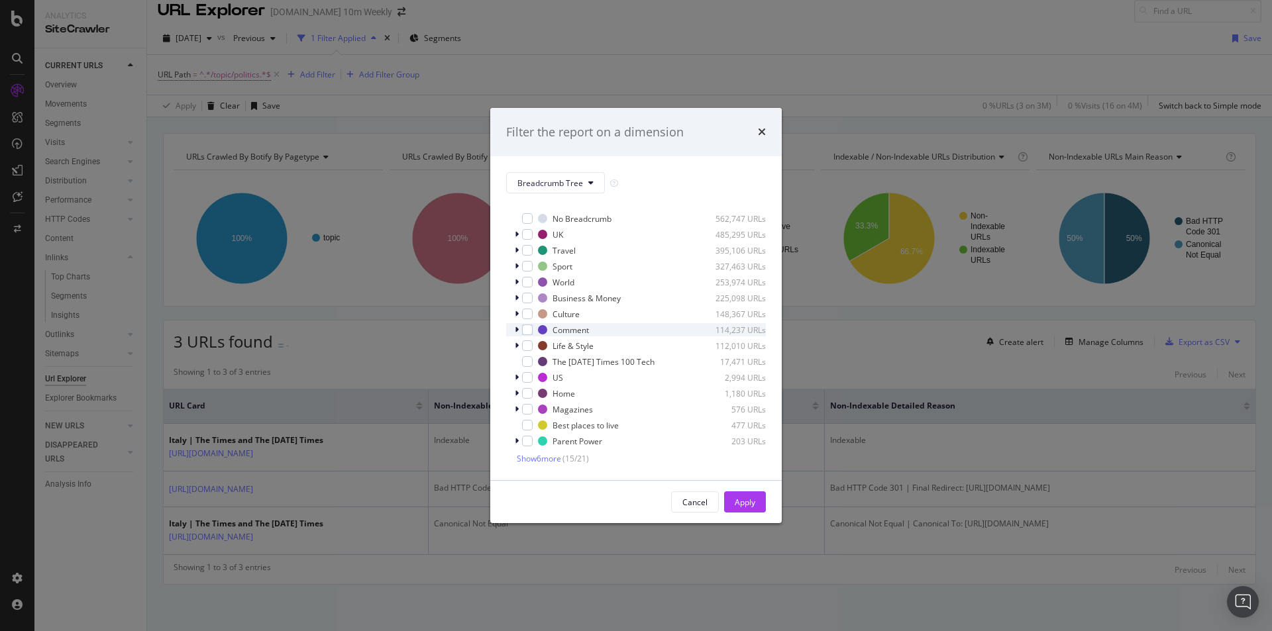
scroll to position [0, 0]
click at [688, 506] on div "Cancel" at bounding box center [694, 502] width 25 height 11
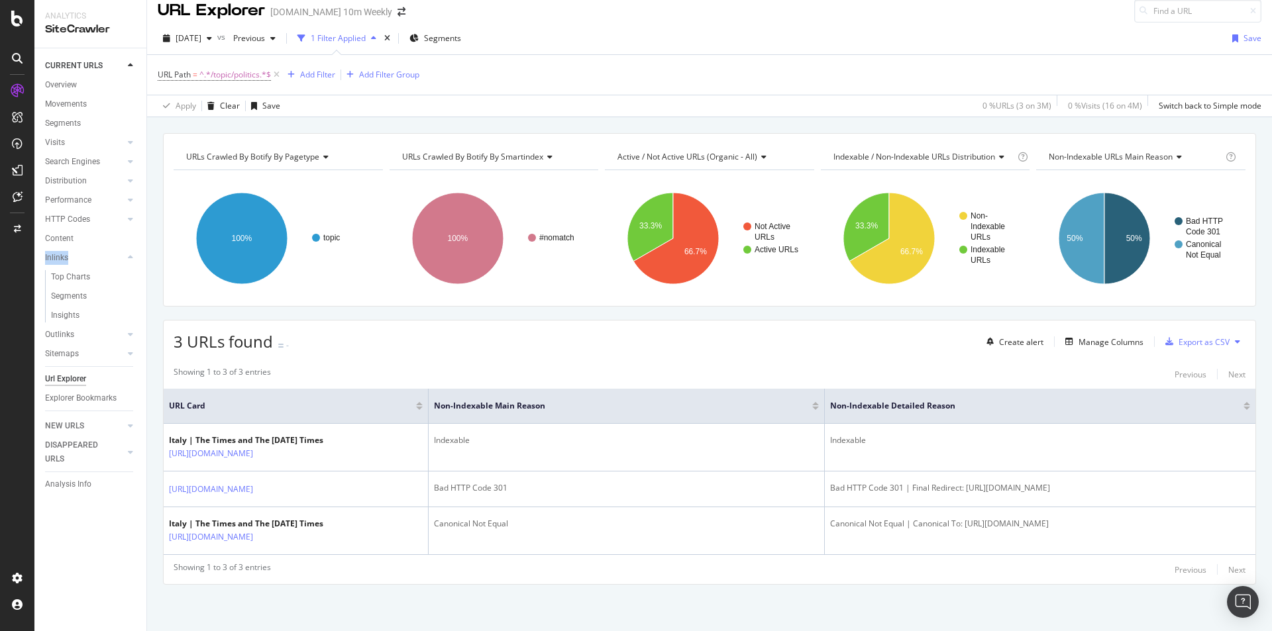
click at [366, 32] on div "1 Filter Applied" at bounding box center [338, 37] width 55 height 11
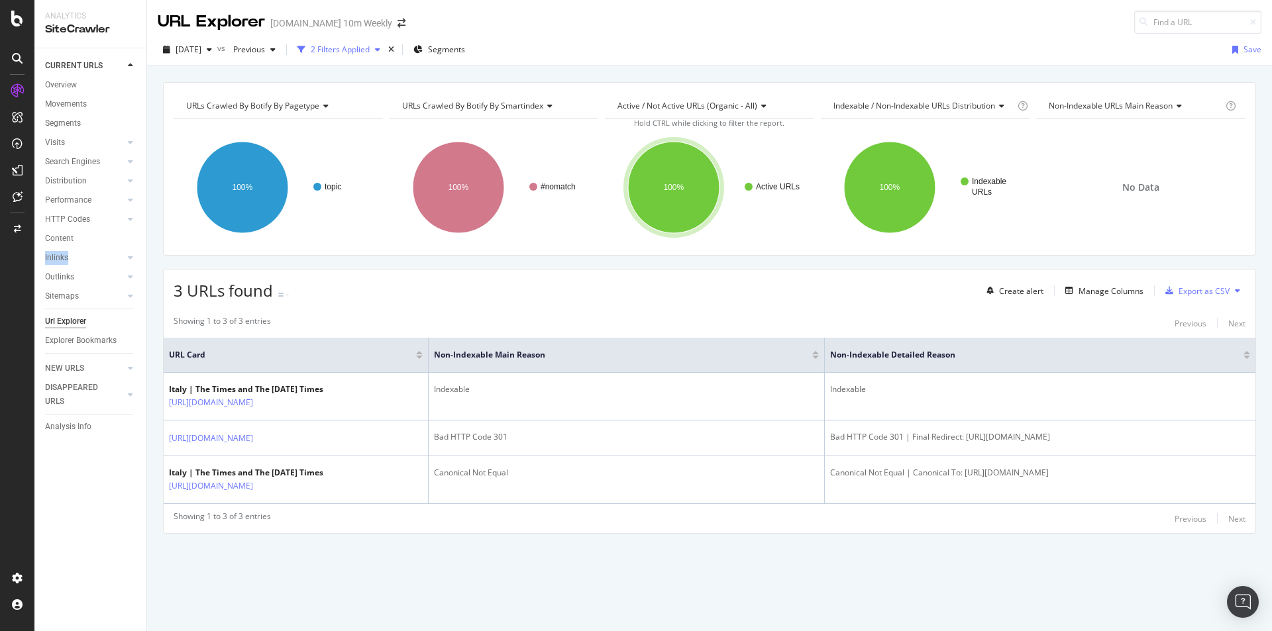
click at [370, 52] on div "2 Filters Applied" at bounding box center [340, 49] width 59 height 11
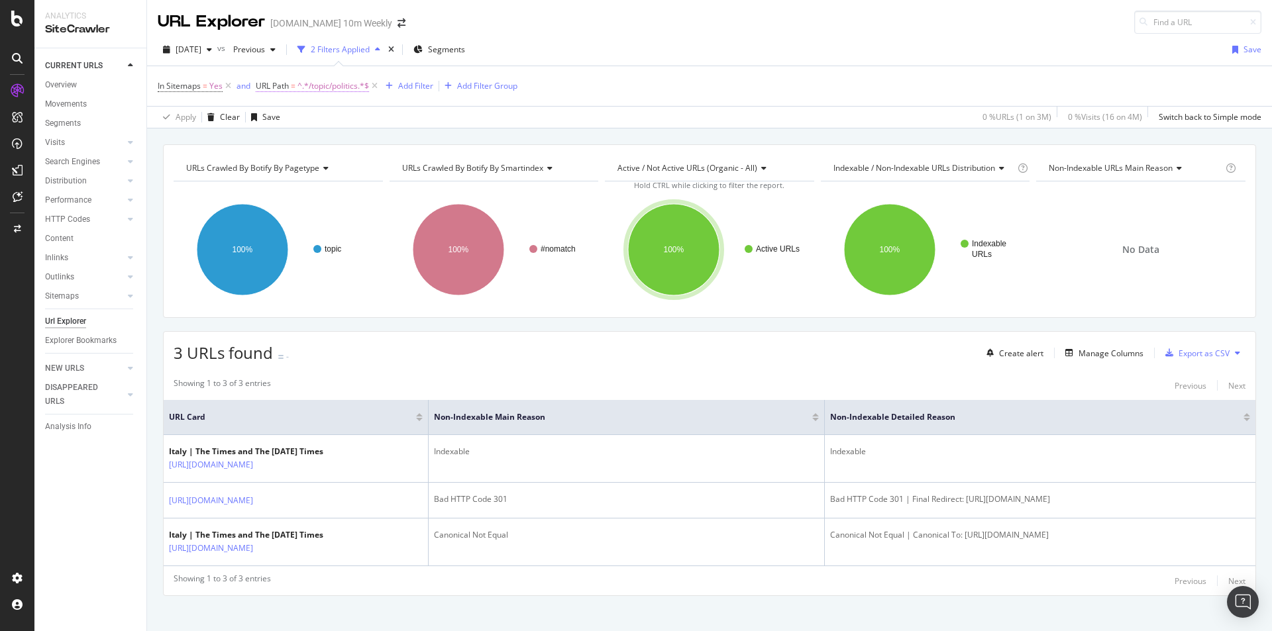
click at [320, 85] on span "^.*/topic/politics.*$" at bounding box center [333, 86] width 72 height 19
paste input "https://www.thetimes.com"
type input "https://www.thetimes.com/topic/politics"
click at [409, 167] on div "Apply" at bounding box center [402, 169] width 21 height 11
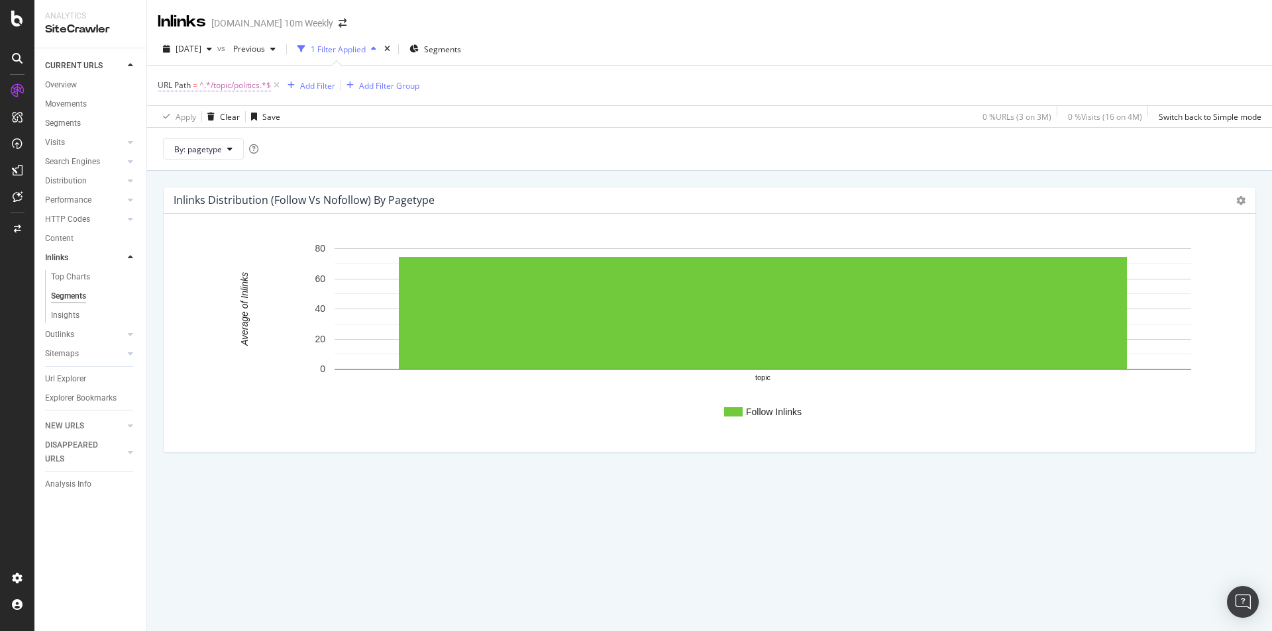
click at [232, 81] on span "^.*/topic/politics.*$" at bounding box center [235, 85] width 72 height 19
paste input "https://www.thetimes.co.uk"
type input "https://www.thetimes.co.uk/topic/politics"
click at [295, 171] on div "Apply" at bounding box center [304, 168] width 21 height 11
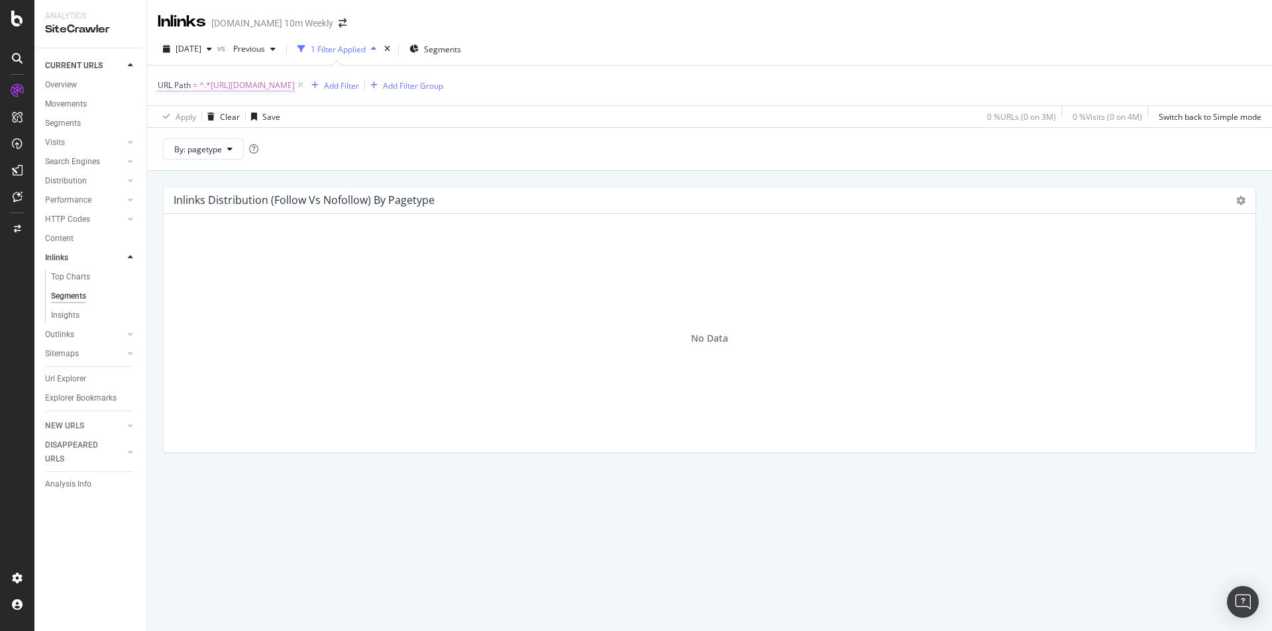
click at [295, 89] on span "^.*https://www.thetimes.co.uk/topic/politics.*$" at bounding box center [246, 85] width 95 height 19
click at [313, 89] on div "URL Path" at bounding box center [242, 84] width 156 height 23
click at [295, 88] on span "^.*https://www.thetimes.co.uk/topic/politics.*$" at bounding box center [246, 85] width 95 height 19
click at [295, 81] on span "^.*https://www.thetimes.co.uk/topic/politics.*$" at bounding box center [246, 85] width 95 height 19
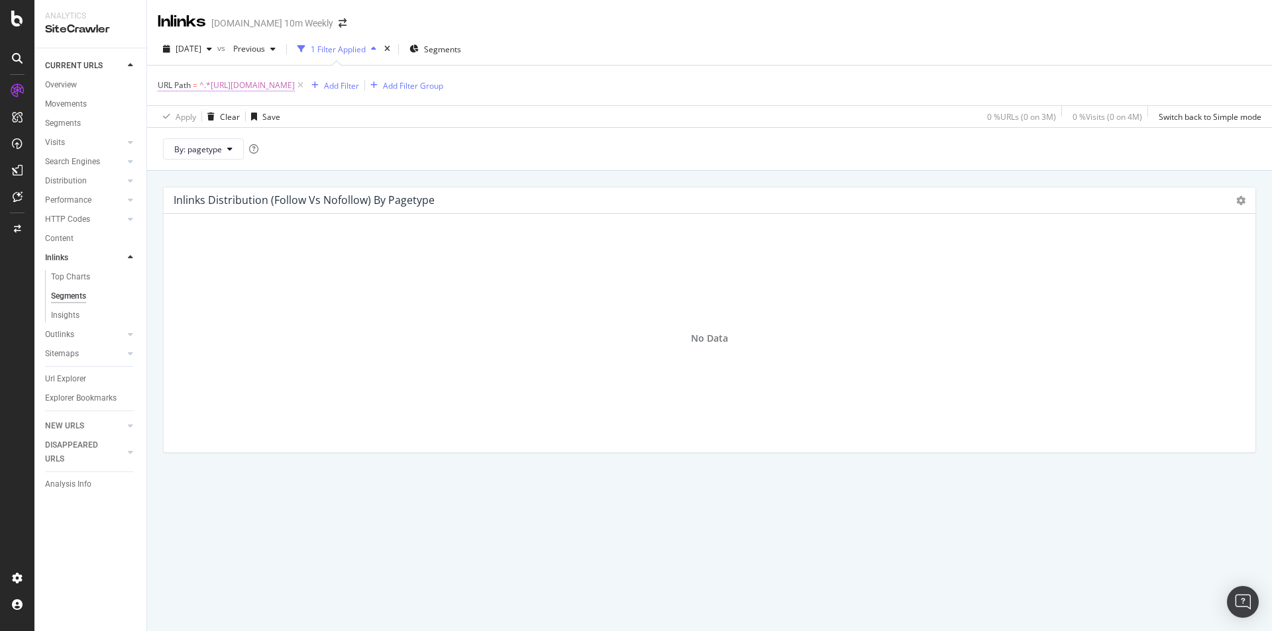
click at [295, 81] on span "^.*https://www.thetimes.co.uk/topic/politics.*$" at bounding box center [246, 85] width 95 height 19
click at [261, 137] on input "https://www.thetimes.co.uk/topic/politics" at bounding box center [232, 140] width 125 height 21
click at [260, 137] on input "https://www.thetimes.co.uk/topic/politics" at bounding box center [232, 140] width 125 height 21
paste input "m"
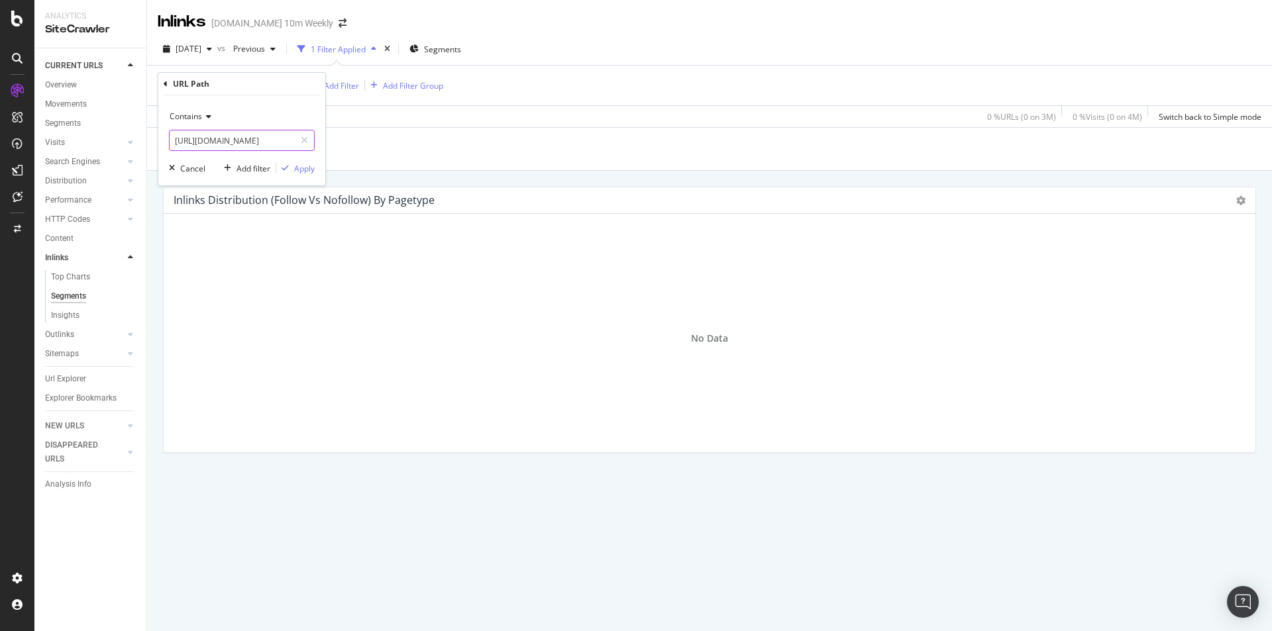
type input "https://www.thetimes.com/topic/politics"
click at [294, 168] on div "Apply" at bounding box center [304, 168] width 21 height 11
click at [295, 83] on span "^.*https://www.thetimes.com/topic/politics.*$" at bounding box center [246, 85] width 95 height 19
click at [210, 119] on icon at bounding box center [206, 117] width 9 height 8
click at [233, 147] on div "Equal to" at bounding box center [243, 143] width 142 height 17
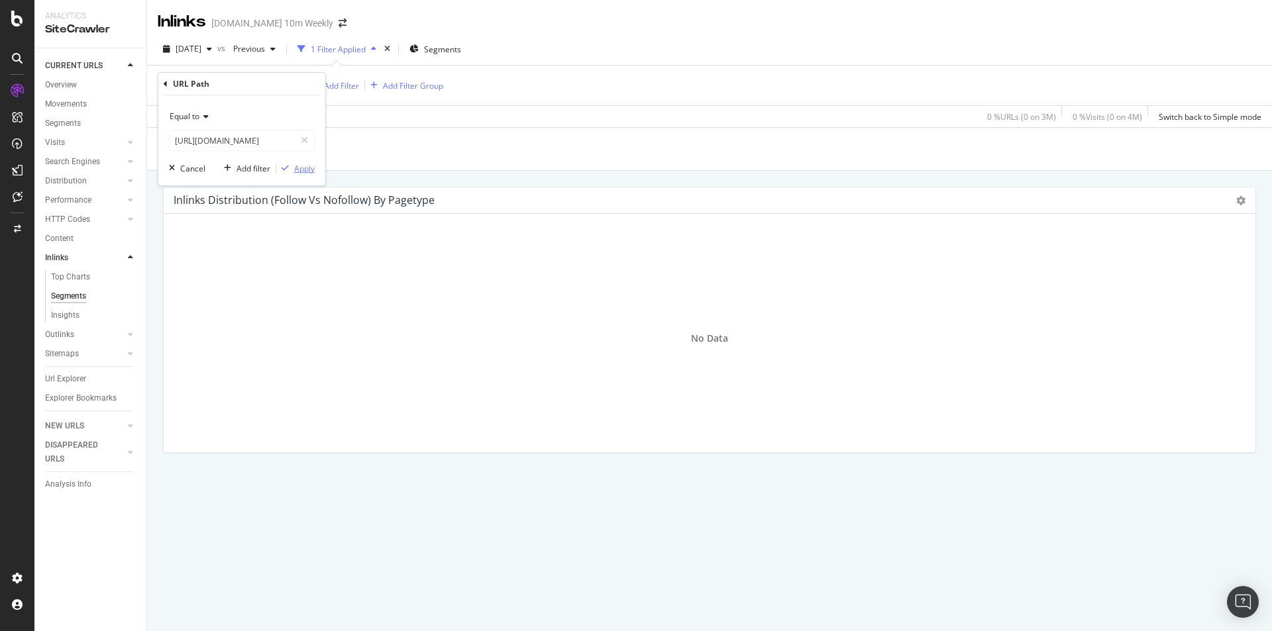
click at [310, 168] on div "Apply" at bounding box center [304, 168] width 21 height 11
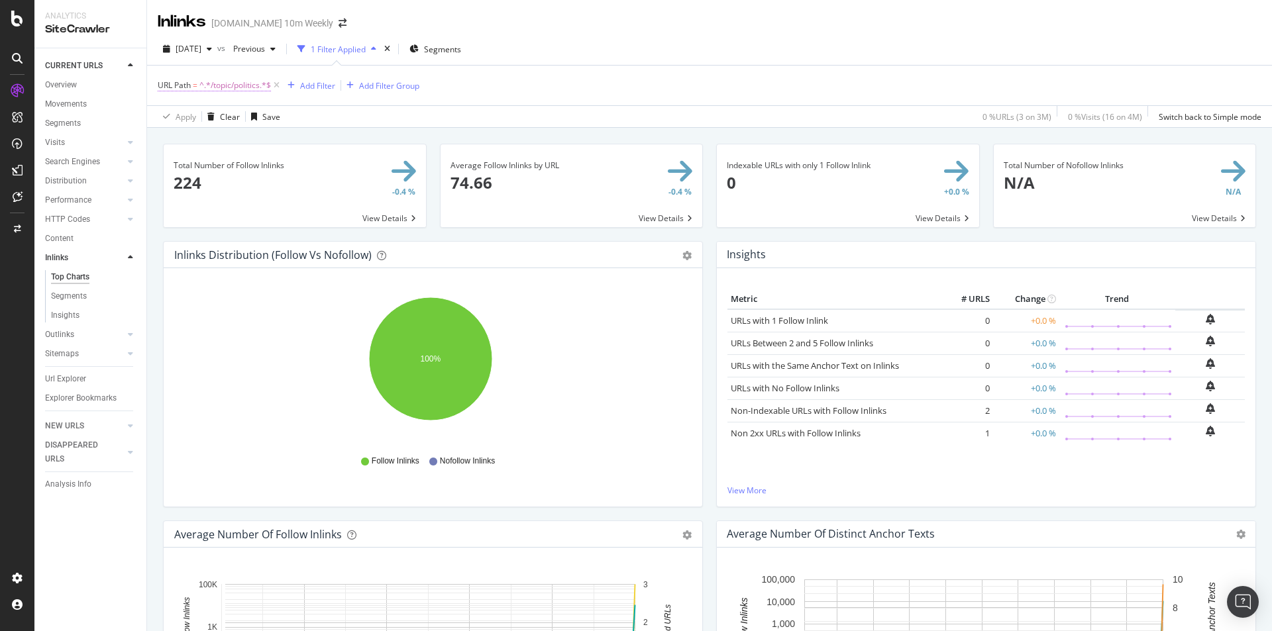
click at [254, 83] on span "^.*/topic/politics.*$" at bounding box center [235, 85] width 72 height 19
paste input "https://www.thetimes.com"
type input "https://www.thetimes.com/topic/politics"
drag, startPoint x: 302, startPoint y: 167, endPoint x: 363, endPoint y: 185, distance: 63.5
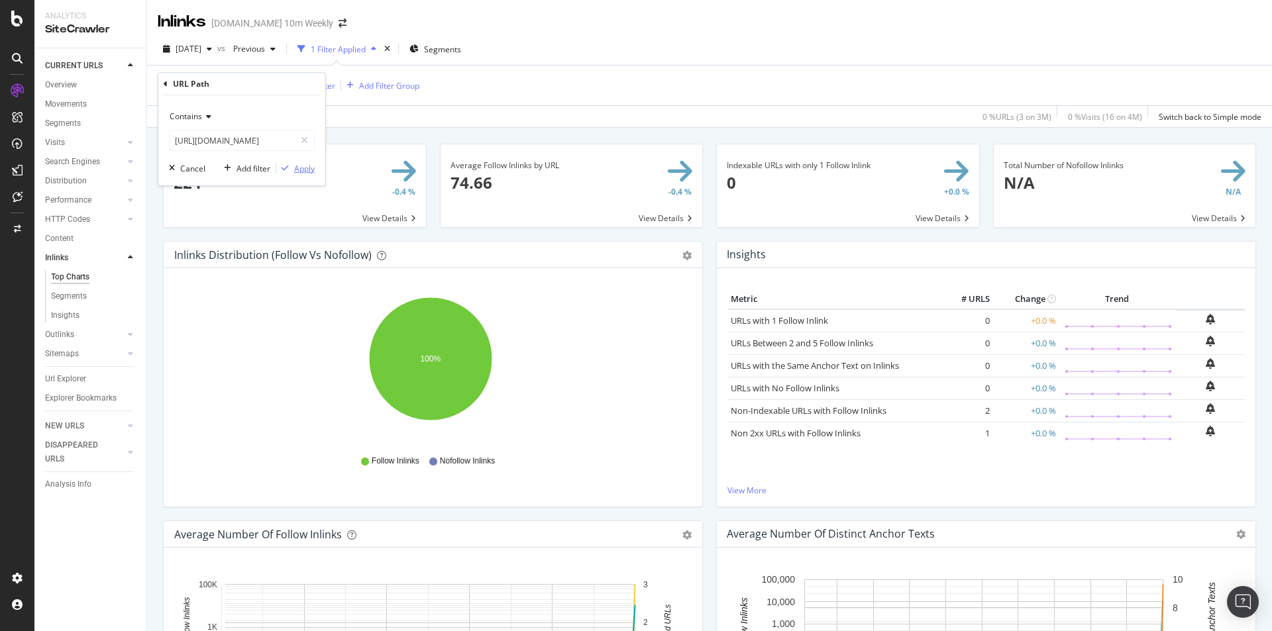
click at [303, 167] on div "Apply" at bounding box center [304, 168] width 21 height 11
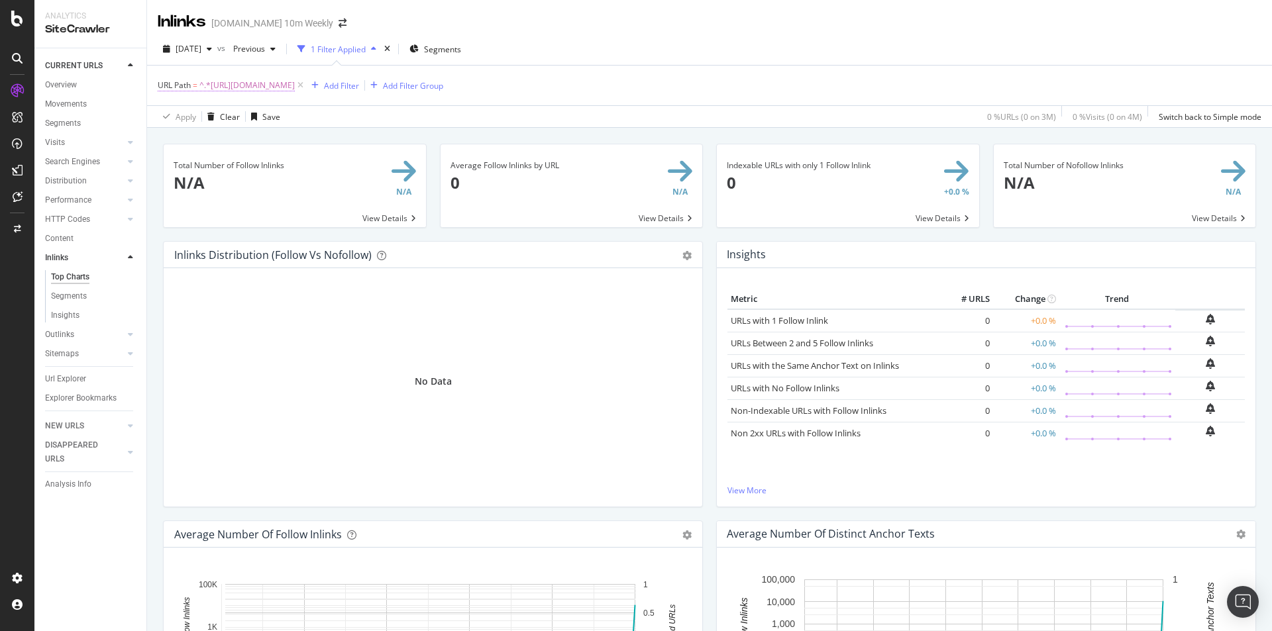
click at [264, 84] on span "^.*https://www.thetimes.com/topic/politics.*$" at bounding box center [246, 85] width 95 height 19
click at [203, 118] on icon at bounding box center [206, 117] width 9 height 8
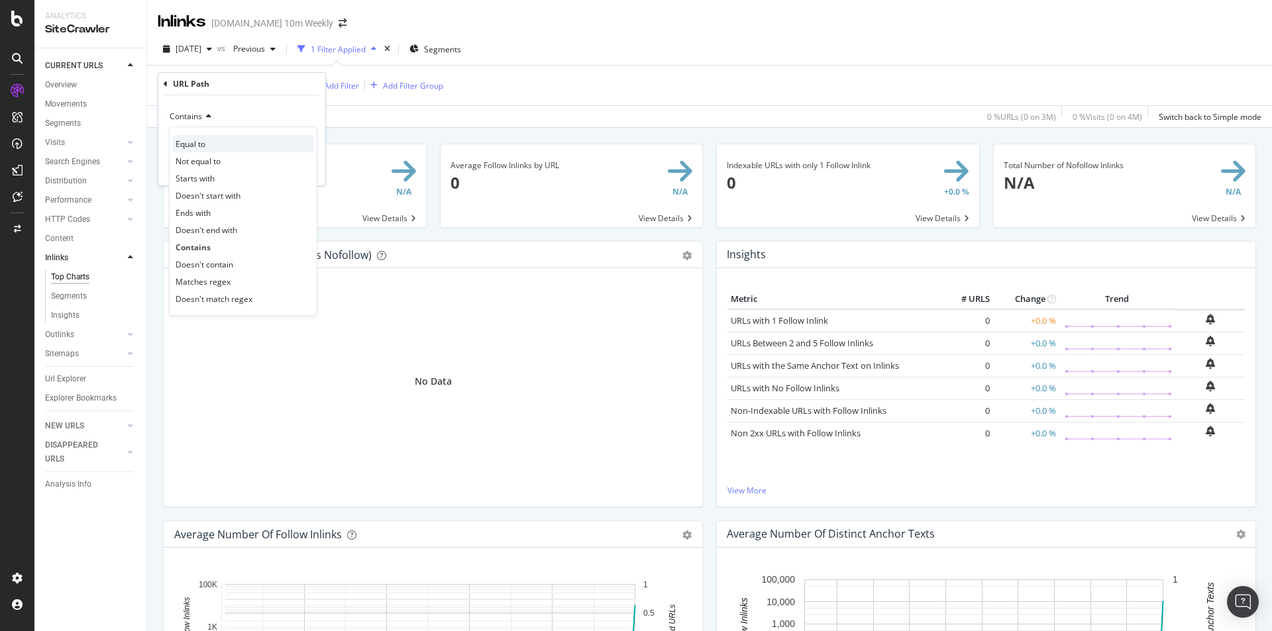
click at [225, 148] on div "Equal to" at bounding box center [243, 143] width 142 height 17
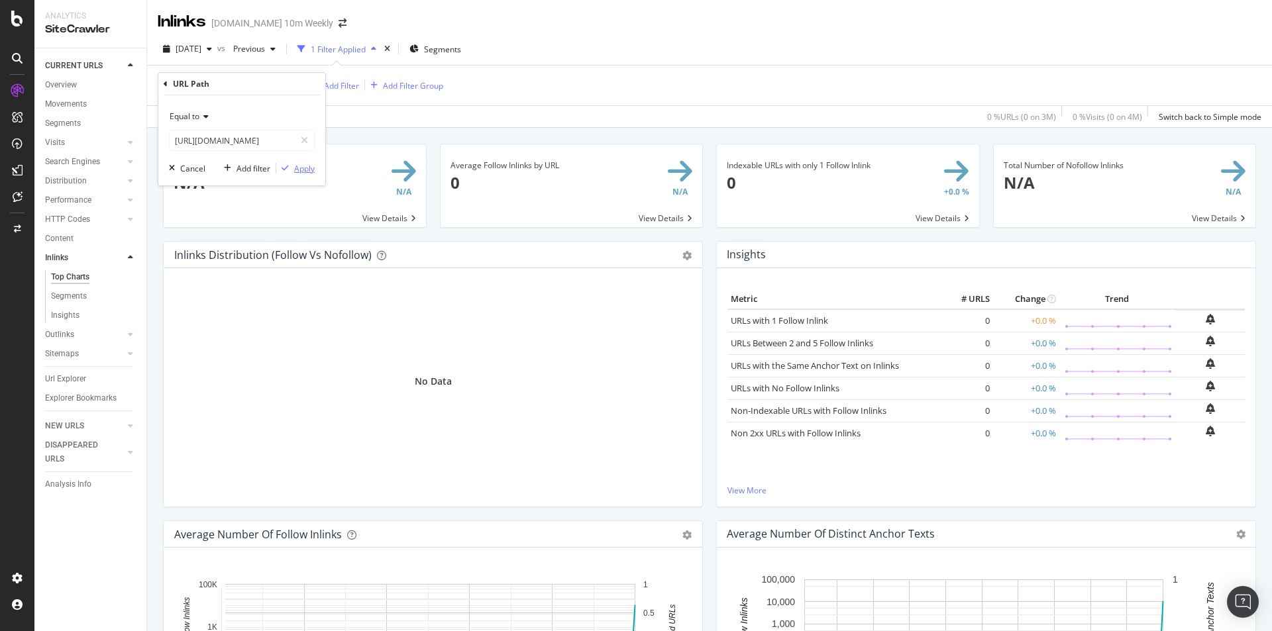
drag, startPoint x: 302, startPoint y: 168, endPoint x: 347, endPoint y: 171, distance: 45.2
click at [303, 168] on div "Apply" at bounding box center [304, 168] width 21 height 11
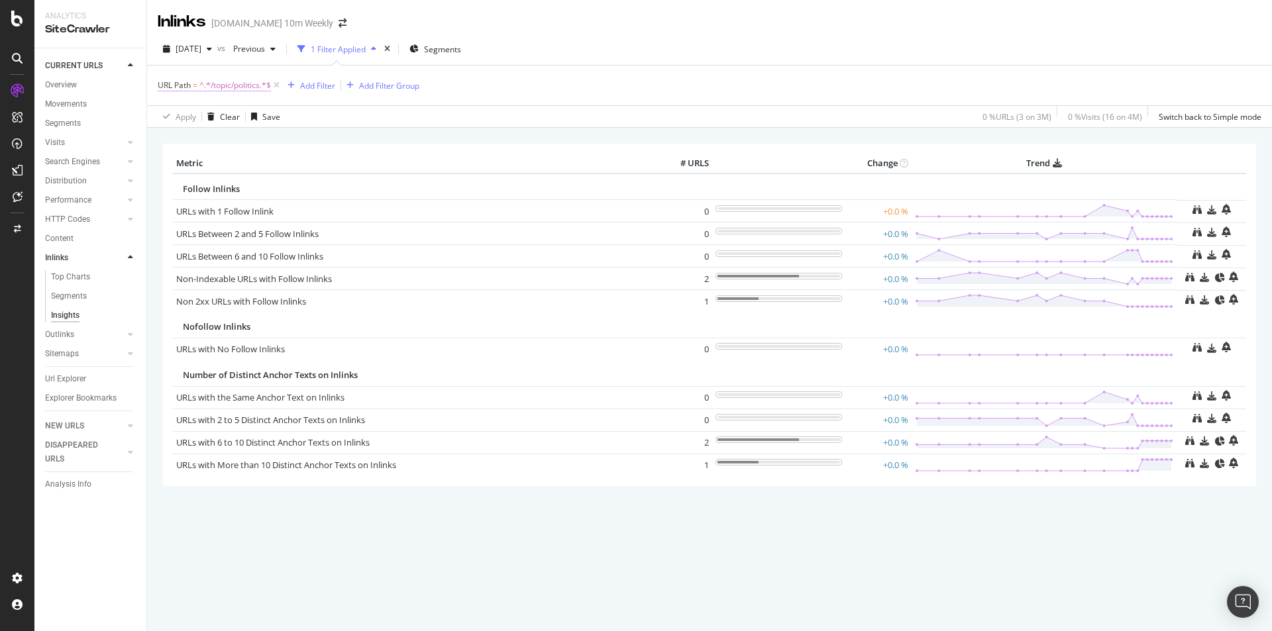
click at [231, 87] on span "^.*/topic/politics.*$" at bounding box center [235, 85] width 72 height 19
click at [173, 139] on input "/topic/politics" at bounding box center [232, 140] width 125 height 21
click at [175, 138] on input "/topic/politics" at bounding box center [232, 140] width 125 height 21
paste input "[URL][DOMAIN_NAME]"
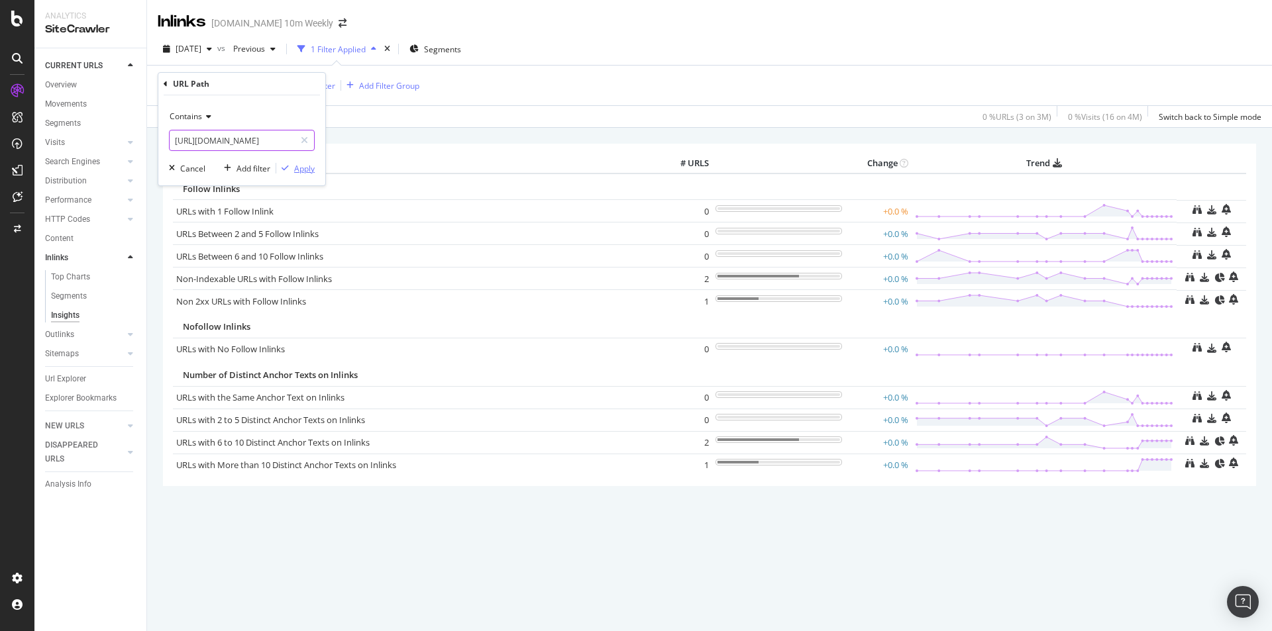
type input "[URL][DOMAIN_NAME]"
click at [303, 170] on div "Apply" at bounding box center [304, 168] width 21 height 11
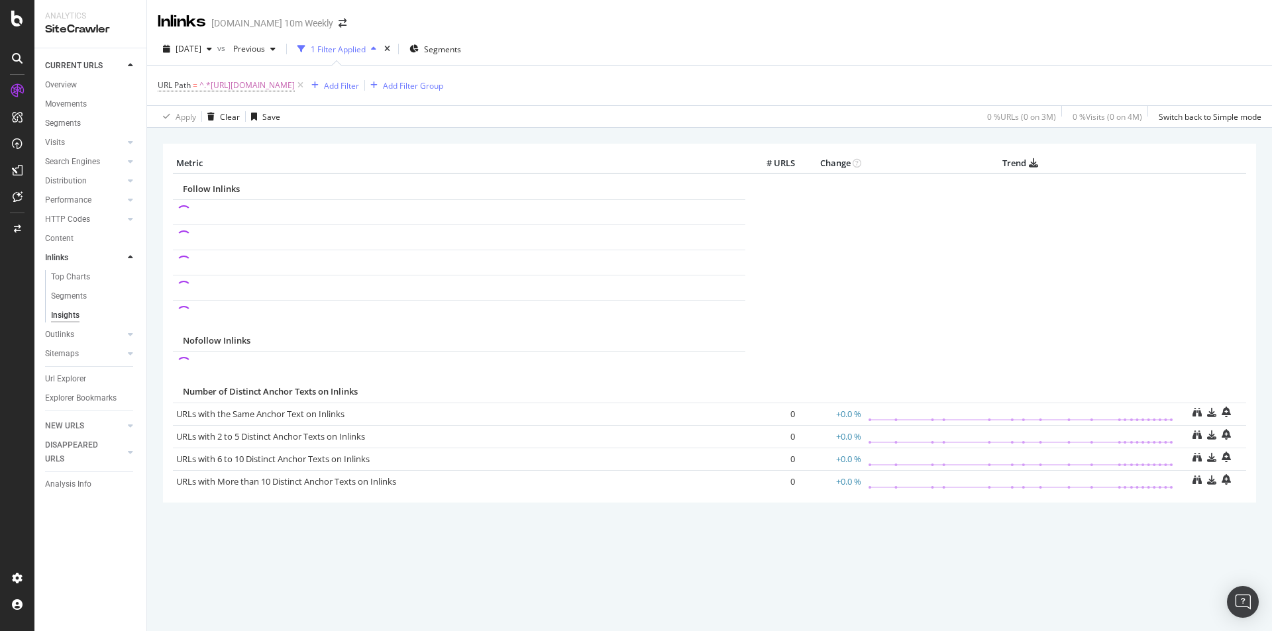
click at [295, 88] on span "^.*[URL][DOMAIN_NAME]" at bounding box center [246, 85] width 95 height 19
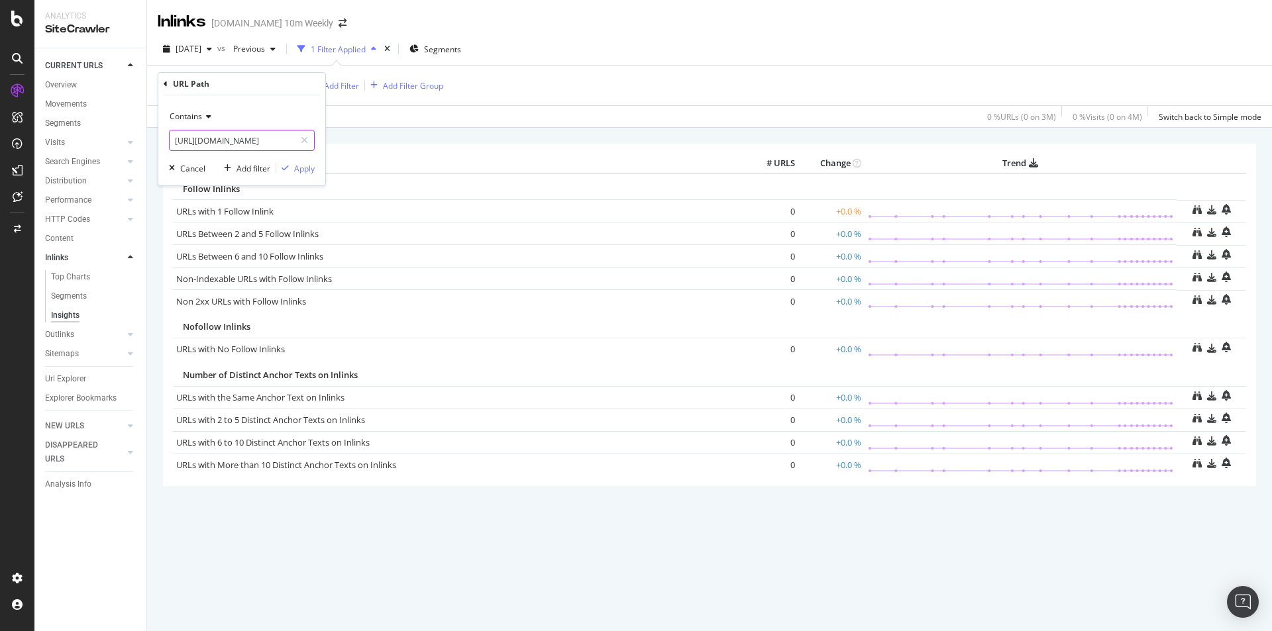
click at [203, 145] on input "[URL][DOMAIN_NAME]" at bounding box center [232, 140] width 125 height 21
click at [200, 127] on div "Contains" at bounding box center [242, 116] width 146 height 21
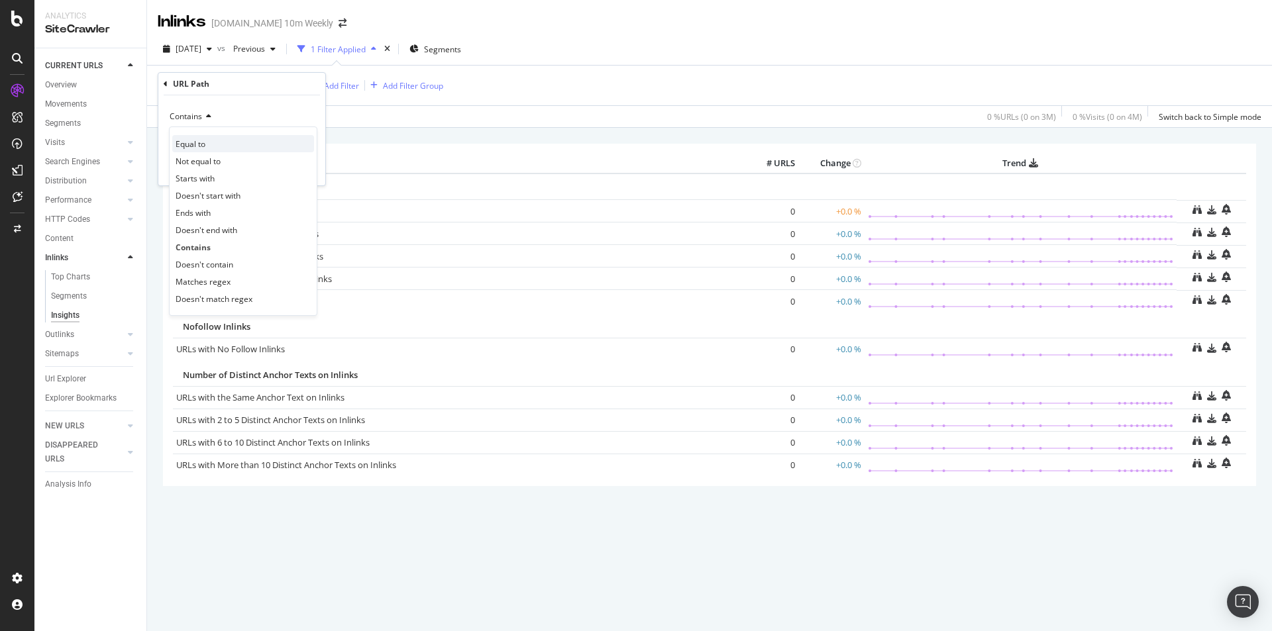
click at [212, 147] on div "Equal to" at bounding box center [243, 143] width 142 height 17
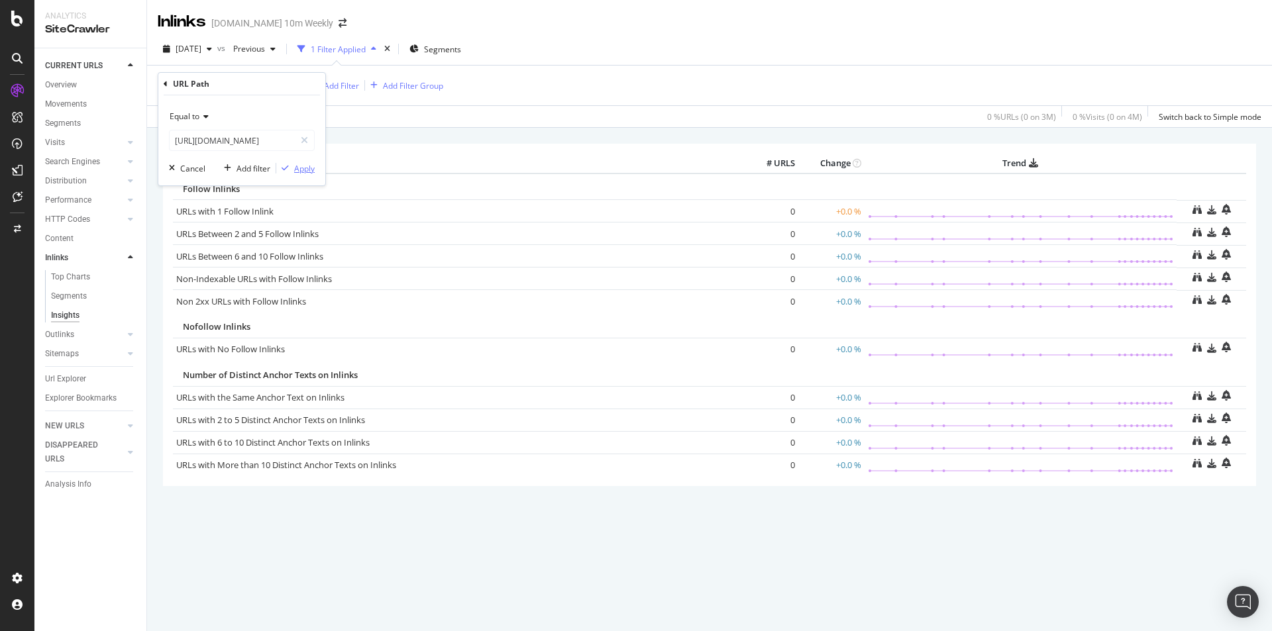
click at [297, 170] on div "Apply" at bounding box center [304, 168] width 21 height 11
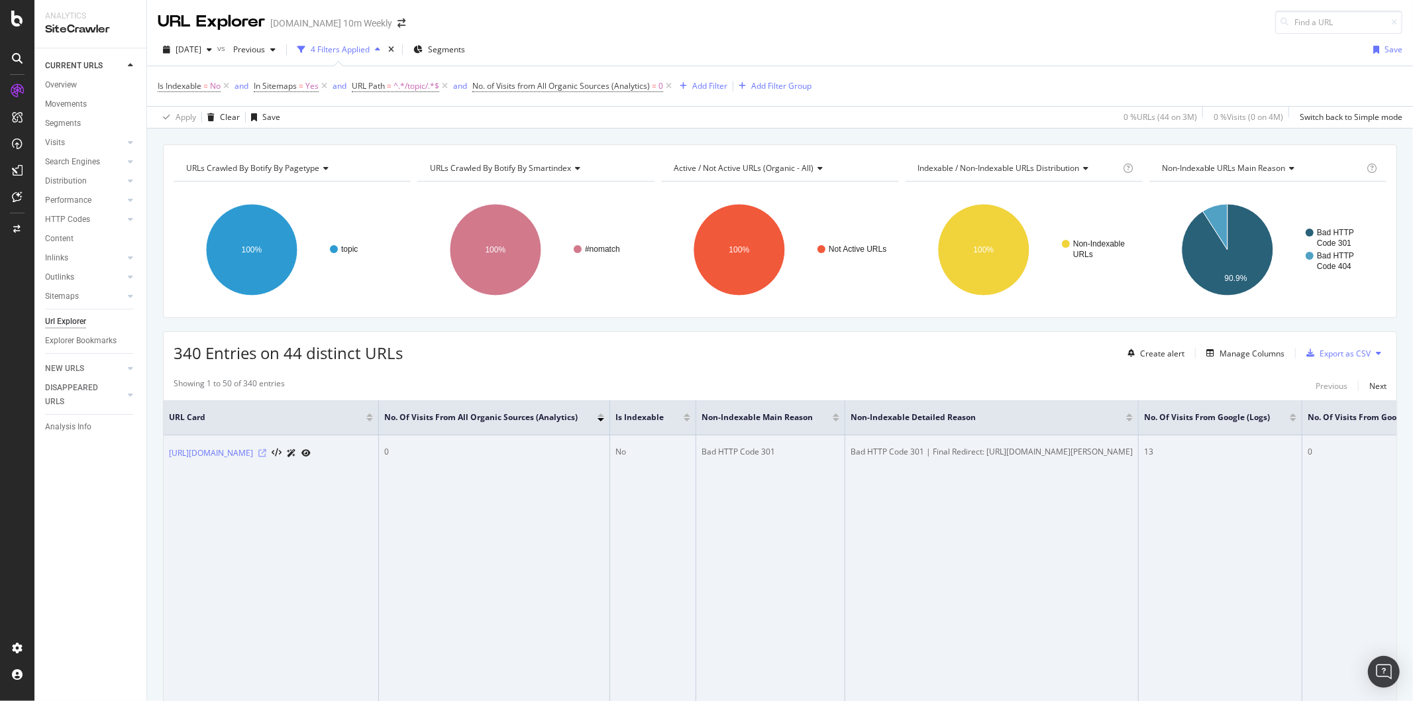
click at [266, 453] on icon at bounding box center [262, 453] width 8 height 8
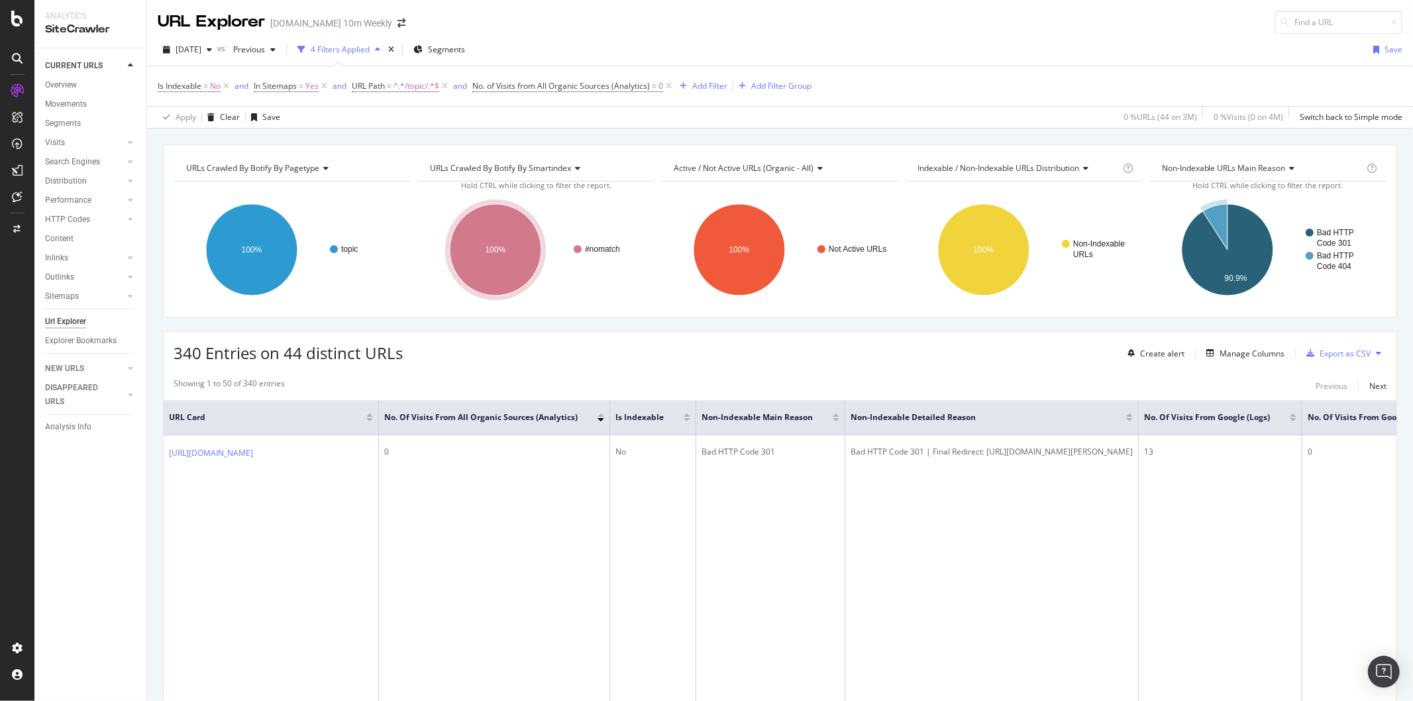
click at [604, 421] on div at bounding box center [601, 419] width 7 height 3
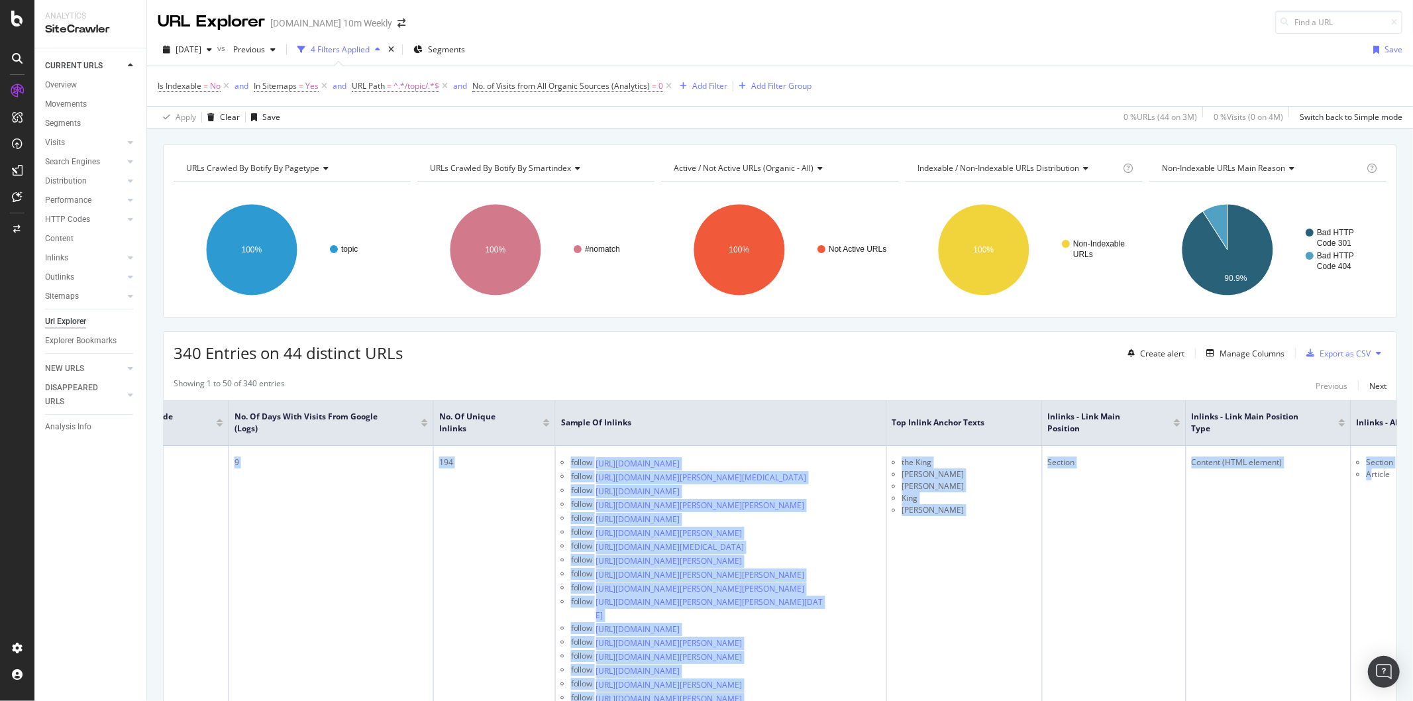
drag, startPoint x: 1295, startPoint y: 574, endPoint x: 1412, endPoint y: 570, distance: 118.0
click at [1412, 570] on div "URL Explorer [DOMAIN_NAME] 10m Weekly [DATE] vs Previous 4 Filters Applied Segm…" at bounding box center [780, 350] width 1266 height 701
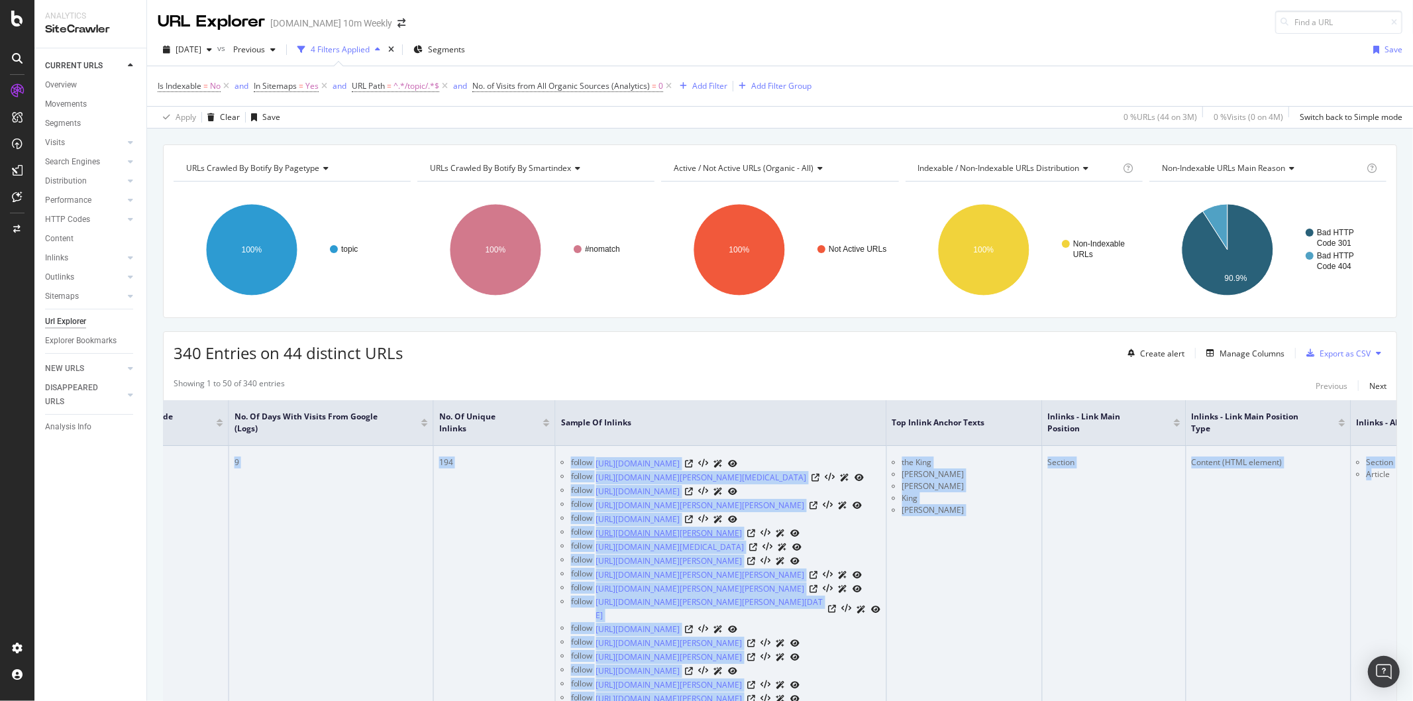
scroll to position [0, 1805]
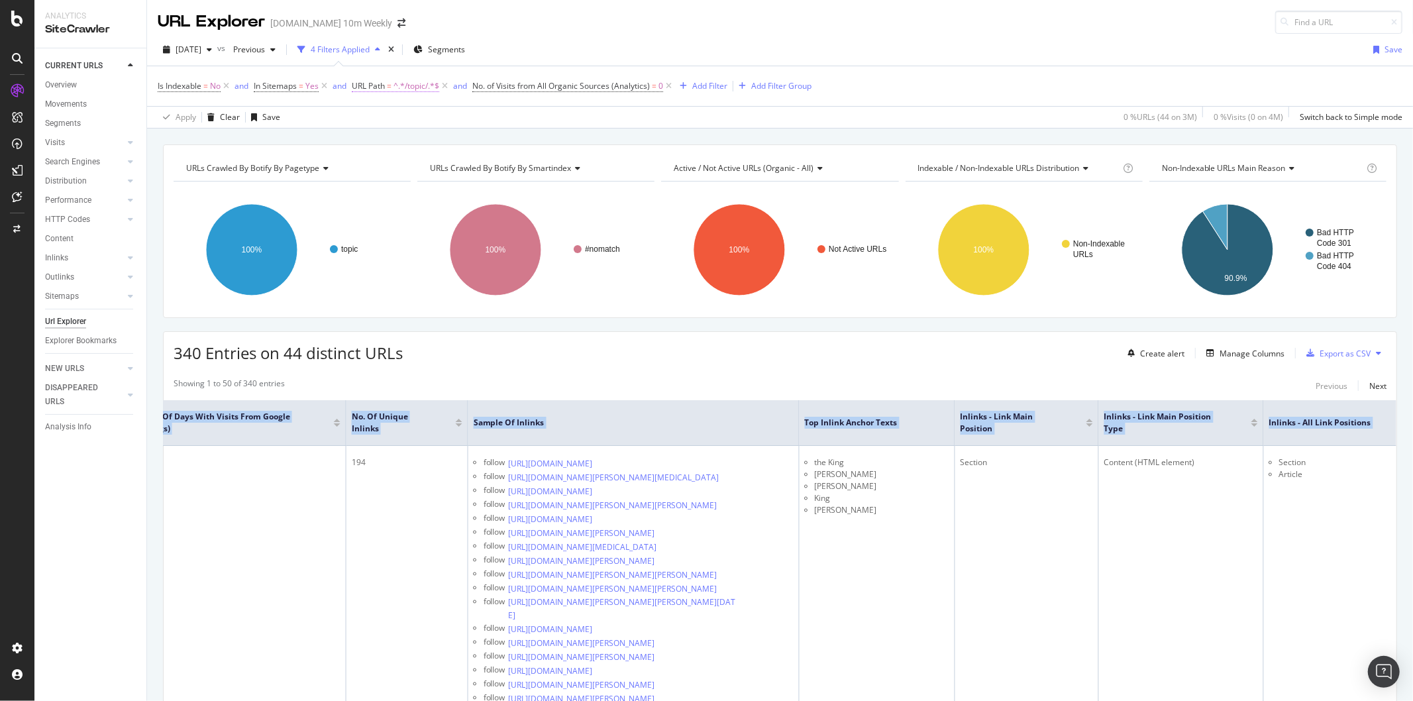
click at [399, 87] on span "^.*/topic/.*$" at bounding box center [417, 86] width 46 height 19
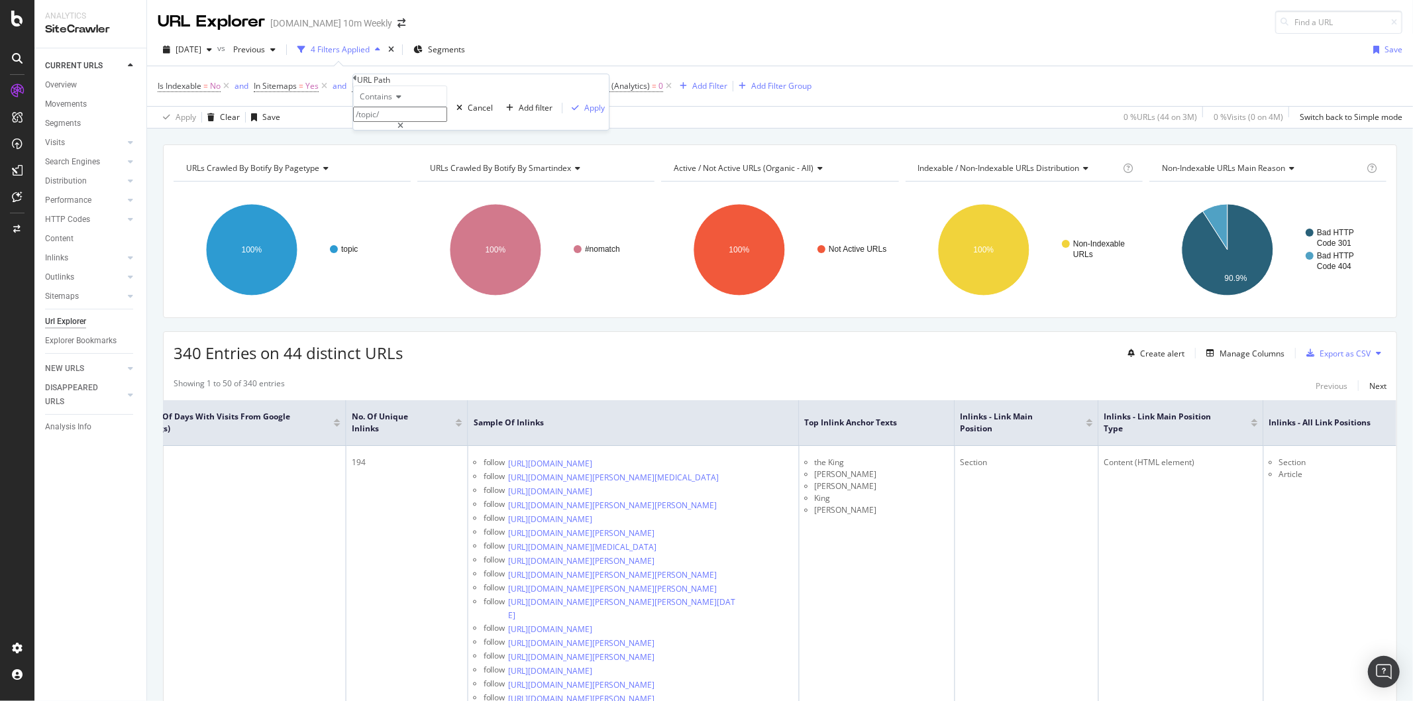
click at [407, 107] on div "Contains" at bounding box center [400, 95] width 94 height 21
click at [407, 121] on div "Equal to" at bounding box center [400, 114] width 93 height 14
paste input "[URL][DOMAIN_NAME]"
type input "[URL][DOMAIN_NAME]"
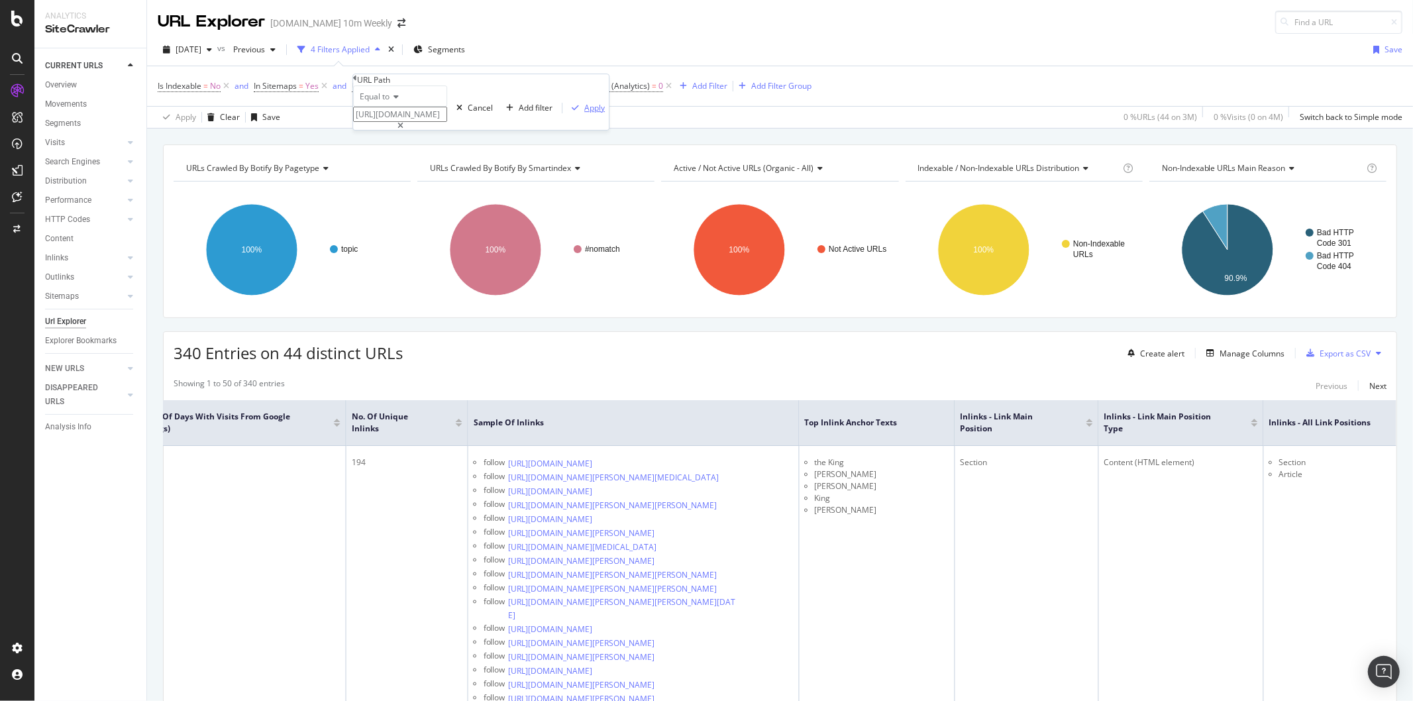
click at [584, 113] on div "Apply" at bounding box center [594, 107] width 21 height 11
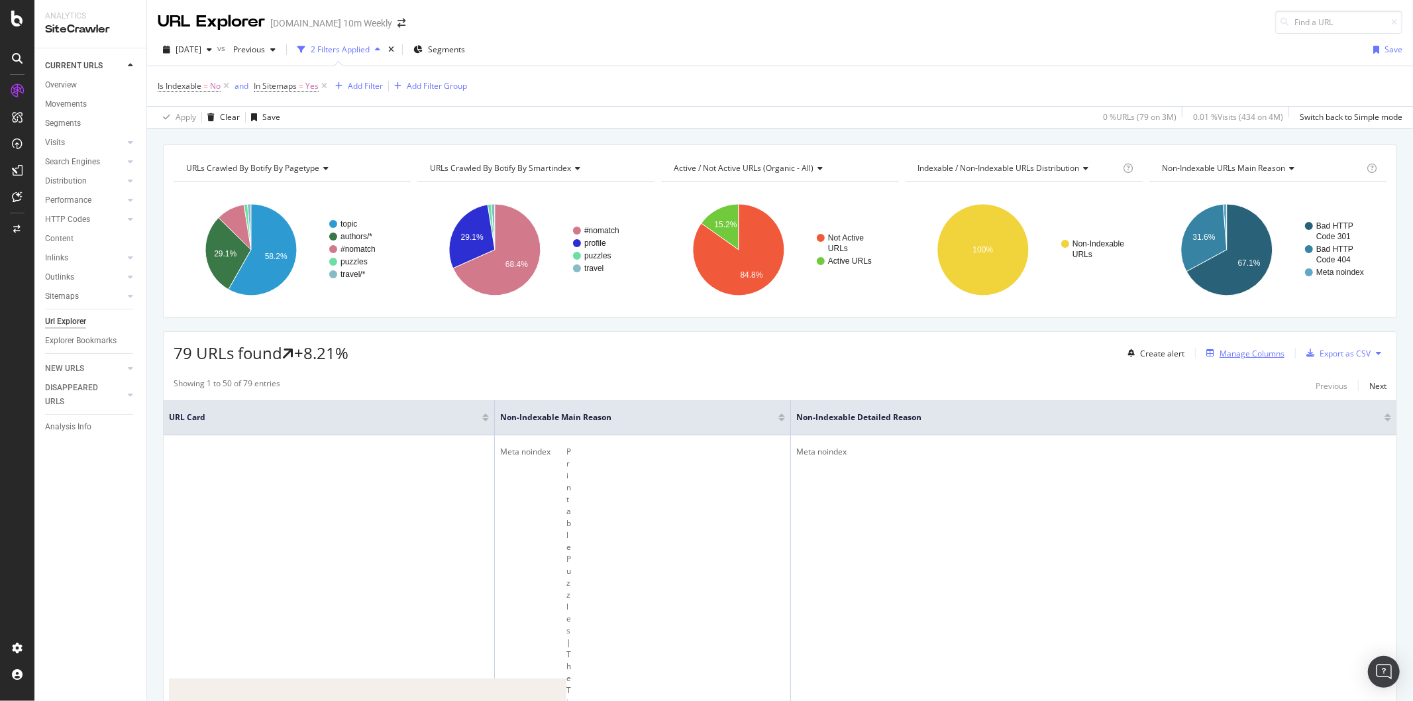
click at [1222, 354] on div "Manage Columns" at bounding box center [1252, 353] width 65 height 11
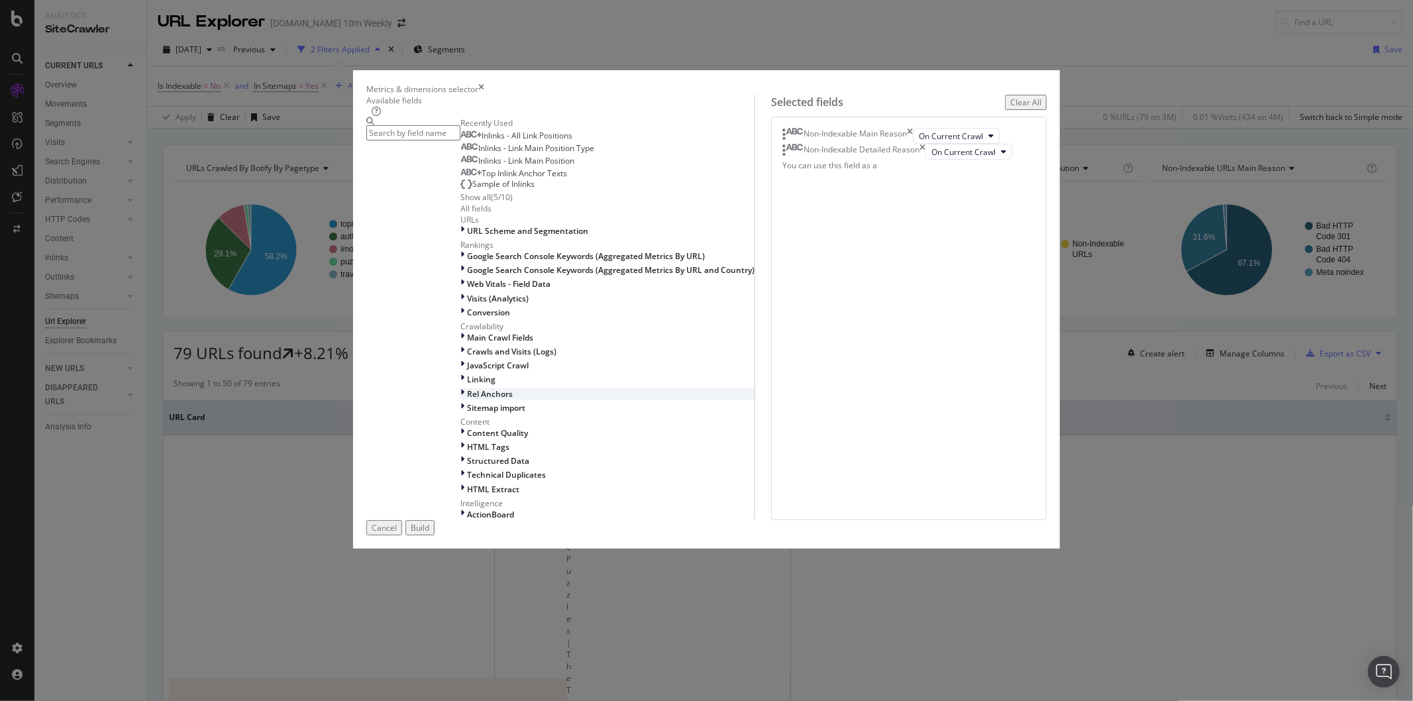
scroll to position [315, 0]
click at [480, 402] on span "Sitemap import" at bounding box center [496, 407] width 58 height 11
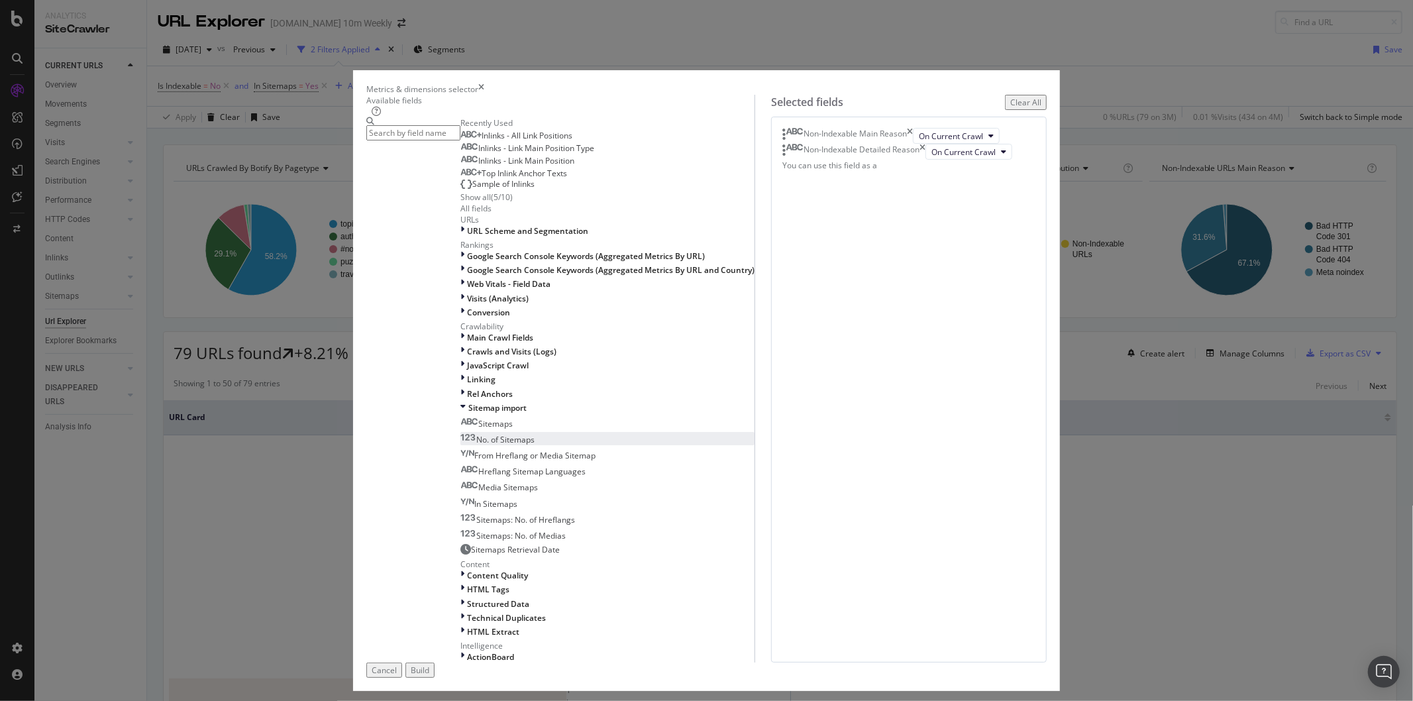
click at [535, 434] on div "No. of Sitemaps" at bounding box center [497, 439] width 74 height 11
click at [519, 434] on div "No. of Sitemaps" at bounding box center [497, 439] width 74 height 11
click at [866, 191] on icon "times" at bounding box center [863, 184] width 6 height 16
click at [429, 664] on div "Build" at bounding box center [420, 669] width 19 height 11
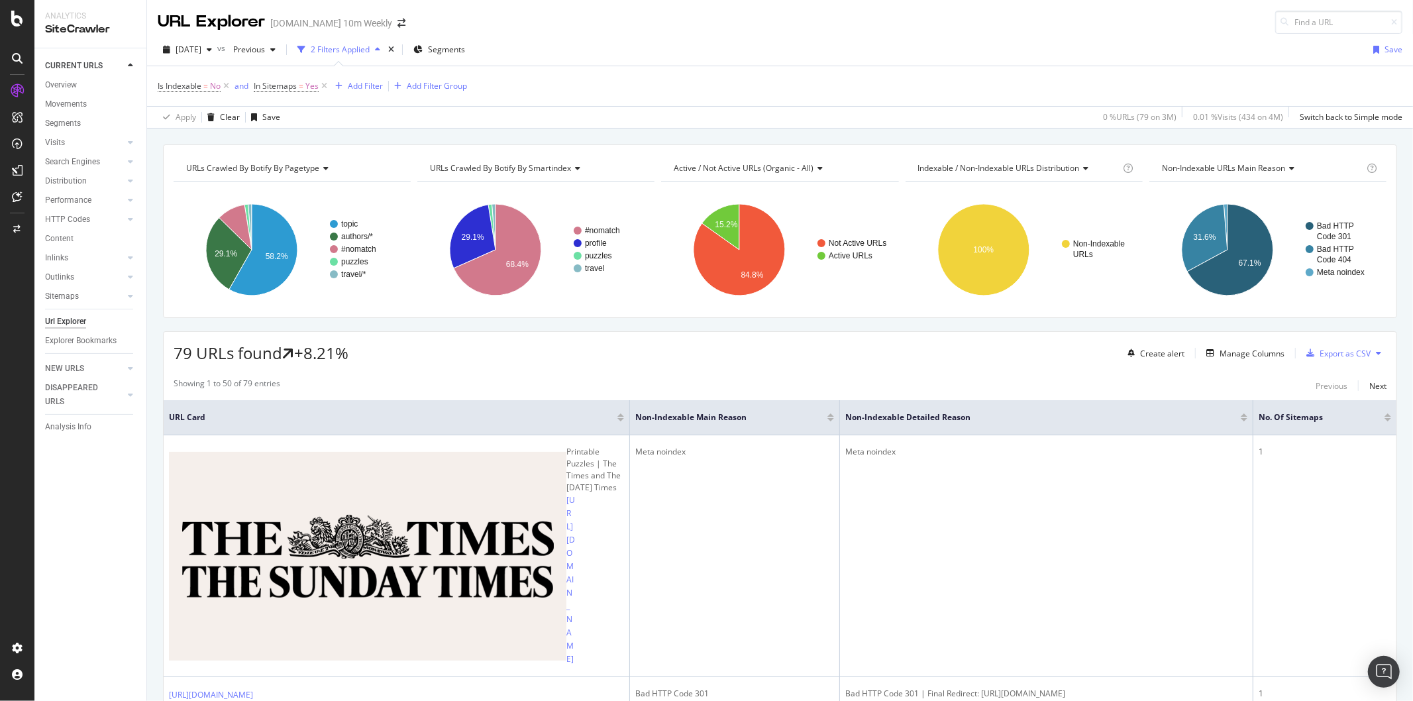
drag, startPoint x: 1181, startPoint y: 600, endPoint x: 1333, endPoint y: 533, distance: 165.8
click at [1411, 595] on div "URL Explorer [DOMAIN_NAME] 10m Weekly [DATE] vs Previous 2 Filters Applied Segm…" at bounding box center [780, 350] width 1266 height 701
click at [1385, 420] on div at bounding box center [1388, 419] width 7 height 3
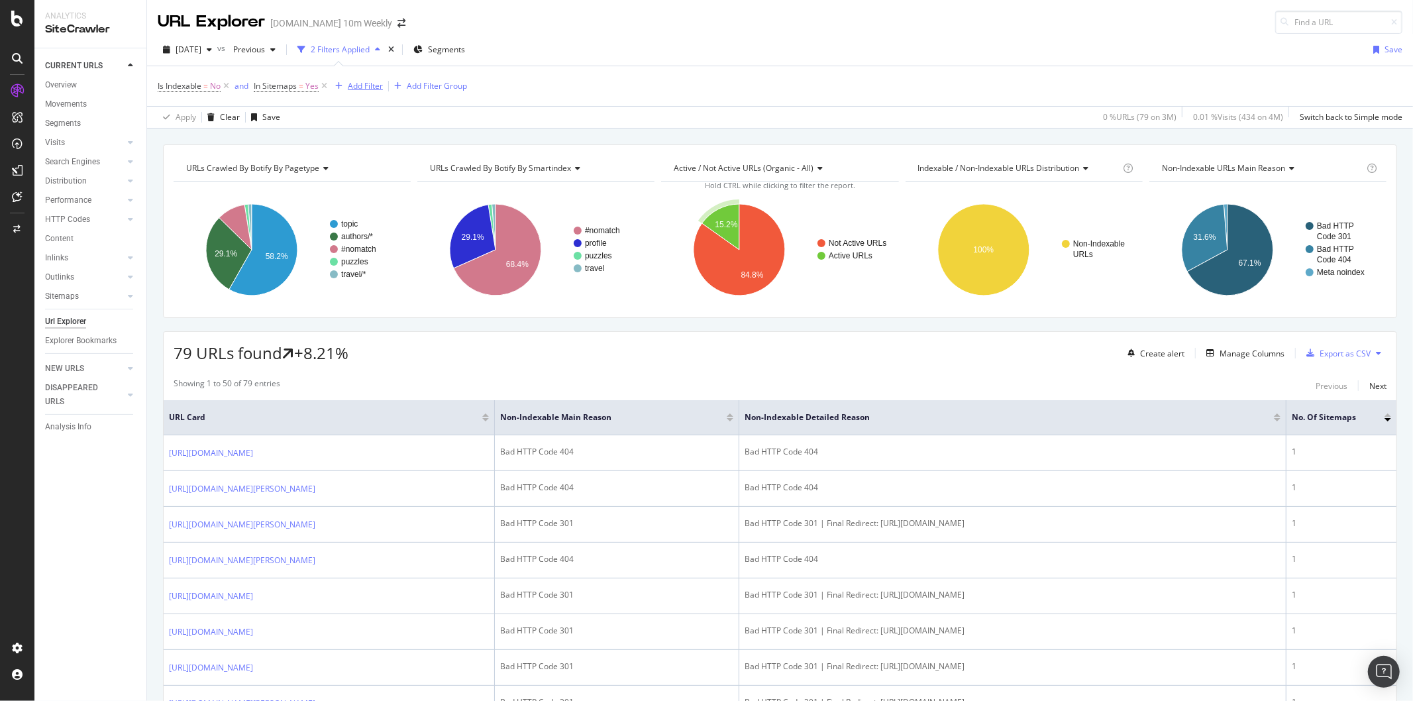
click at [371, 89] on div "Add Filter" at bounding box center [365, 85] width 35 height 11
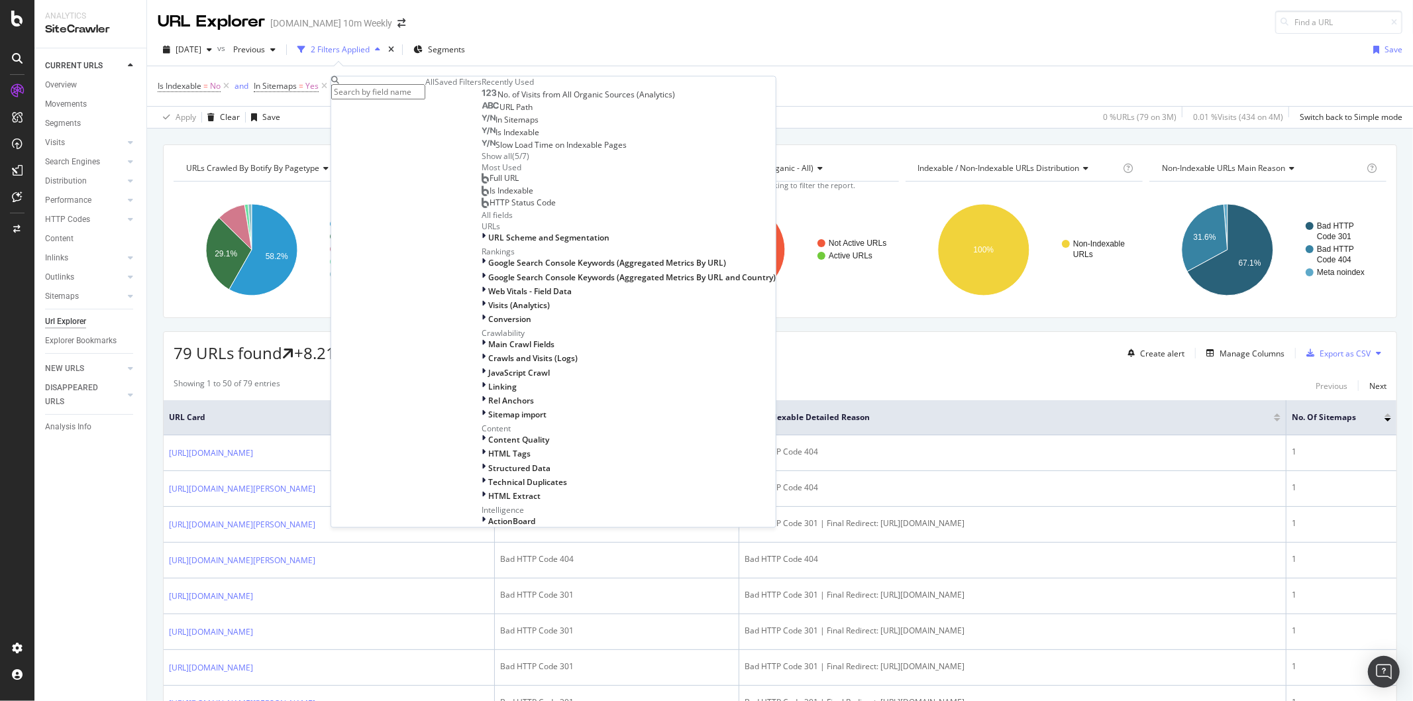
click at [482, 113] on div "URL Path" at bounding box center [507, 108] width 51 height 11
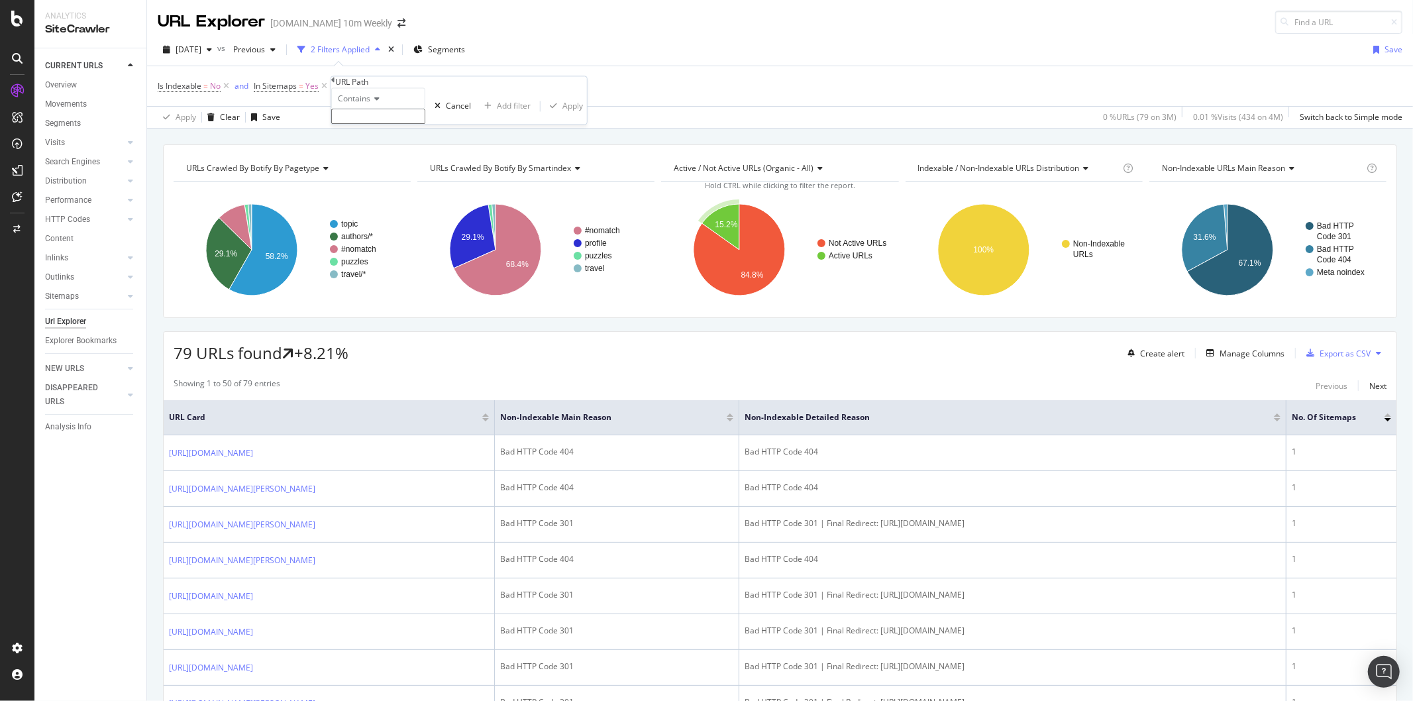
click at [407, 125] on input "text" at bounding box center [378, 116] width 94 height 15
type input "/topic/"
click at [562, 116] on div "Apply" at bounding box center [572, 110] width 21 height 11
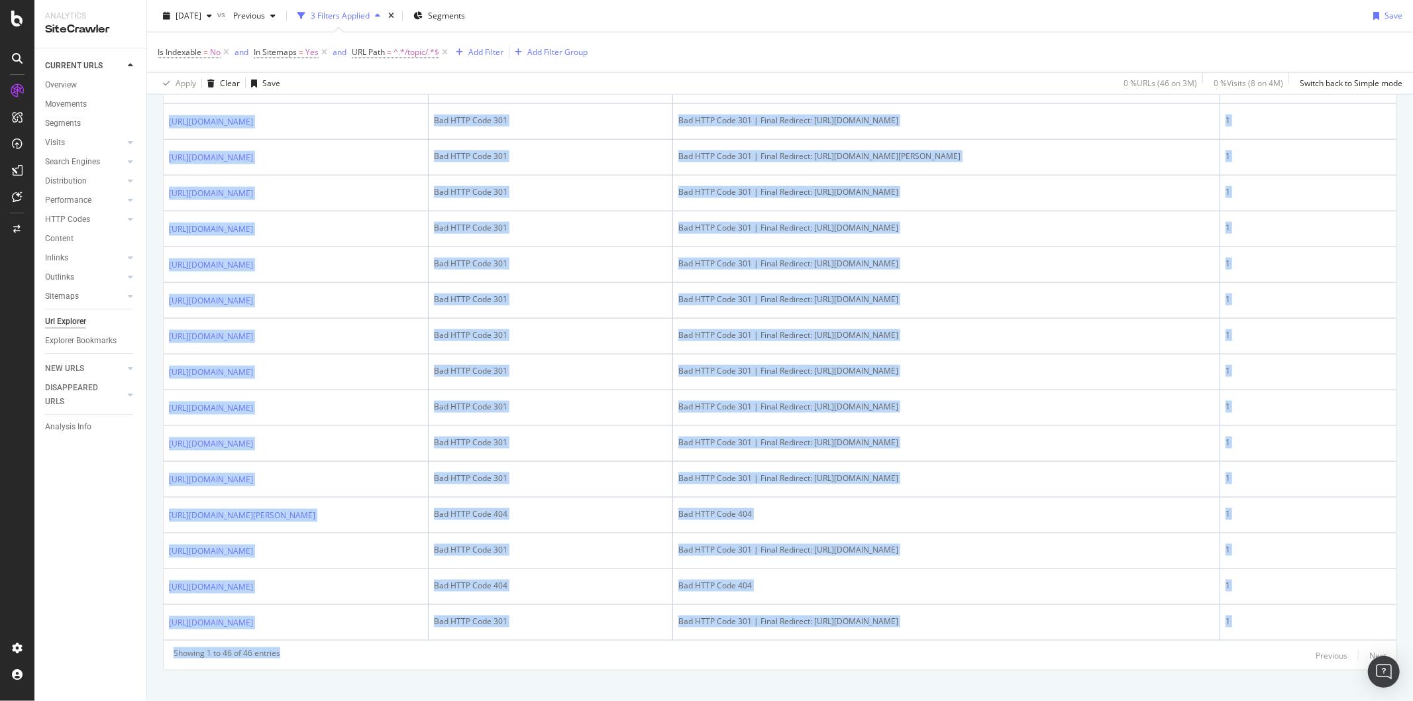
scroll to position [1611, 0]
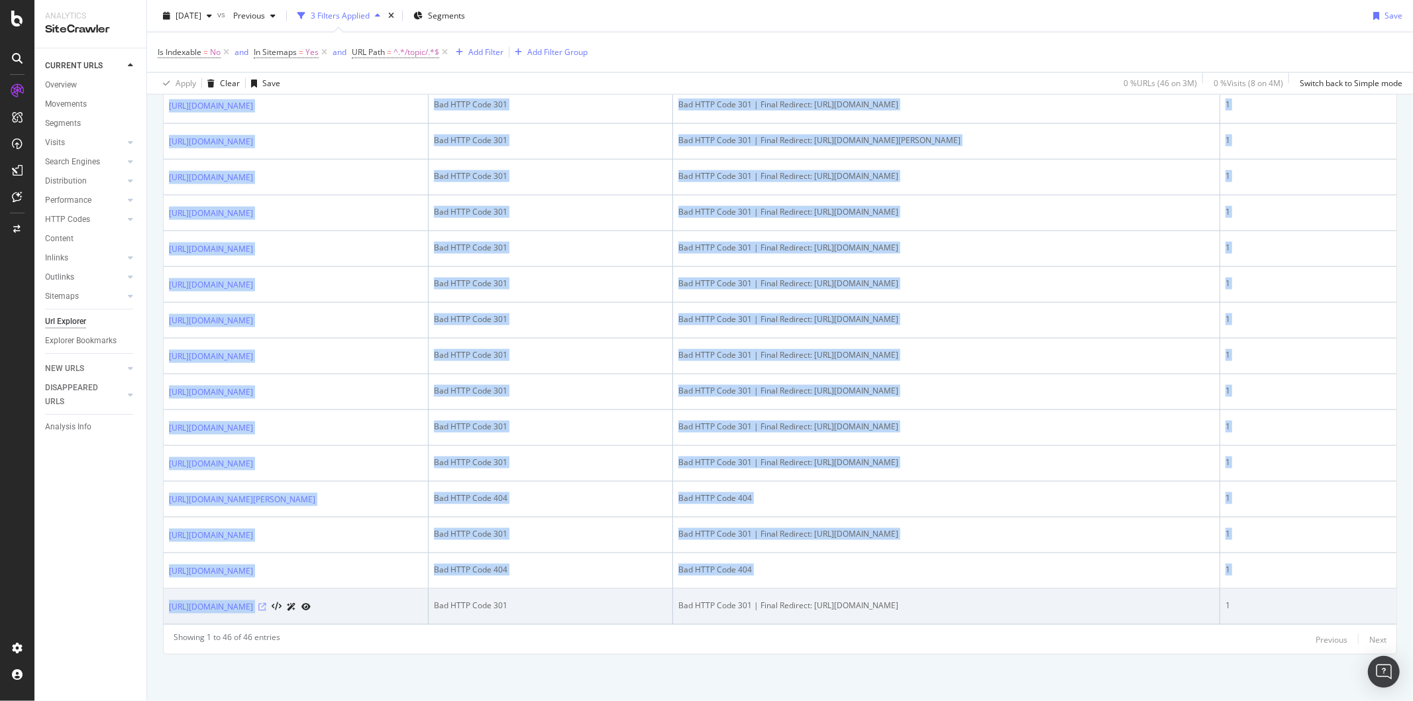
drag, startPoint x: 160, startPoint y: 382, endPoint x: 348, endPoint y: 608, distance: 293.5
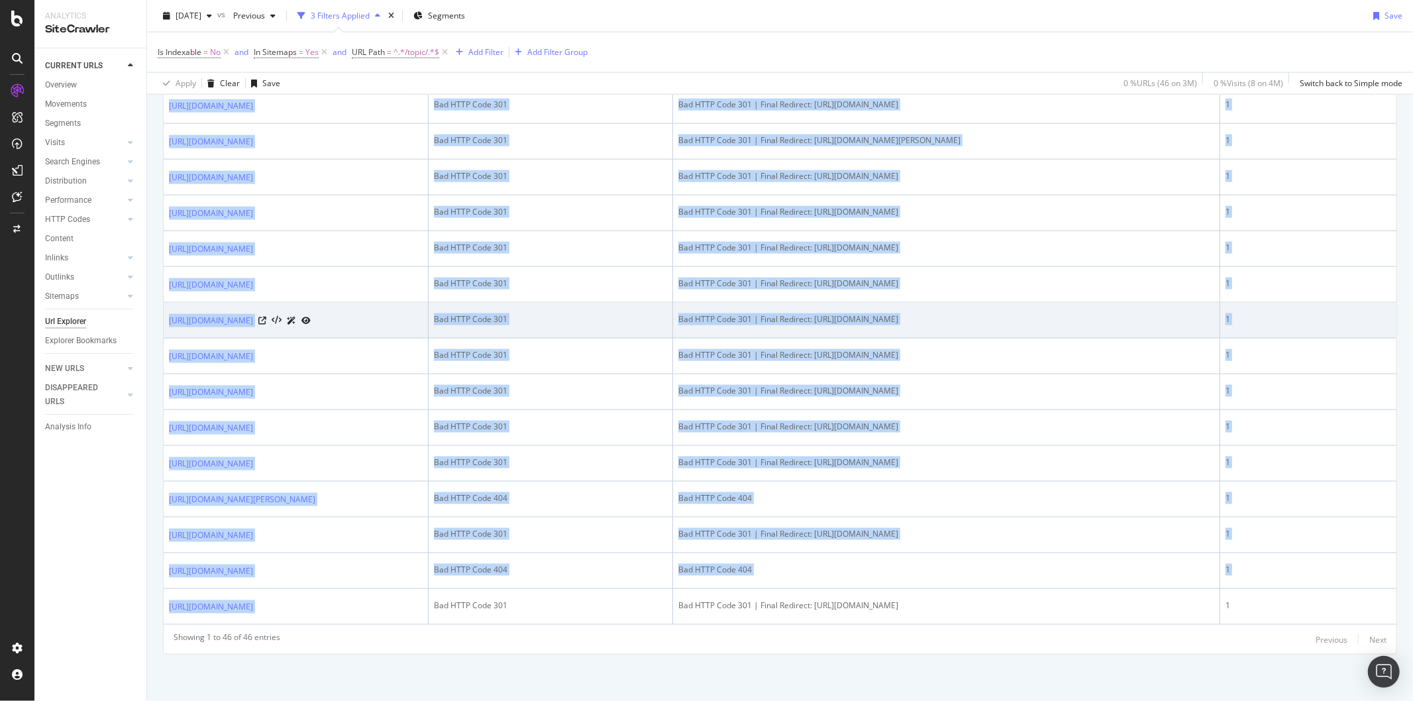
copy table "URL Card Non-Indexable Main Reason Non-Indexable Detailed Reason No. of Sitemap…"
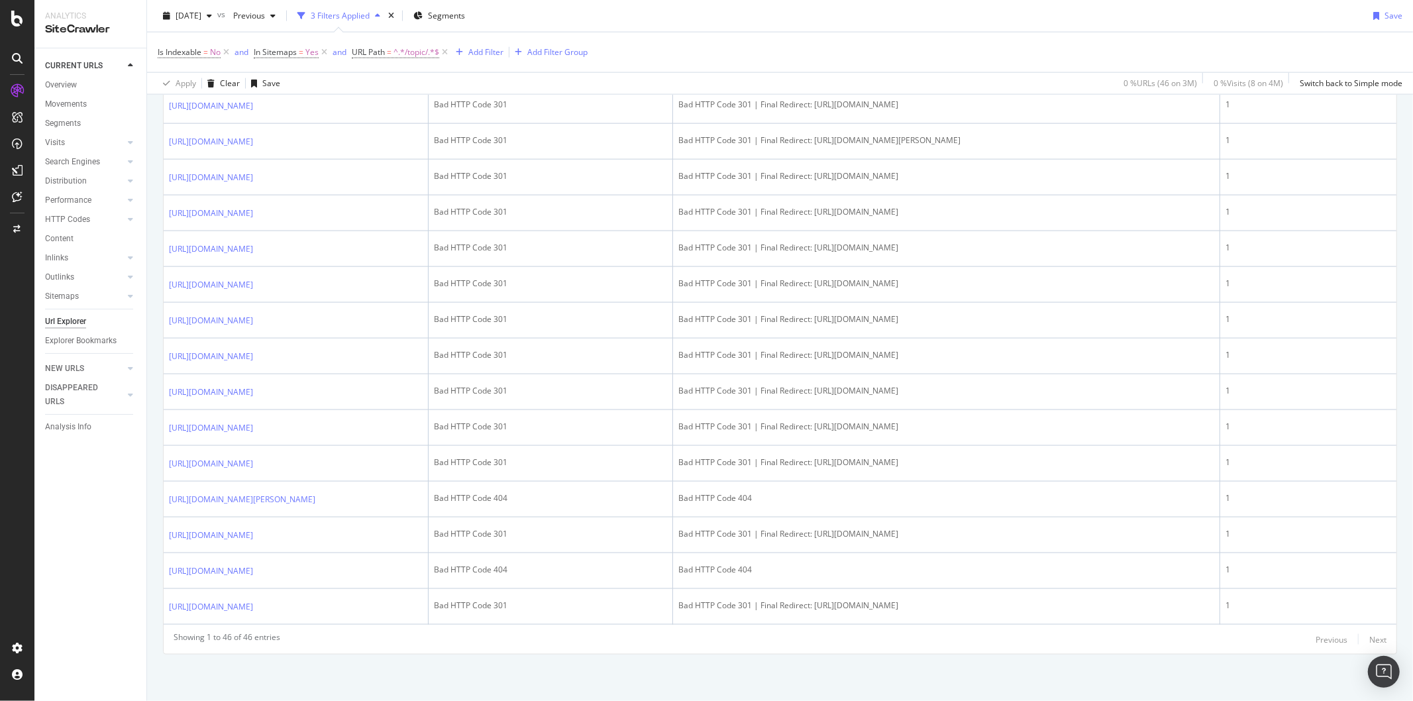
click at [597, 77] on div "Apply Clear Save 0 % URLs ( 46 on 3M ) 0 % Visits ( 8 on 4M ) Switch back to Si…" at bounding box center [780, 83] width 1266 height 22
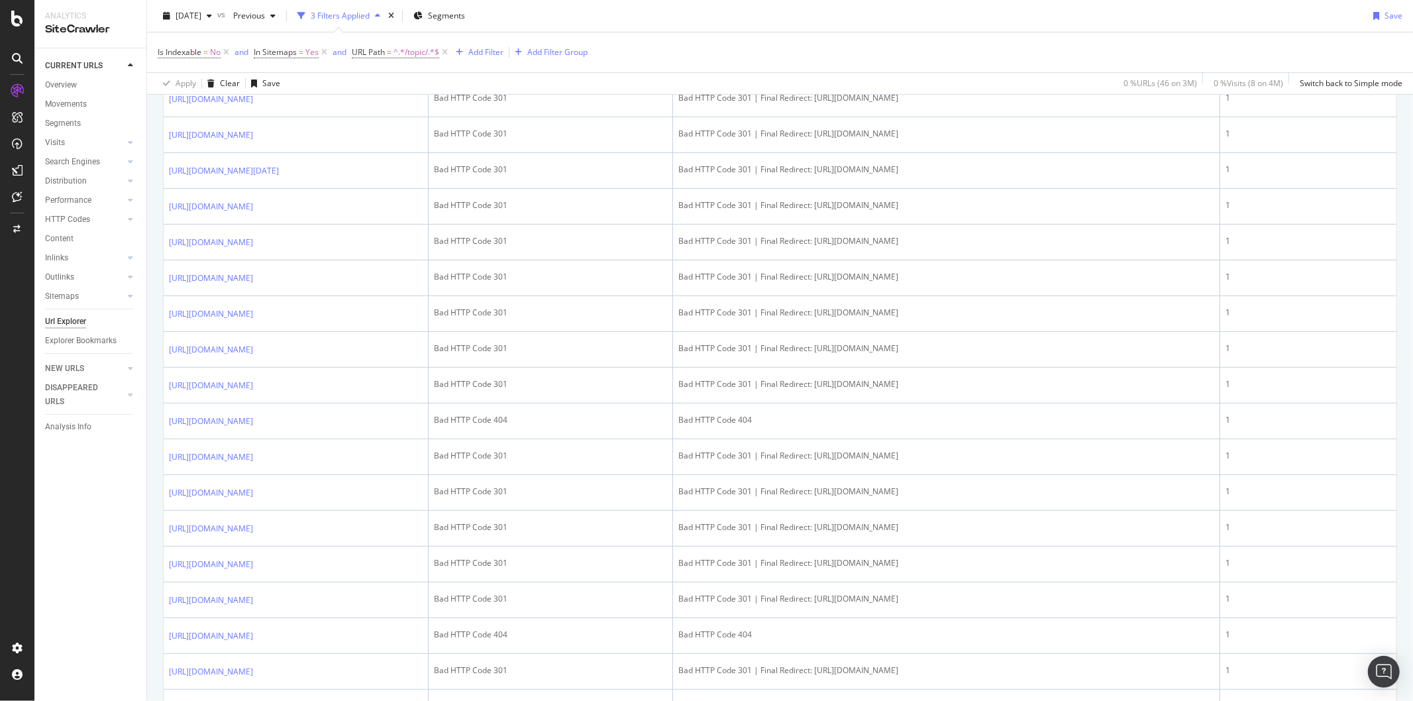
scroll to position [0, 0]
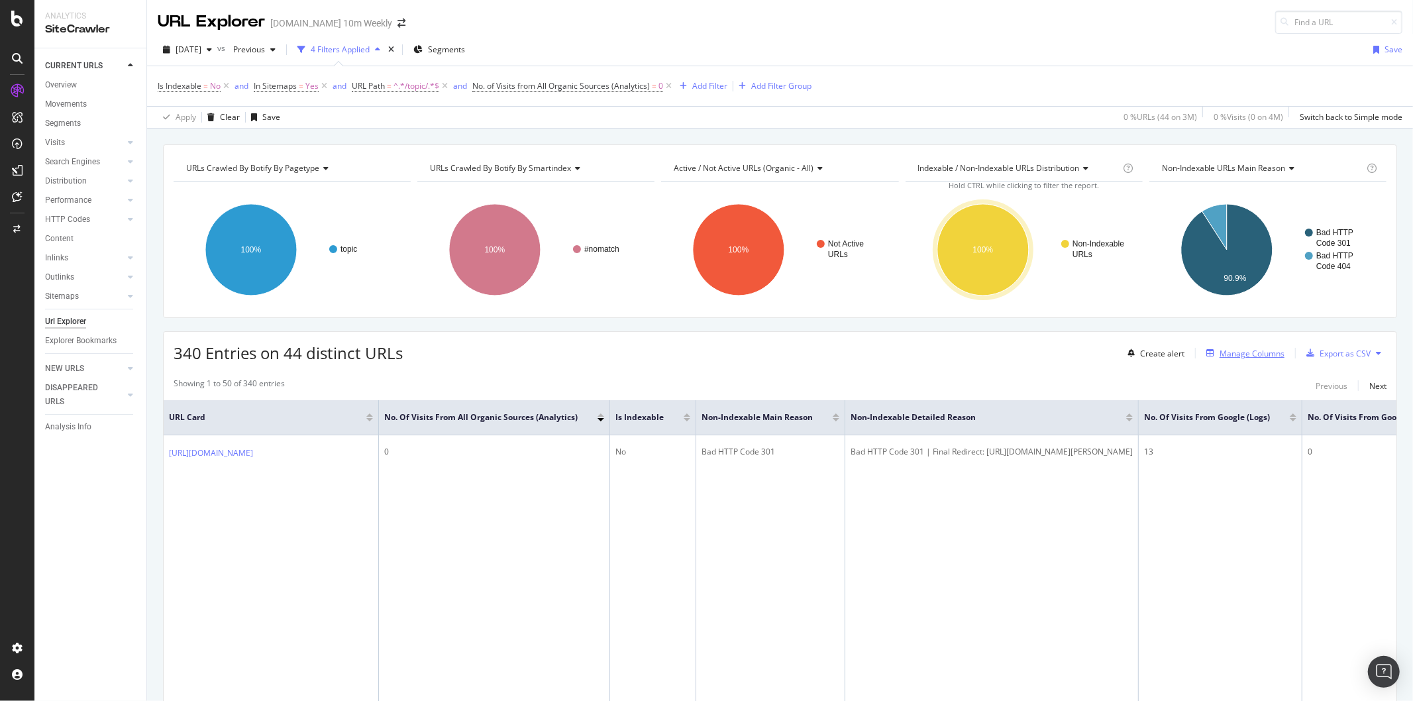
click at [1240, 361] on button "Manage Columns" at bounding box center [1242, 353] width 83 height 16
click at [1220, 354] on div "Manage Columns" at bounding box center [1252, 353] width 65 height 11
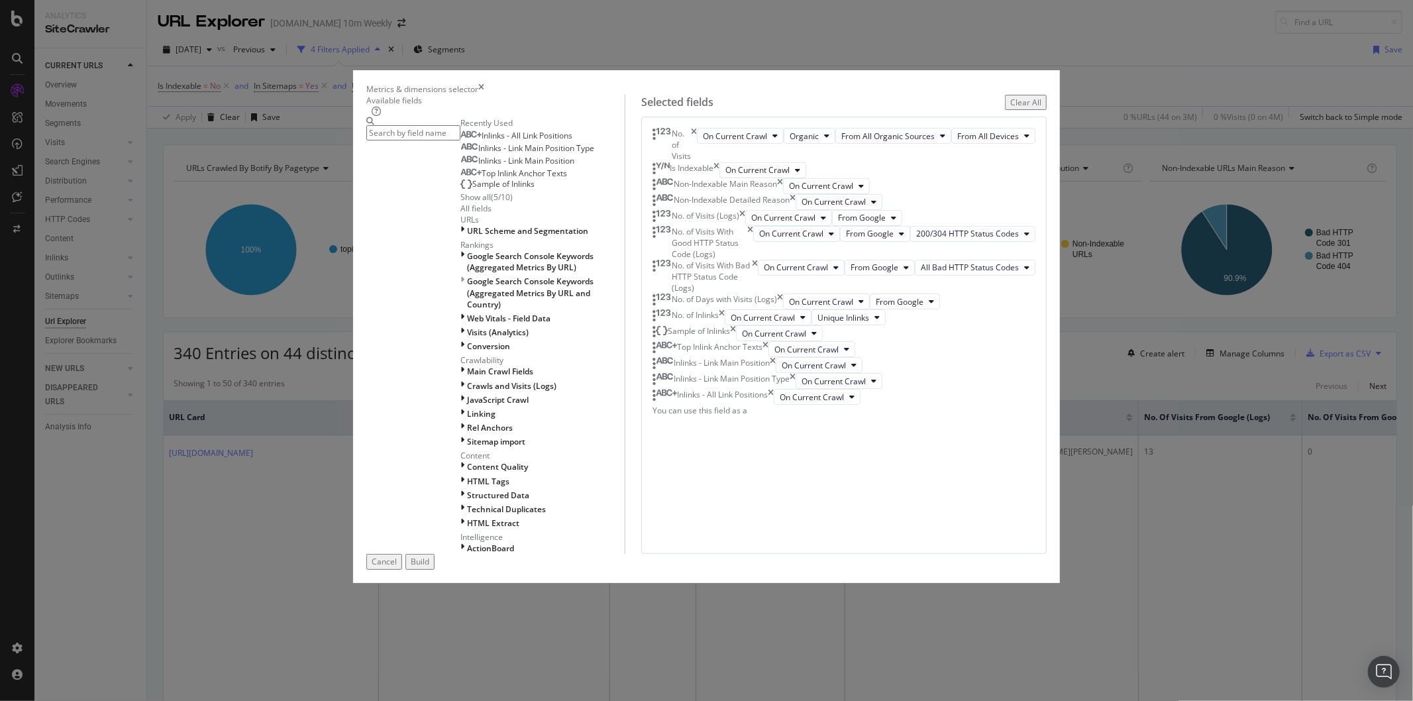
scroll to position [74, 0]
